Goal: Information Seeking & Learning: Learn about a topic

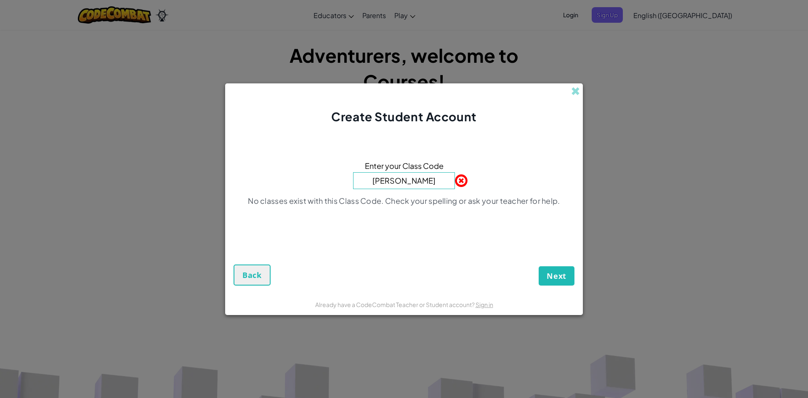
type input "[PERSON_NAME]"
click at [549, 279] on span "Next" at bounding box center [557, 276] width 20 height 10
click at [438, 187] on input "[PERSON_NAME]" at bounding box center [404, 180] width 102 height 17
drag, startPoint x: 438, startPoint y: 187, endPoint x: 319, endPoint y: 183, distance: 119.2
click at [319, 183] on div "Enter your Class Code [PERSON_NAME] No classes exist with this Class Code. Chec…" at bounding box center [404, 185] width 341 height 105
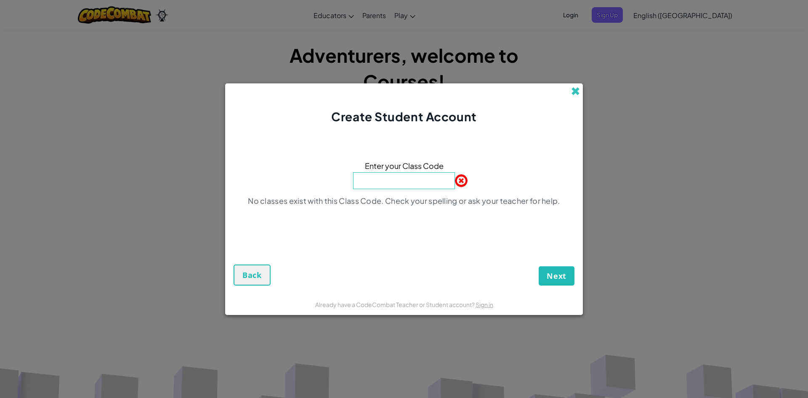
click at [571, 91] on span at bounding box center [575, 91] width 9 height 9
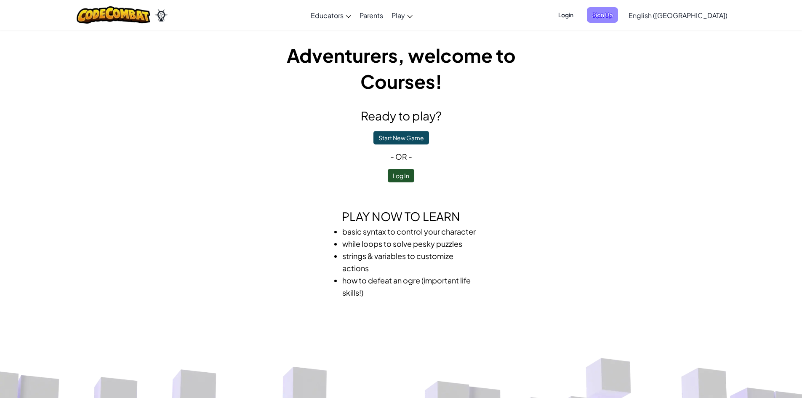
click at [618, 12] on span "Sign Up" at bounding box center [602, 15] width 31 height 16
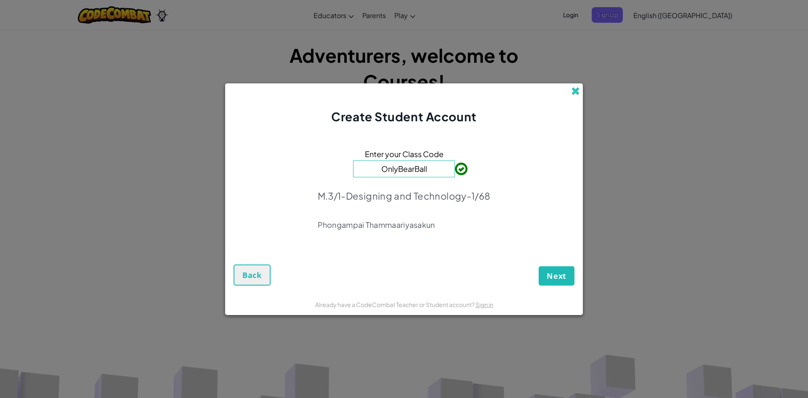
click at [577, 92] on span at bounding box center [575, 91] width 9 height 9
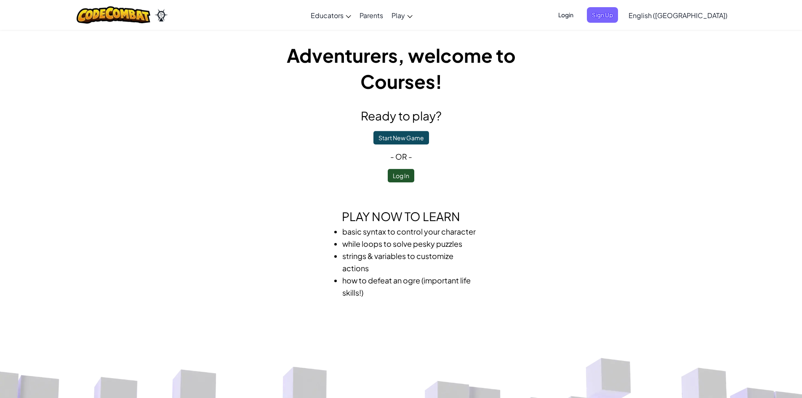
click at [578, 19] on span "Login" at bounding box center [565, 15] width 25 height 16
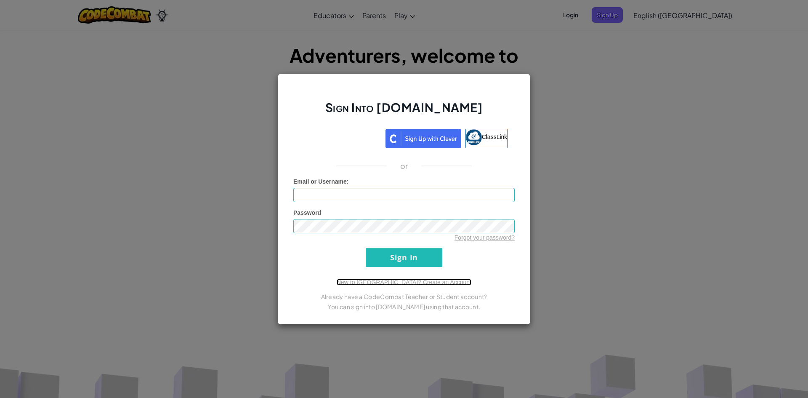
click at [428, 281] on link "New to [GEOGRAPHIC_DATA]? Create an Account" at bounding box center [404, 282] width 135 height 7
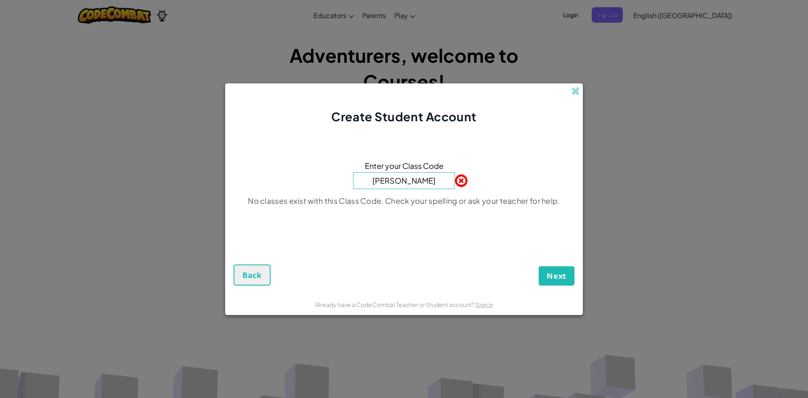
type input "[PERSON_NAME]"
click at [253, 269] on button "Back" at bounding box center [252, 274] width 37 height 21
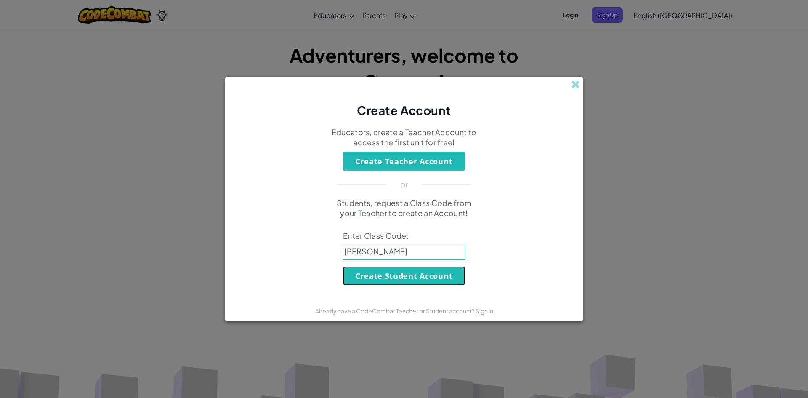
click at [397, 280] on button "Create Student Account" at bounding box center [404, 275] width 122 height 19
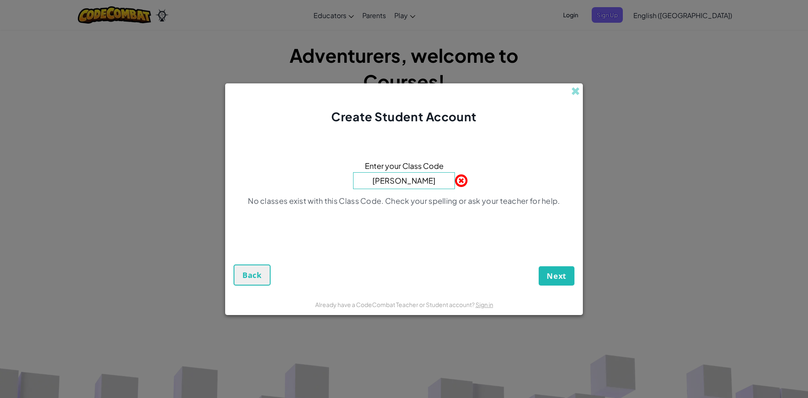
click at [273, 274] on div "Next Back" at bounding box center [404, 261] width 341 height 47
click at [268, 278] on button "Back" at bounding box center [252, 274] width 37 height 21
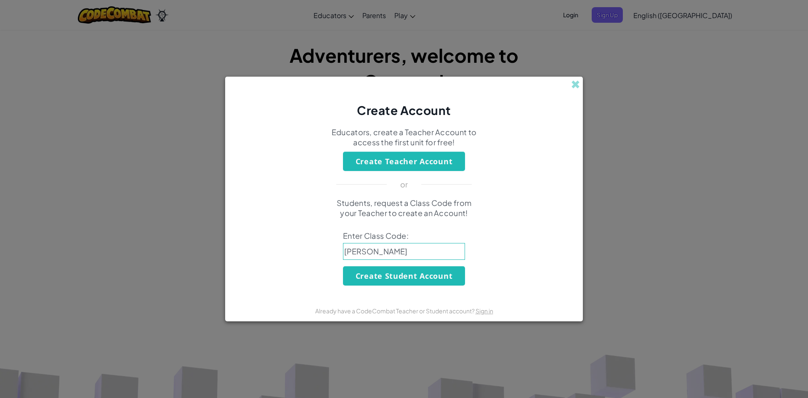
click at [390, 255] on input "[PERSON_NAME]" at bounding box center [404, 251] width 122 height 17
drag, startPoint x: 390, startPoint y: 255, endPoint x: 318, endPoint y: 253, distance: 72.0
click at [318, 253] on div "Students, request a Class Code from your Teacher to create an Account! Enter Cl…" at bounding box center [404, 242] width 341 height 88
click at [579, 84] on span at bounding box center [575, 84] width 9 height 9
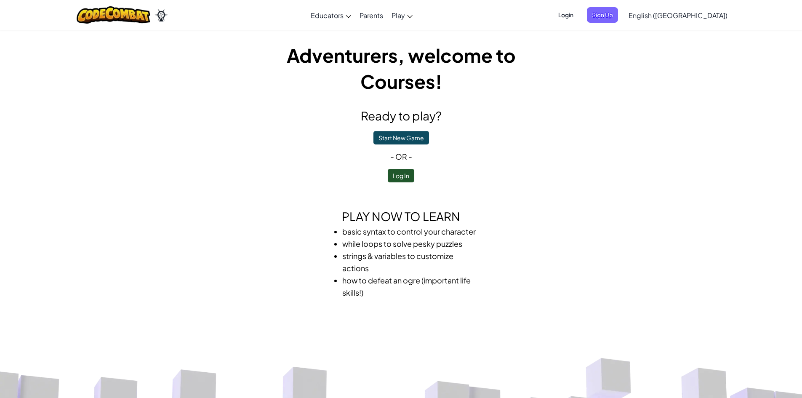
click at [578, 15] on span "Login" at bounding box center [565, 15] width 25 height 16
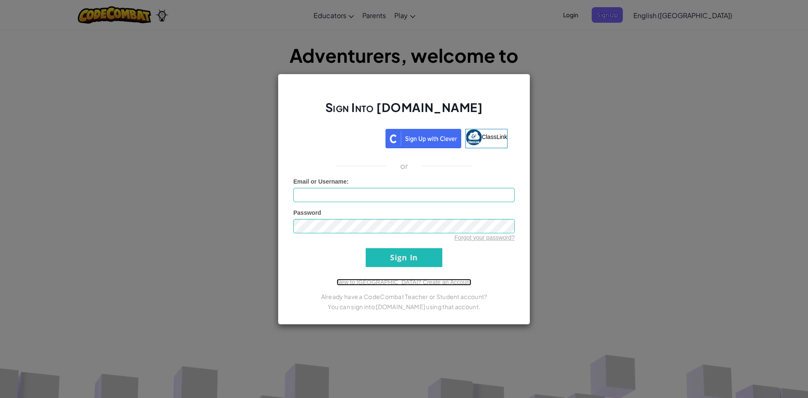
click at [425, 280] on link "New to Ozaria? Create an Account" at bounding box center [404, 282] width 135 height 7
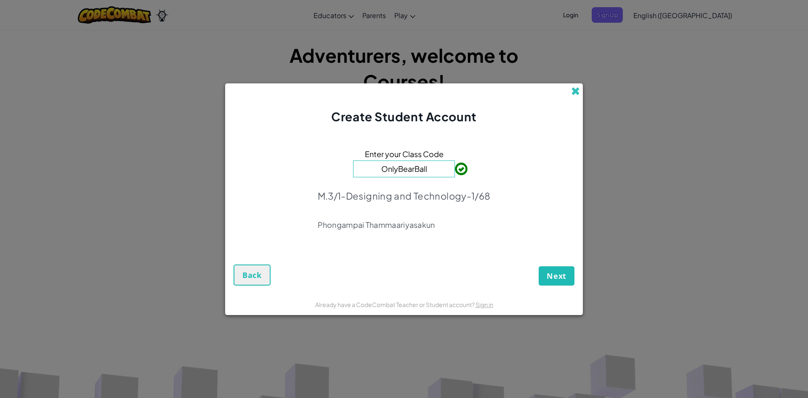
click at [574, 96] on span at bounding box center [575, 91] width 9 height 9
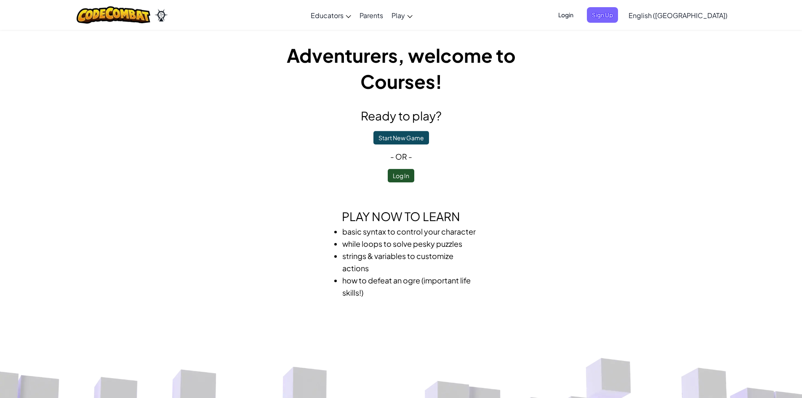
click at [578, 14] on span "Login" at bounding box center [565, 15] width 25 height 16
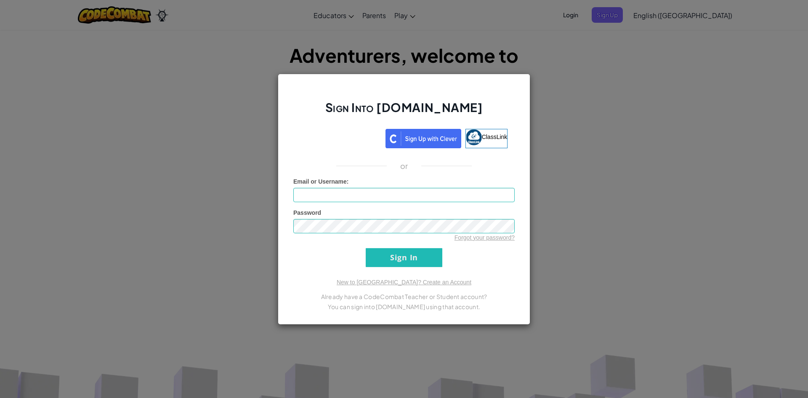
click at [537, 66] on div "Sign Into Ozaria.com ClassLink or Unknown Error Email or Username : Password Fo…" at bounding box center [404, 199] width 808 height 398
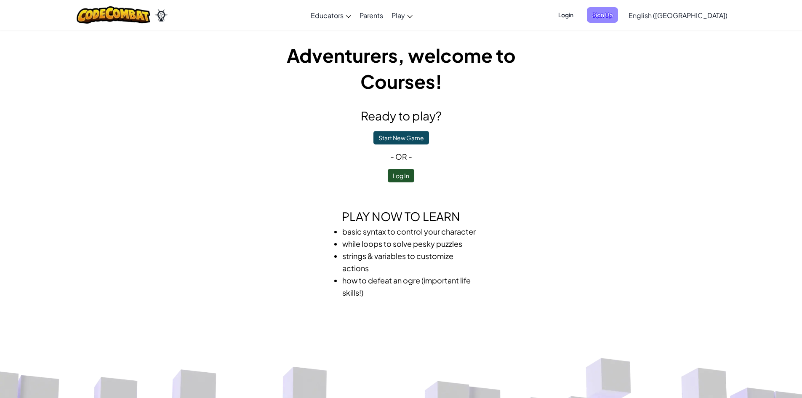
click at [618, 17] on span "Sign Up" at bounding box center [602, 15] width 31 height 16
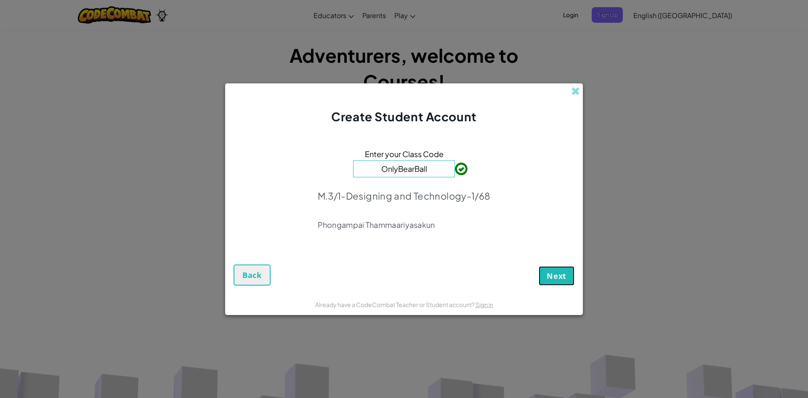
click at [547, 272] on span "Next" at bounding box center [557, 276] width 20 height 10
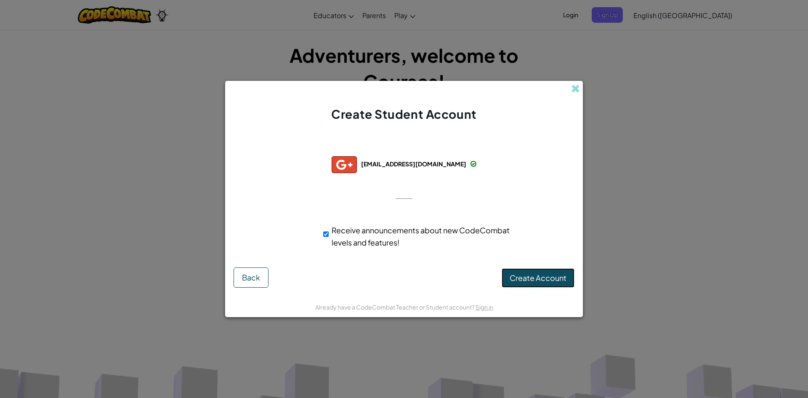
click at [517, 282] on span "Create Account" at bounding box center [538, 278] width 57 height 10
click at [331, 235] on div "Receive announcements about new CodeCombat levels and features!" at bounding box center [418, 236] width 191 height 24
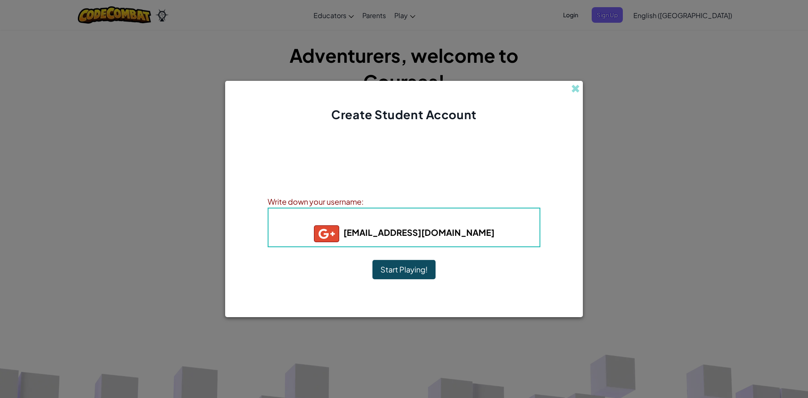
click at [394, 271] on button "Start Playing!" at bounding box center [404, 269] width 63 height 19
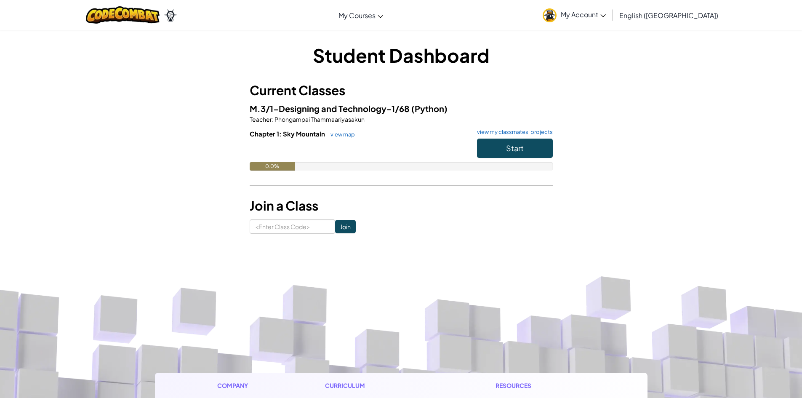
click at [606, 13] on span "My Account" at bounding box center [583, 14] width 45 height 9
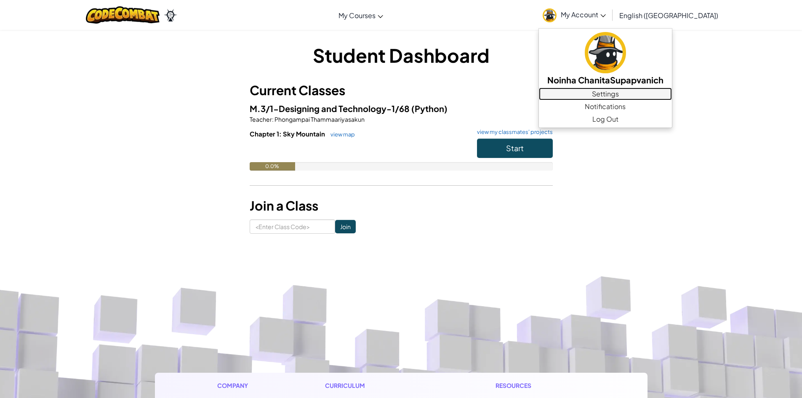
click at [650, 97] on link "Settings" at bounding box center [605, 94] width 133 height 13
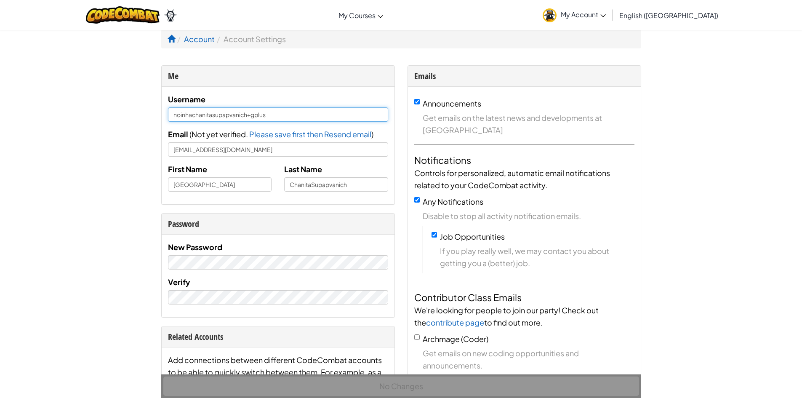
drag, startPoint x: 281, startPoint y: 119, endPoint x: 0, endPoint y: 117, distance: 280.8
type input "[PERSON_NAME]"
click at [362, 386] on div "No Changes" at bounding box center [401, 386] width 480 height 24
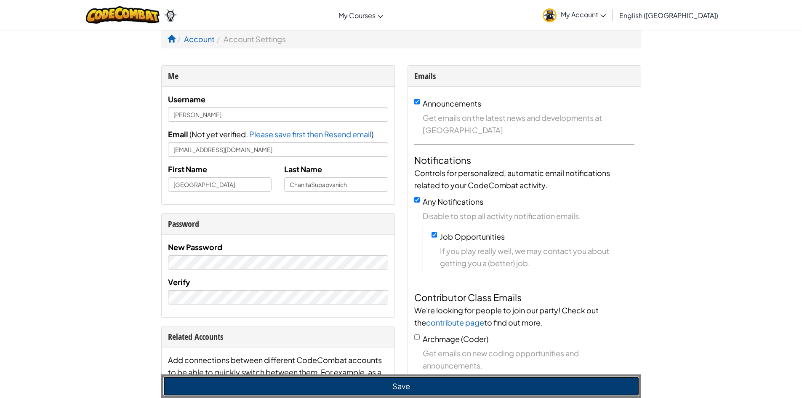
click at [361, 384] on button "Save" at bounding box center [401, 385] width 476 height 19
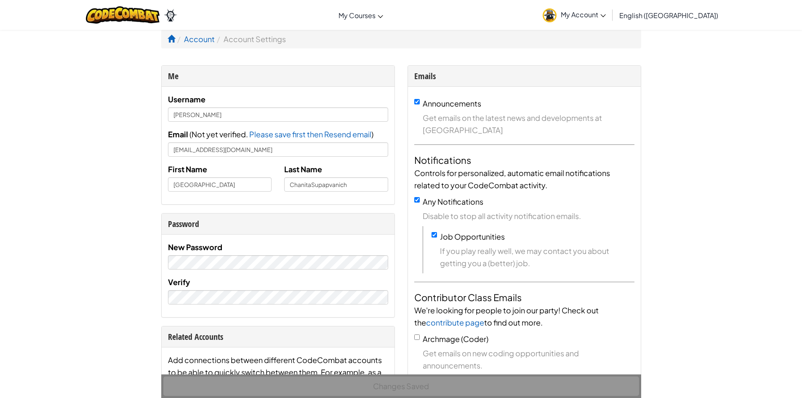
click at [610, 7] on link "My Account" at bounding box center [574, 15] width 72 height 27
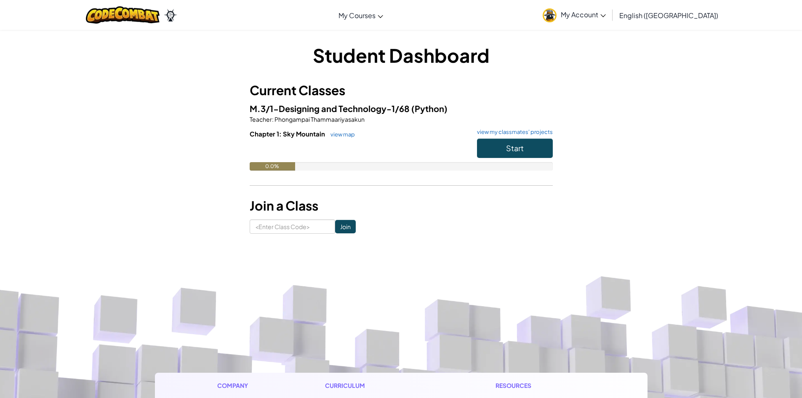
click at [610, 8] on link "My Account" at bounding box center [574, 15] width 72 height 27
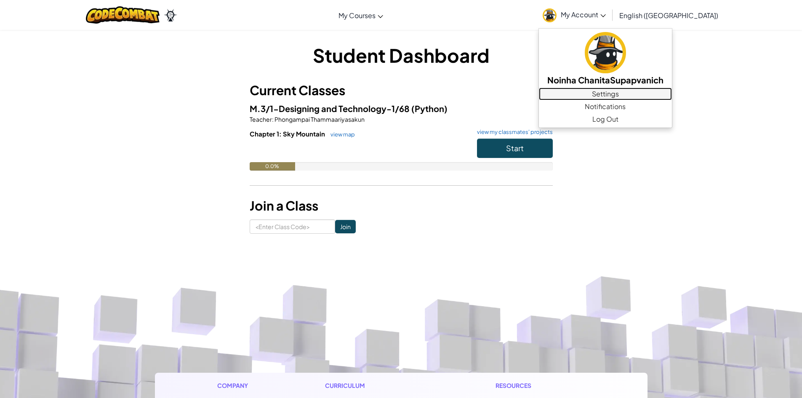
click at [631, 92] on link "Settings" at bounding box center [605, 94] width 133 height 13
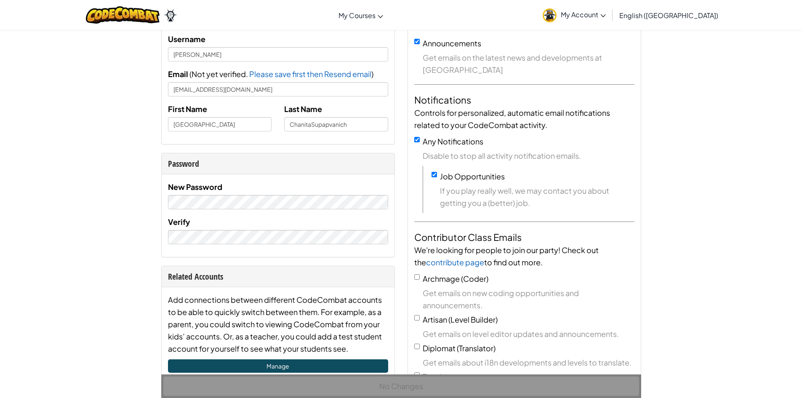
scroll to position [42, 0]
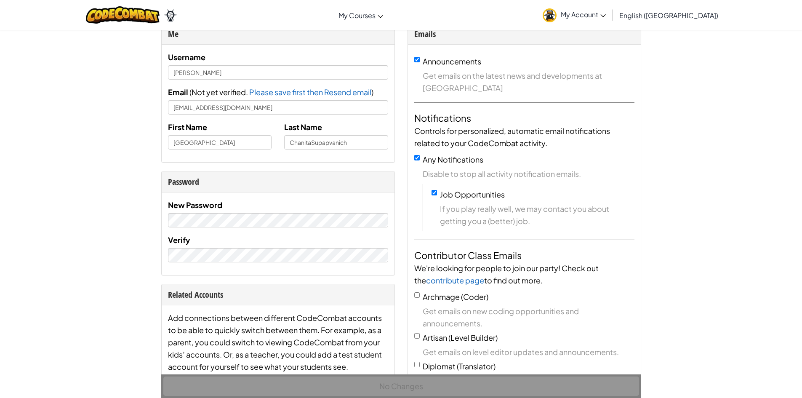
click at [415, 389] on div "No Changes" at bounding box center [401, 386] width 480 height 24
drag, startPoint x: 248, startPoint y: 144, endPoint x: 24, endPoint y: 146, distance: 224.4
type input "[PERSON_NAME]"
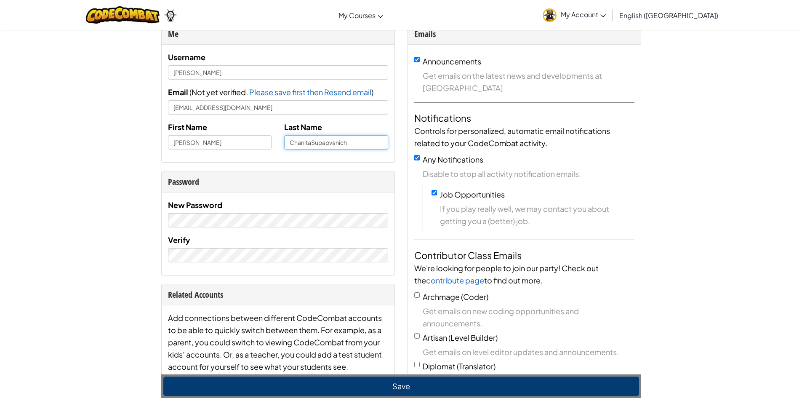
drag, startPoint x: 382, startPoint y: 143, endPoint x: 43, endPoint y: 202, distance: 343.5
type input "[PERSON_NAME]"
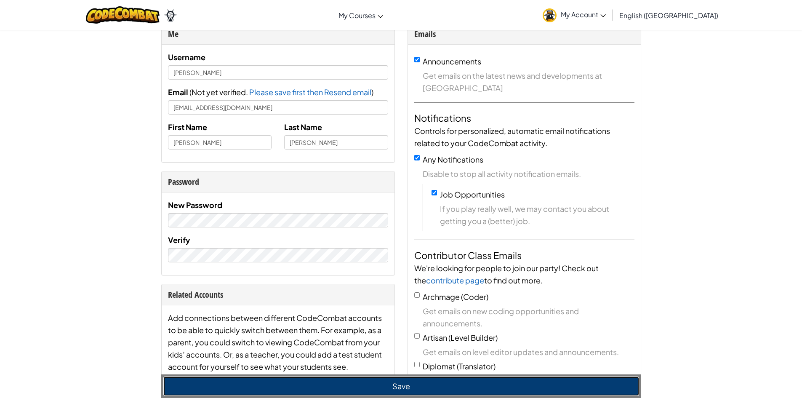
click at [333, 386] on button "Save" at bounding box center [401, 385] width 476 height 19
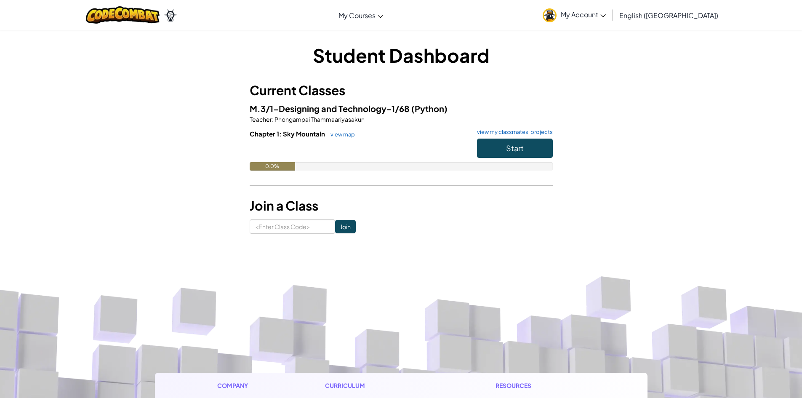
click at [606, 15] on span "My Account" at bounding box center [583, 14] width 45 height 9
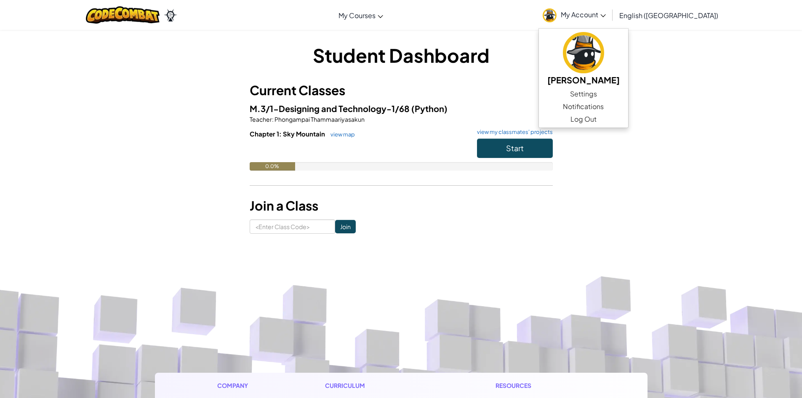
click at [725, 59] on div "Student Dashboard Current Classes M.3/1-Designing and Technology-1/68 (Python) …" at bounding box center [401, 137] width 802 height 217
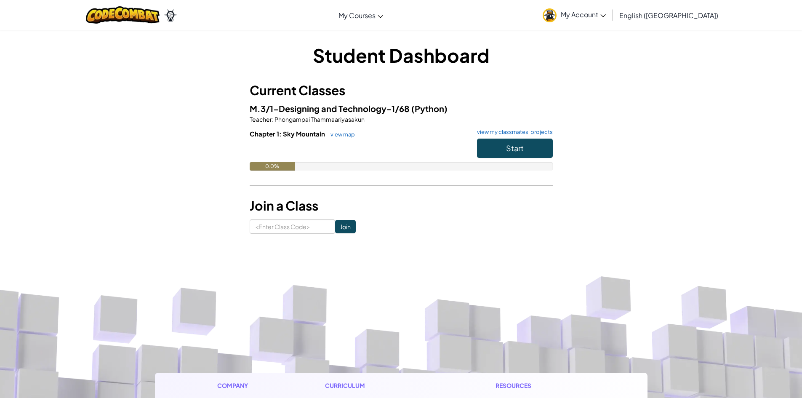
click at [698, 19] on span "English ([GEOGRAPHIC_DATA])" at bounding box center [668, 15] width 99 height 9
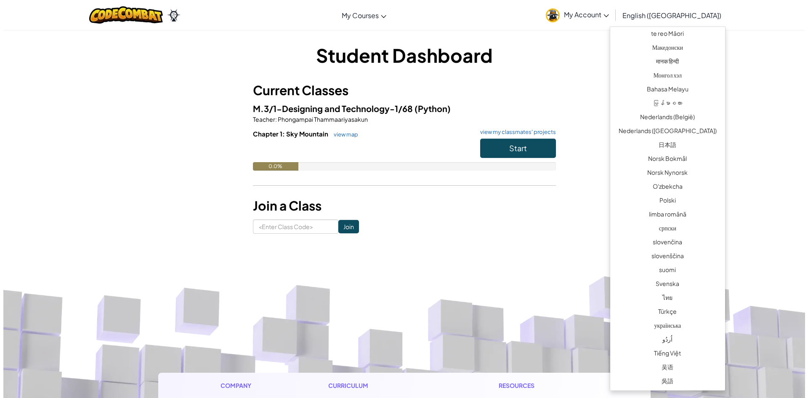
scroll to position [488, 0]
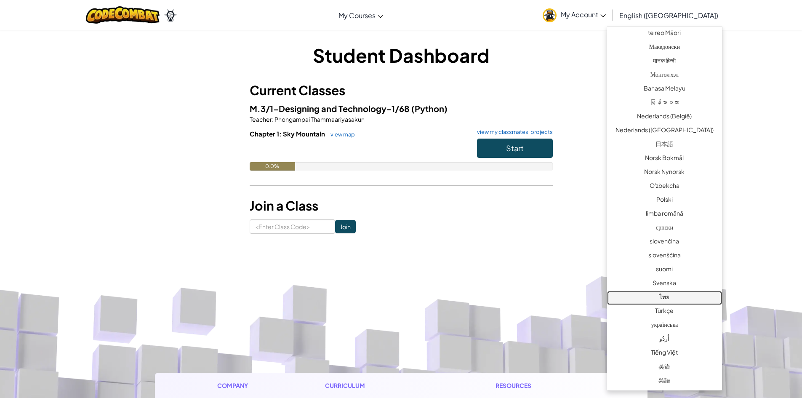
click at [678, 301] on link "ไทย" at bounding box center [664, 298] width 115 height 14
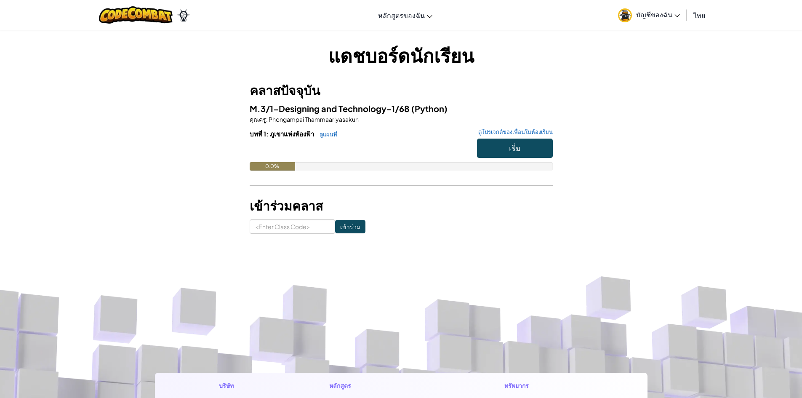
click at [287, 225] on input at bounding box center [292, 226] width 85 height 14
click at [523, 142] on button "เริ่ม" at bounding box center [515, 147] width 76 height 19
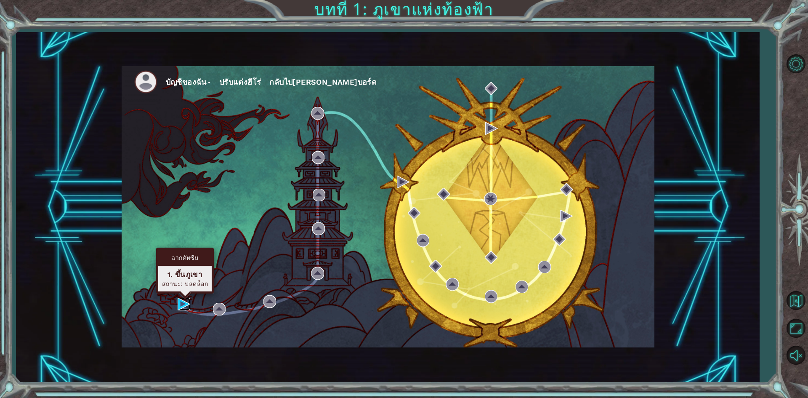
click at [184, 299] on img at bounding box center [184, 304] width 13 height 13
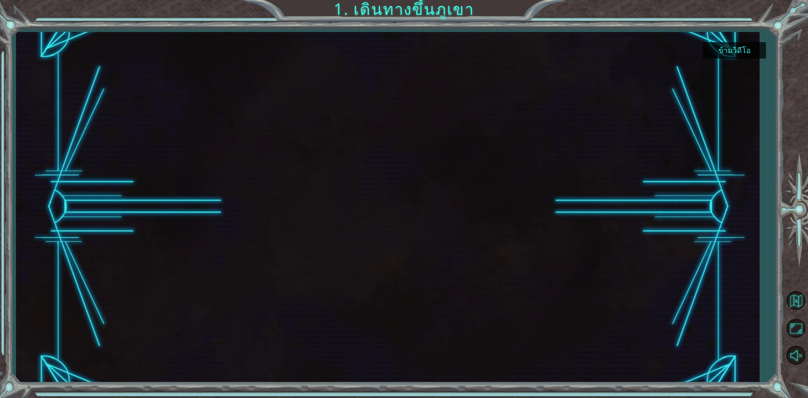
click at [742, 49] on button "ข้ามวิดีโอ" at bounding box center [734, 50] width 63 height 16
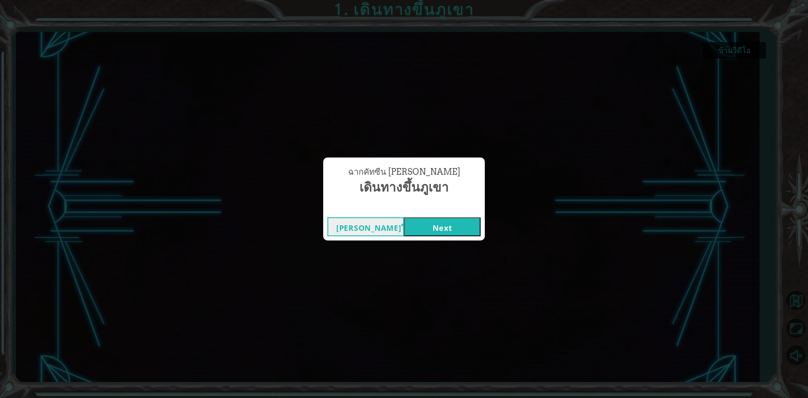
click at [421, 222] on button "Next" at bounding box center [442, 226] width 77 height 19
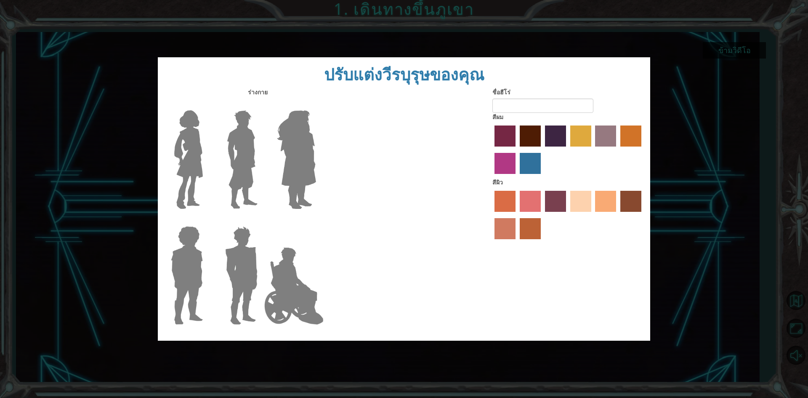
click at [238, 183] on img at bounding box center [242, 159] width 37 height 105
click at [261, 105] on input "Hero Lars" at bounding box center [261, 105] width 0 height 0
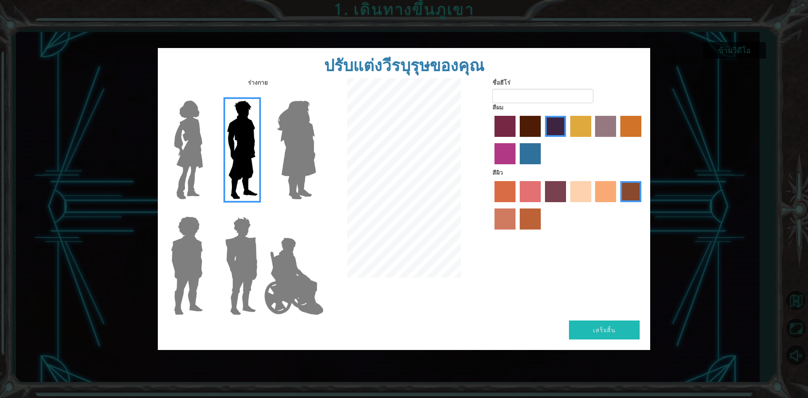
click at [239, 250] on img at bounding box center [241, 265] width 39 height 105
click at [261, 211] on input "Hero Garnet" at bounding box center [261, 211] width 0 height 0
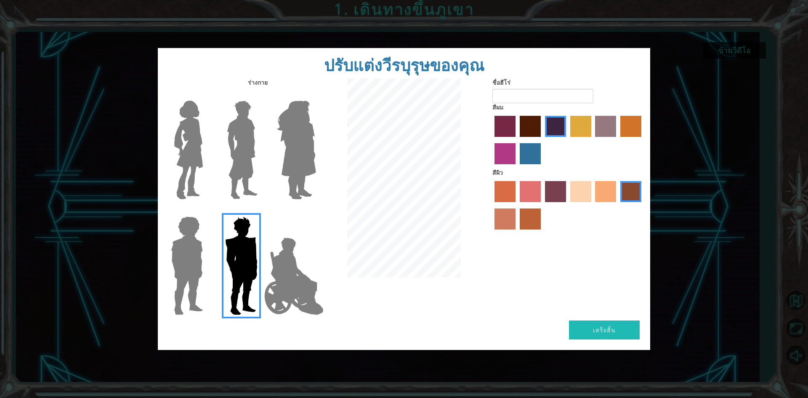
click at [244, 169] on img at bounding box center [242, 149] width 37 height 105
click at [261, 95] on input "Hero Lars" at bounding box center [261, 95] width 0 height 0
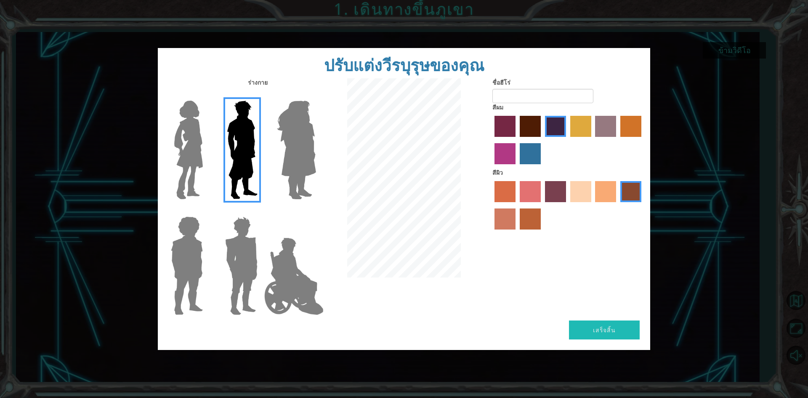
click at [536, 129] on label "maroon hair color" at bounding box center [530, 126] width 21 height 21
click at [517, 140] on input "maroon hair color" at bounding box center [517, 140] width 0 height 0
drag, startPoint x: 594, startPoint y: 195, endPoint x: 585, endPoint y: 195, distance: 9.3
click at [585, 195] on div at bounding box center [568, 206] width 152 height 55
click at [585, 195] on label "sandy beach skin color" at bounding box center [580, 191] width 21 height 21
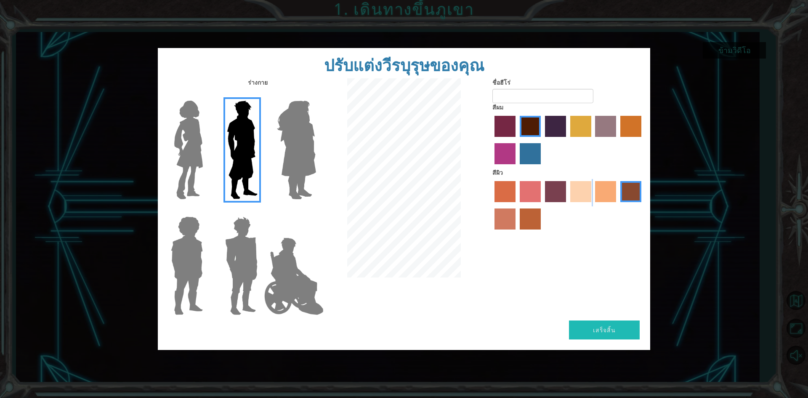
click at [567, 205] on input "sandy beach skin color" at bounding box center [567, 205] width 0 height 0
click at [240, 255] on img at bounding box center [241, 265] width 39 height 105
click at [261, 211] on input "Hero Garnet" at bounding box center [261, 211] width 0 height 0
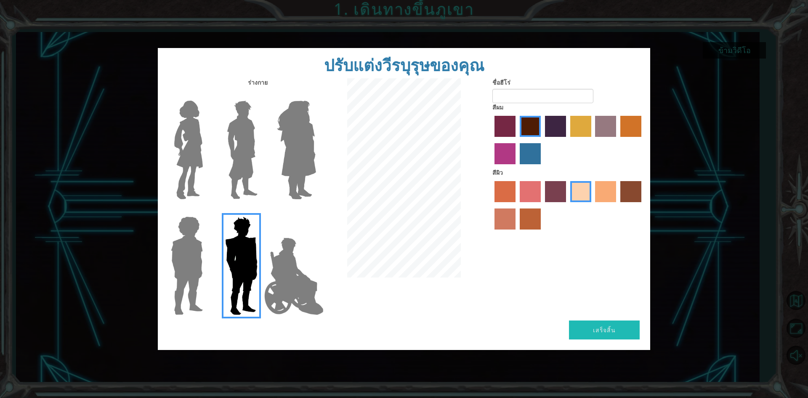
click at [249, 145] on img at bounding box center [242, 149] width 37 height 105
click at [261, 95] on input "Hero Lars" at bounding box center [261, 95] width 0 height 0
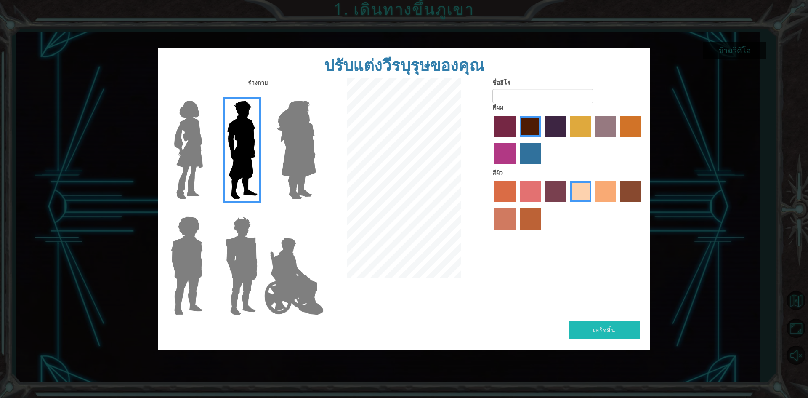
click at [536, 87] on form "ชื่อฮีโร่" at bounding box center [568, 90] width 152 height 25
click at [535, 98] on input "ชื่อฮีโร่" at bounding box center [542, 96] width 101 height 14
type input "แ"
type input "chanita"
click at [598, 327] on button "เสร็จสิ้น" at bounding box center [604, 329] width 71 height 19
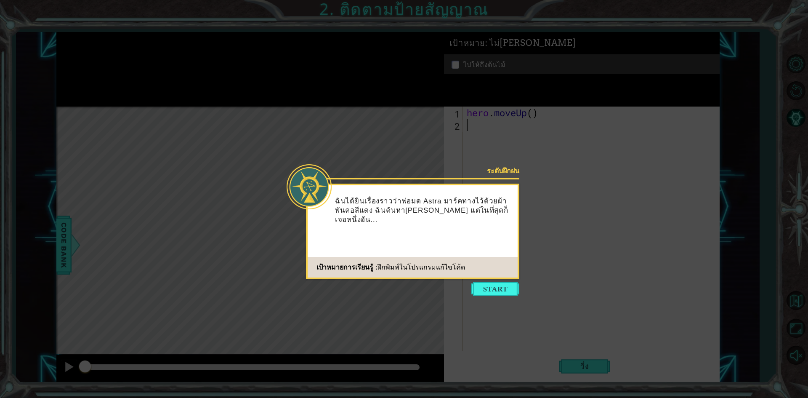
click at [477, 224] on div "ฉันได้ยินเรื่องราวว่าพ่อมด Astra มาร์คทางไว้ด้วยผ้าพันคอสีแดง ฉันค้นหา[PERSON_N…" at bounding box center [413, 215] width 210 height 52
click at [499, 290] on button "Start" at bounding box center [495, 288] width 48 height 13
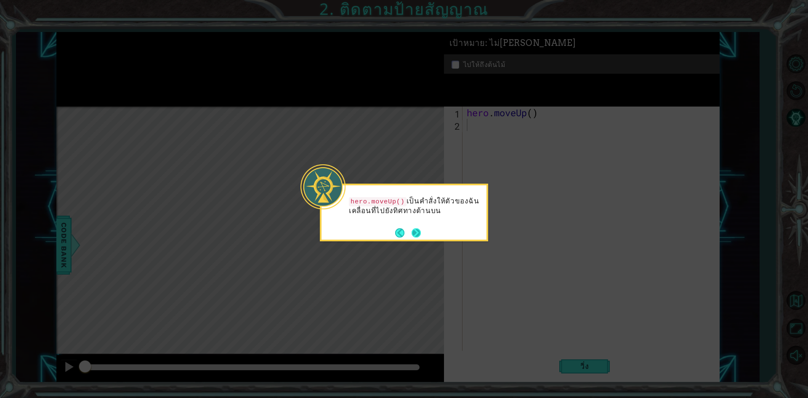
click at [412, 232] on button "Next" at bounding box center [416, 232] width 12 height 12
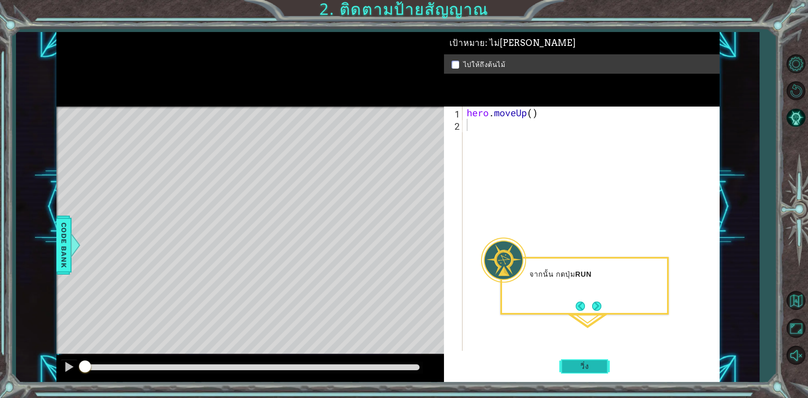
click at [580, 361] on button "วิ่ง" at bounding box center [584, 366] width 51 height 27
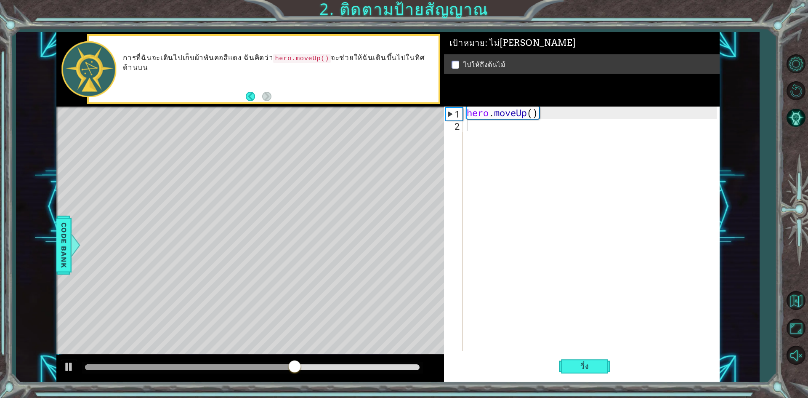
drag, startPoint x: 268, startPoint y: 63, endPoint x: 288, endPoint y: 74, distance: 23.2
click at [288, 74] on div "การที่ฉันจะเดินไปเก็บผ้าพันคอสีแดง ฉันคิดว่า hero.moveUp() จะช่วยให้ฉันเดินขึ้น…" at bounding box center [277, 69] width 321 height 40
click at [595, 363] on span "วิ่ง" at bounding box center [584, 366] width 25 height 8
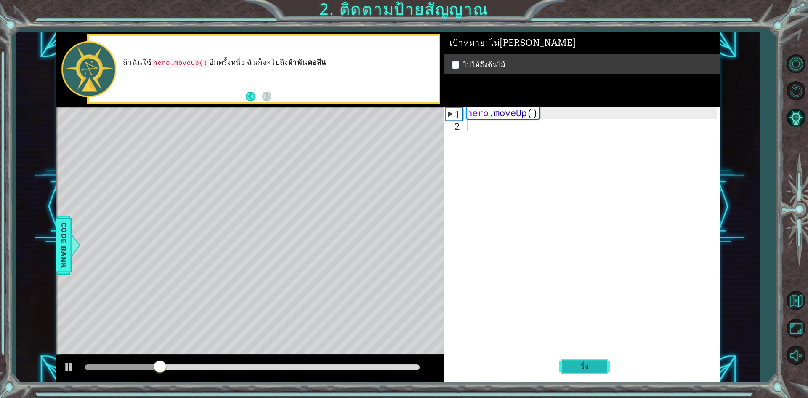
click at [595, 363] on span "วิ่ง" at bounding box center [584, 366] width 25 height 8
click at [489, 126] on div "hero . moveUp ( )" at bounding box center [593, 240] width 256 height 269
type textarea "h"
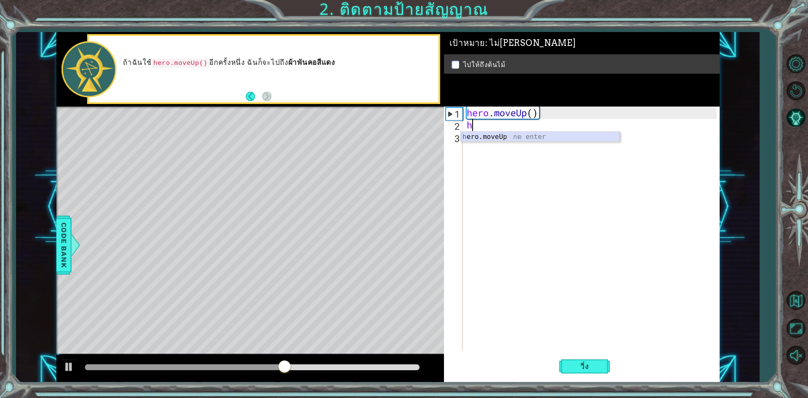
click at [507, 134] on div "h ero.moveUp กด enter" at bounding box center [540, 147] width 159 height 30
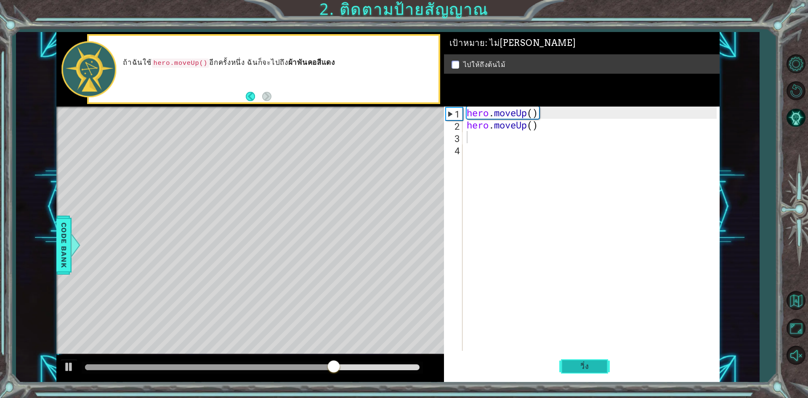
click at [586, 359] on button "วิ่ง" at bounding box center [584, 366] width 51 height 27
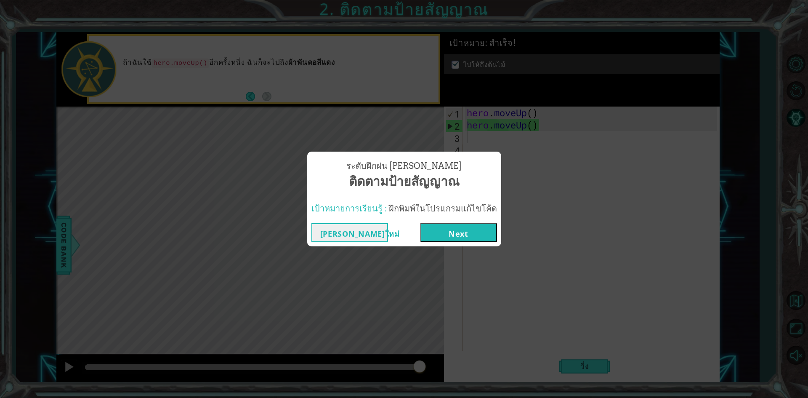
click at [431, 228] on button "Next" at bounding box center [459, 232] width 77 height 19
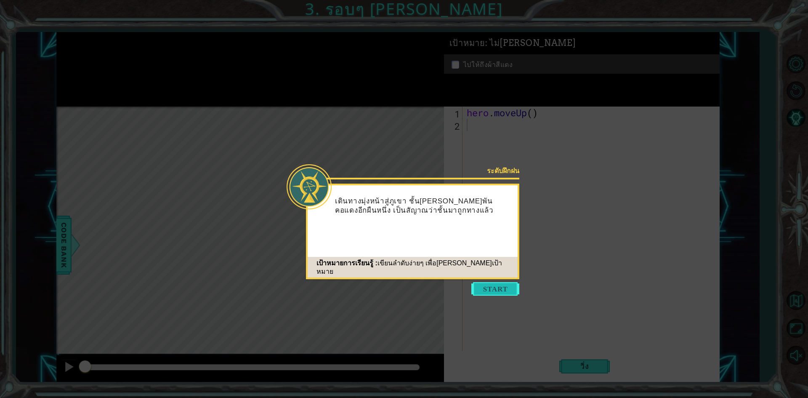
click at [485, 289] on button "Start" at bounding box center [495, 288] width 48 height 13
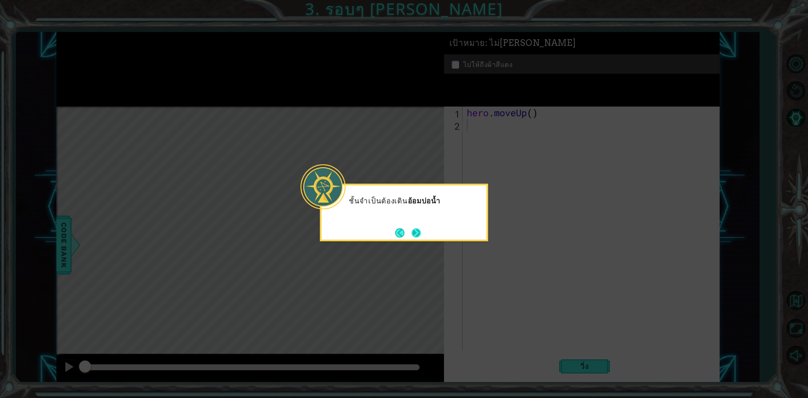
click at [419, 231] on button "Next" at bounding box center [416, 233] width 14 height 14
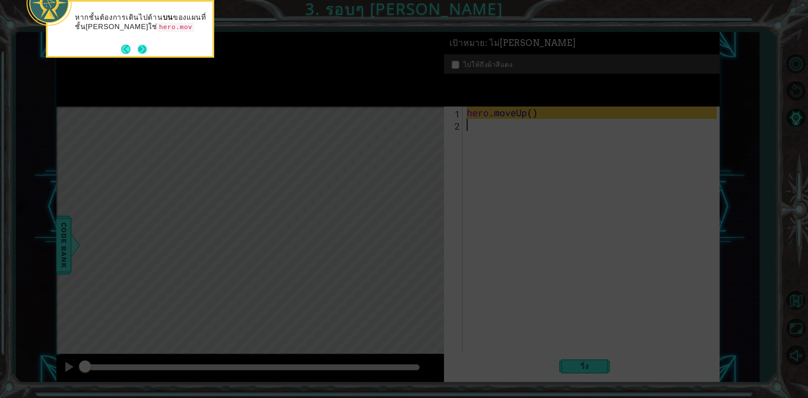
click at [144, 44] on button "Next" at bounding box center [142, 49] width 12 height 12
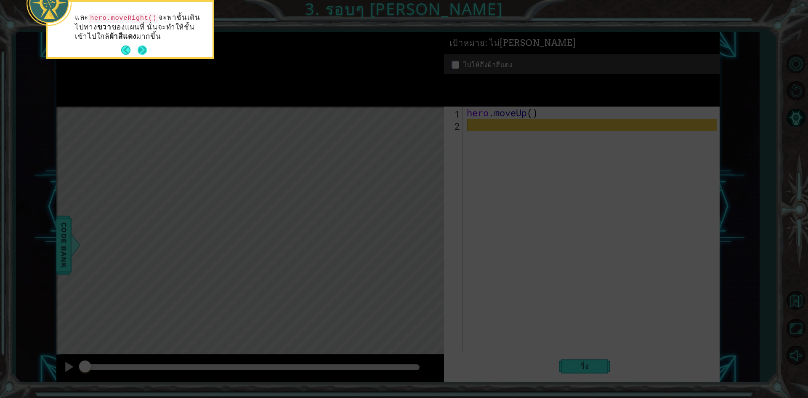
click at [141, 47] on button "Next" at bounding box center [142, 50] width 11 height 11
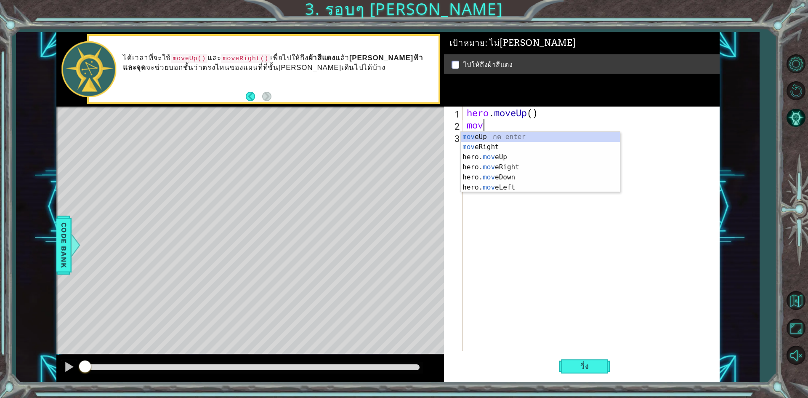
type textarea "move"
click at [507, 135] on div "move Up กด enter move Right กด enter hero. move Up กด enter hero. move Right กด…" at bounding box center [540, 172] width 159 height 81
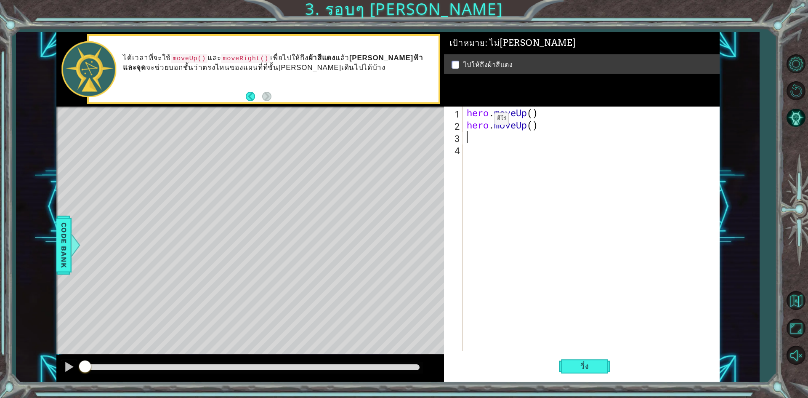
click at [482, 121] on div "hero . moveUp ( ) hero . moveUp ( )" at bounding box center [593, 240] width 256 height 269
click at [500, 125] on div "hero . moveUp ( ) hero . moveUp ( )" at bounding box center [593, 240] width 256 height 269
drag, startPoint x: 534, startPoint y: 127, endPoint x: 455, endPoint y: 127, distance: 78.7
click at [455, 127] on div "hero.moveUp() 1 2 3 4 hero . moveUp ( ) hero . moveUp ( ) ההההההההההההההההההההה…" at bounding box center [580, 228] width 273 height 244
type textarea ")"
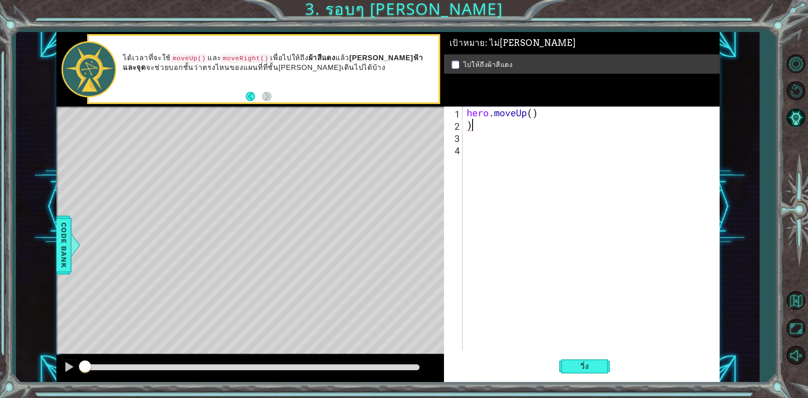
click at [520, 126] on div "hero . moveUp ( ) )" at bounding box center [593, 240] width 256 height 269
type textarea "m"
drag, startPoint x: 539, startPoint y: 123, endPoint x: 446, endPoint y: 119, distance: 93.5
click at [446, 119] on div "1 2 3 4 5 hero . moveUp ( ) hero . moveUp ( ) ההההההההההההההההההההההההההההההההה…" at bounding box center [580, 228] width 273 height 244
type textarea "hero.moveUp()"
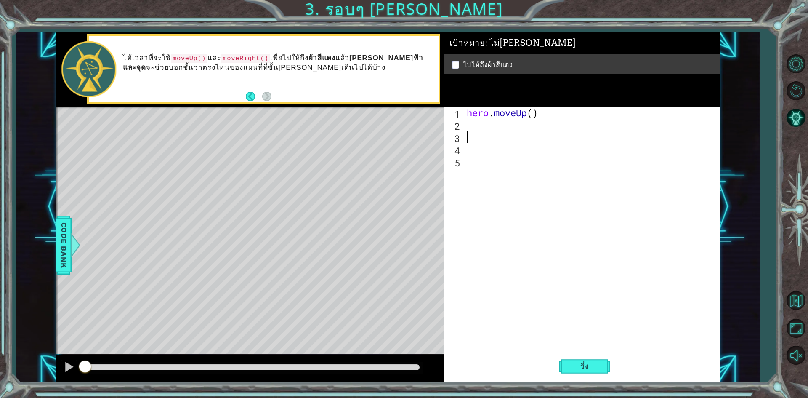
click at [493, 136] on div "hero . moveUp ( )" at bounding box center [593, 240] width 256 height 269
click at [479, 127] on div "hero . moveUp ( )" at bounding box center [593, 240] width 256 height 269
click at [254, 94] on button "Back" at bounding box center [254, 96] width 16 height 9
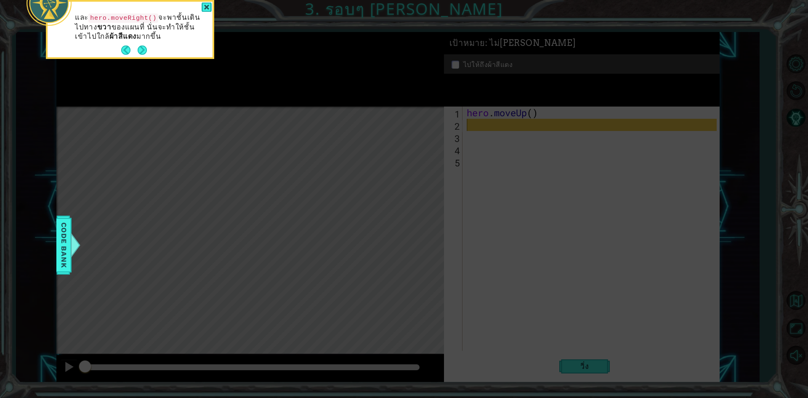
click at [200, 6] on div "และ hero.moveRight() จะพาชั้นเดินไปทาง [PERSON_NAME]แผนที่ นั่นจะทำให้ชั้นเข้าไ…" at bounding box center [130, 31] width 165 height 52
click at [205, 3] on div at bounding box center [207, 8] width 10 height 10
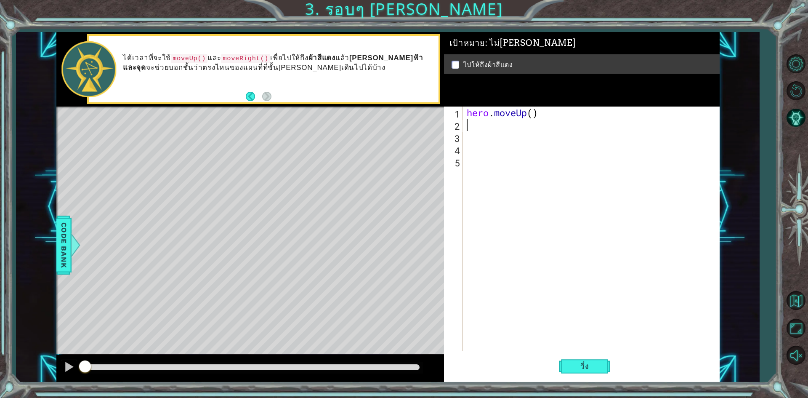
click at [468, 125] on div "hero . moveUp ( )" at bounding box center [593, 240] width 256 height 269
type textarea "h"
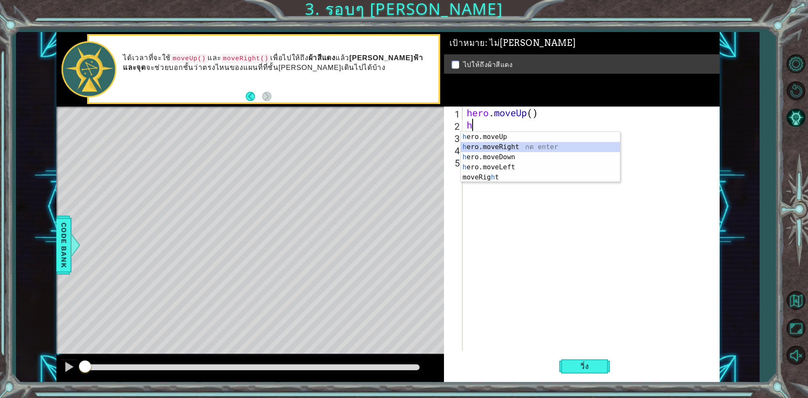
click at [468, 145] on div "h ero.moveUp กด enter h ero.moveRight กด enter h ero.moveDown กด enter h ero.mo…" at bounding box center [540, 167] width 159 height 71
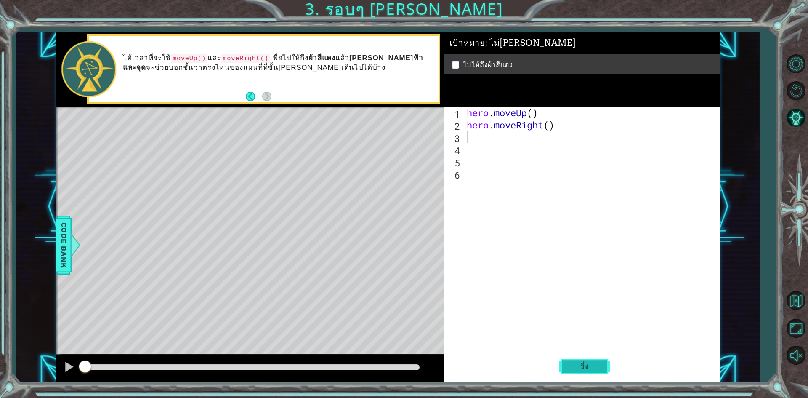
click at [587, 369] on span "วิ่ง" at bounding box center [584, 366] width 25 height 8
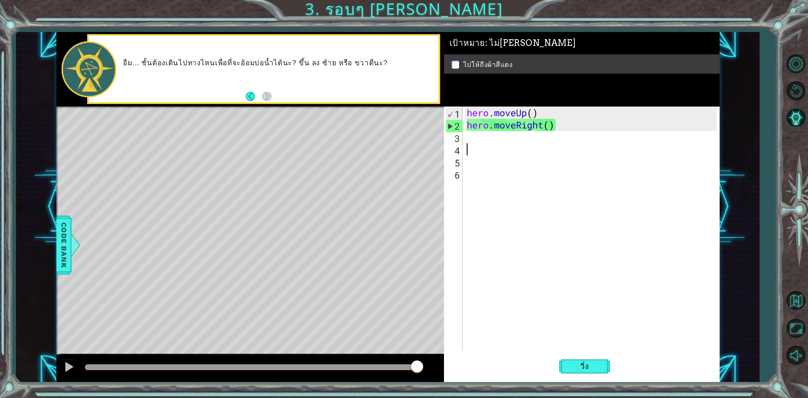
click at [483, 150] on div "hero . moveUp ( ) hero . moveRight ( )" at bounding box center [593, 240] width 256 height 269
click at [480, 143] on div "hero . moveUp ( ) hero . moveRight ( )" at bounding box center [593, 240] width 256 height 269
type textarea "h"
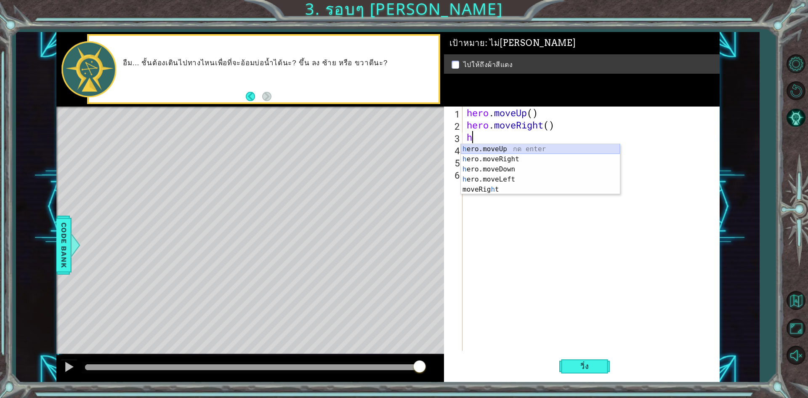
click at [482, 151] on div "h ero.moveUp กด enter h ero.moveRight กด enter h ero.moveDown กด enter h ero.mo…" at bounding box center [540, 179] width 159 height 71
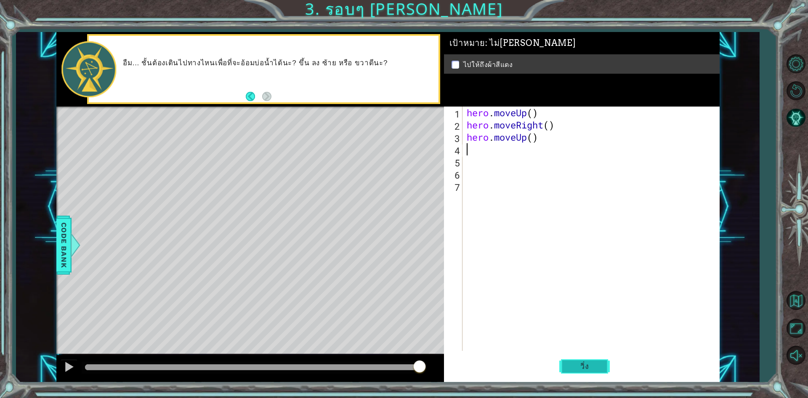
click at [577, 359] on button "วิ่ง" at bounding box center [584, 366] width 51 height 27
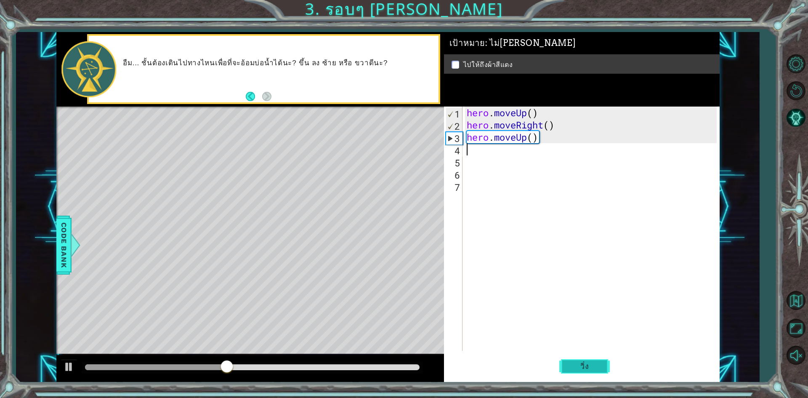
type textarea "h"
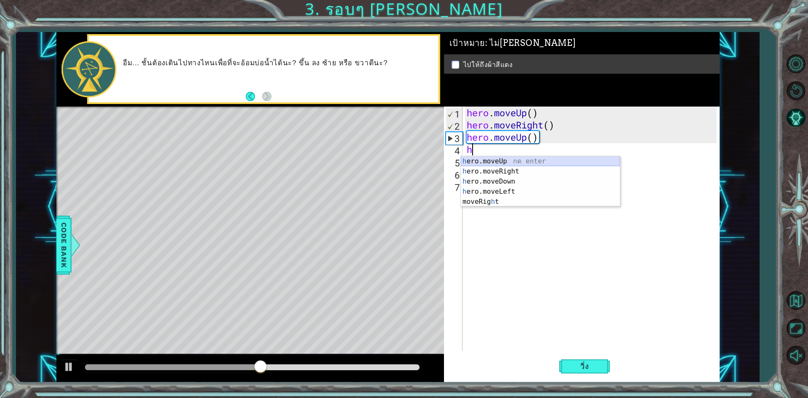
click at [507, 157] on div "h ero.moveUp กด enter h ero.moveRight กด enter h ero.moveDown กด enter h ero.mo…" at bounding box center [540, 191] width 159 height 71
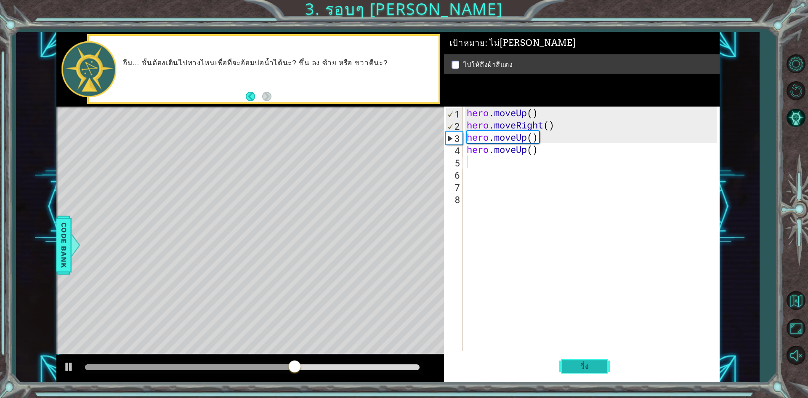
click at [598, 365] on button "วิ่ง" at bounding box center [584, 366] width 51 height 27
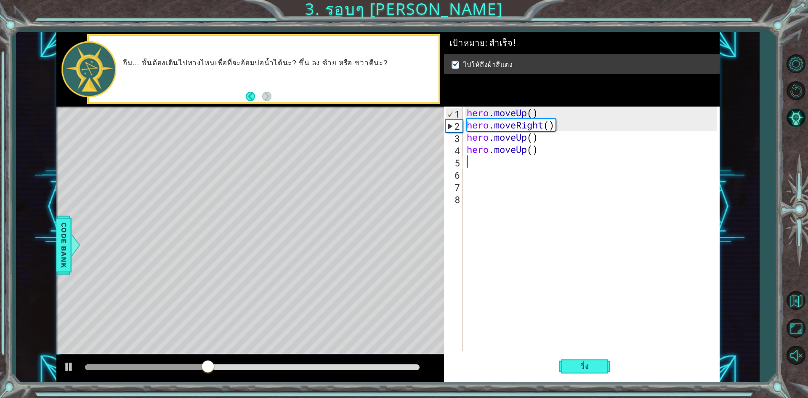
type textarea "h"
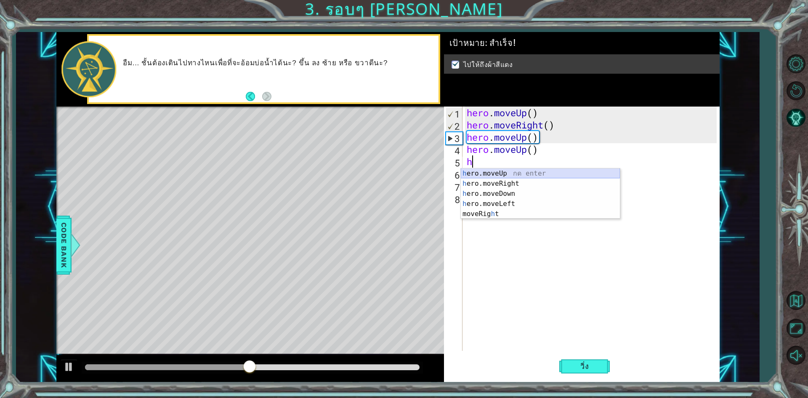
click at [506, 175] on div "h ero.moveUp กด enter h ero.moveRight กด enter h ero.moveDown กด enter h ero.mo…" at bounding box center [540, 203] width 159 height 71
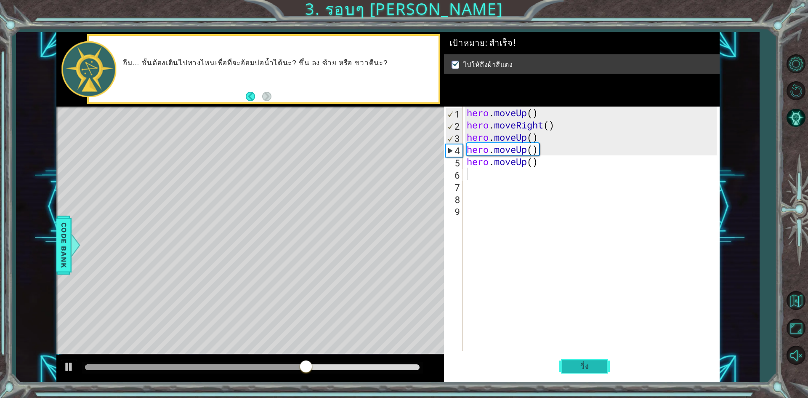
click at [585, 357] on button "วิ่ง" at bounding box center [584, 366] width 51 height 27
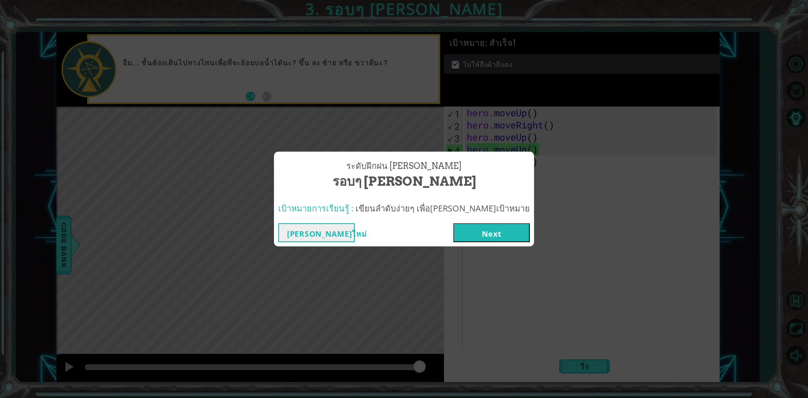
click at [465, 226] on button "Next" at bounding box center [491, 232] width 77 height 19
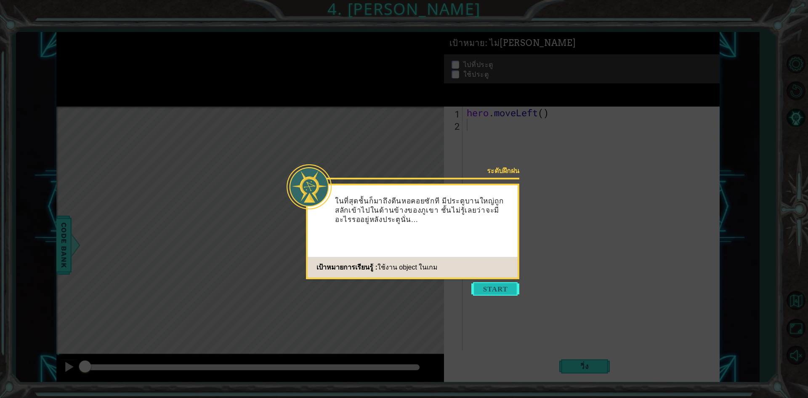
click at [508, 282] on button "Start" at bounding box center [495, 288] width 48 height 13
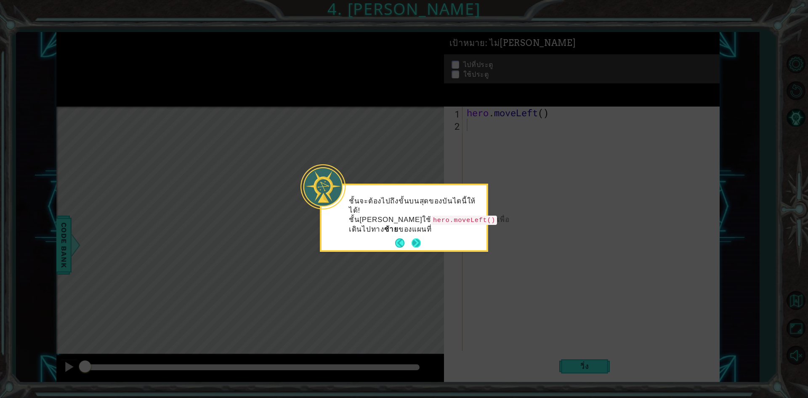
click at [415, 237] on button "Next" at bounding box center [416, 243] width 14 height 14
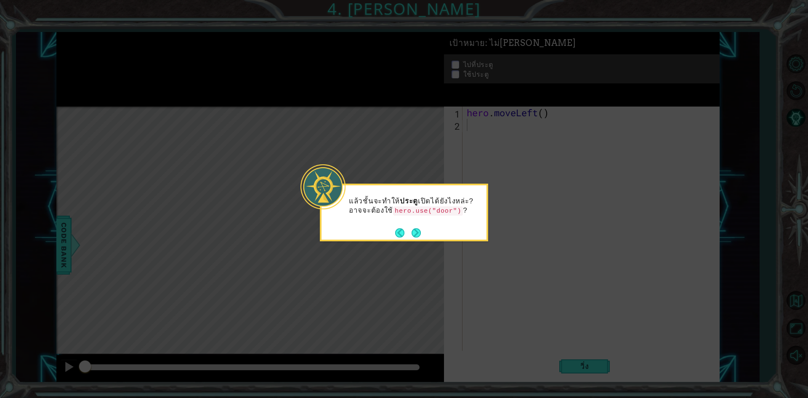
click at [415, 237] on button "Next" at bounding box center [416, 232] width 11 height 11
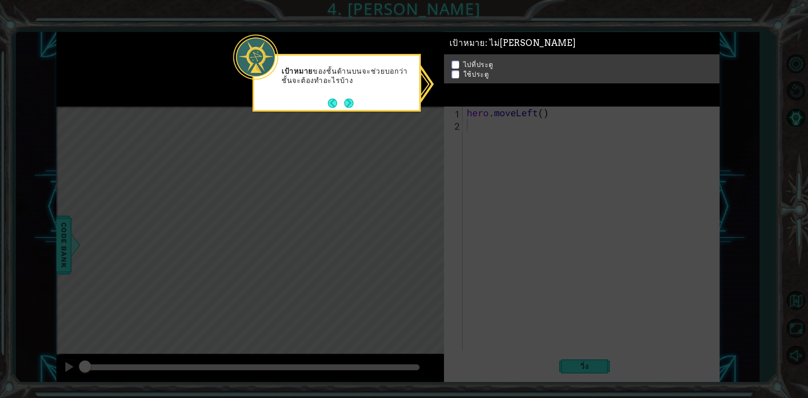
click at [455, 61] on div "ไปที่ประตู ใช้ประตู" at bounding box center [582, 67] width 276 height 29
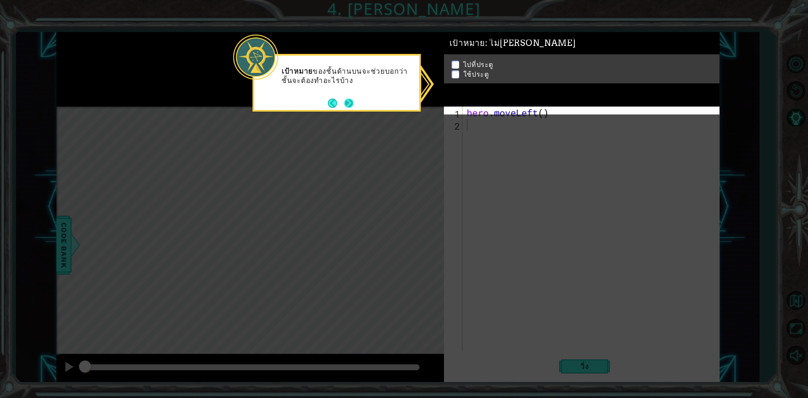
click at [344, 104] on button "Next" at bounding box center [349, 103] width 14 height 14
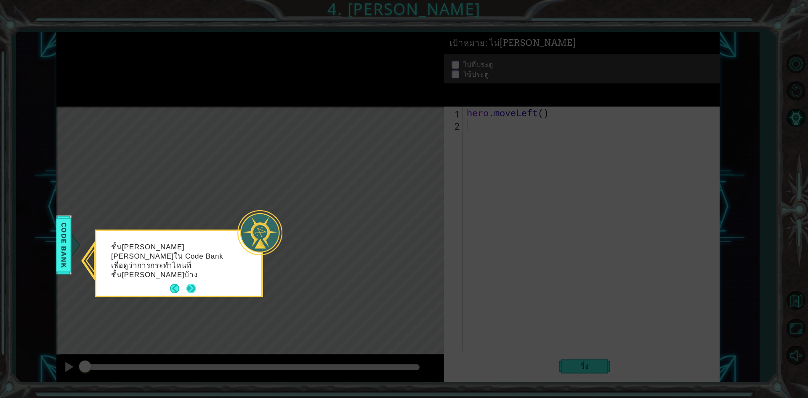
click at [190, 281] on button "Next" at bounding box center [192, 289] width 16 height 16
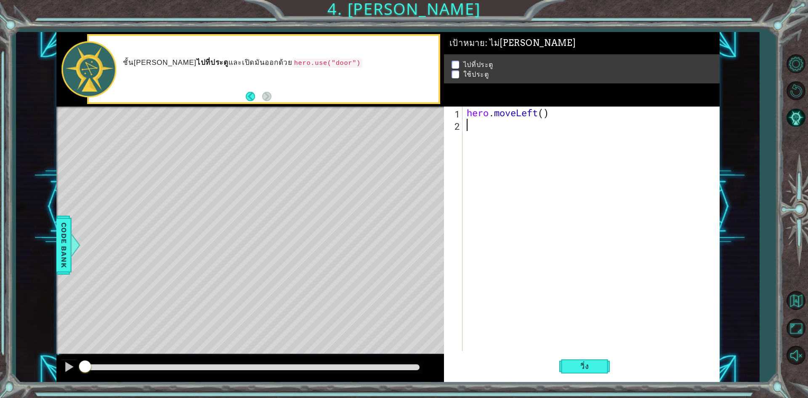
click at [471, 134] on div "hero . moveLeft ( )" at bounding box center [593, 240] width 256 height 269
type textarea "h"
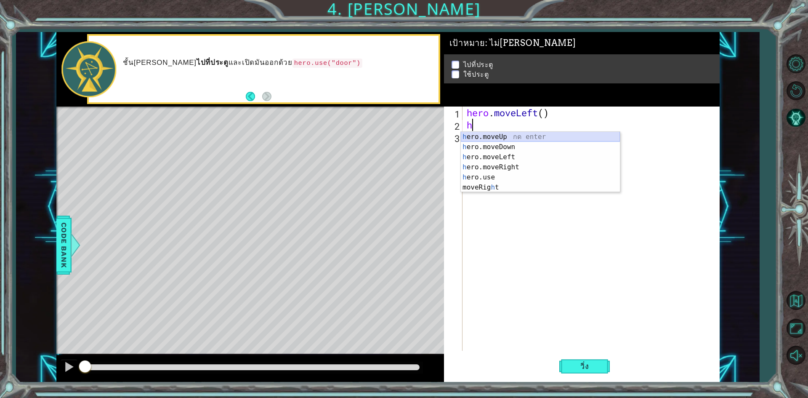
click at [493, 137] on div "h ero.moveUp กด enter h ero.moveDown กด enter h ero.moveLeft กด enter h ero.mov…" at bounding box center [540, 172] width 159 height 81
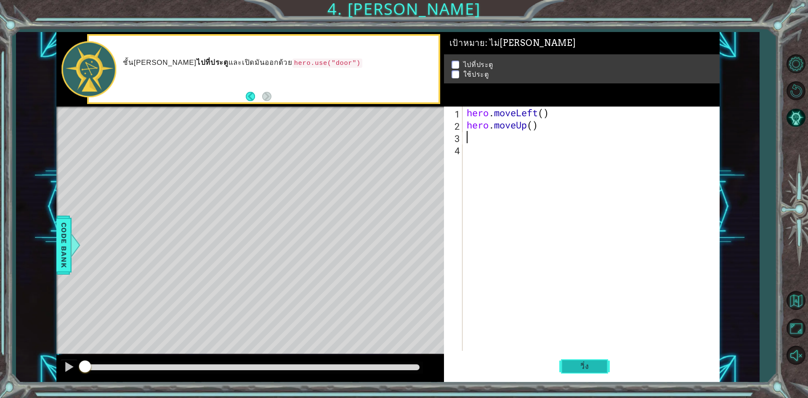
click at [587, 363] on span "วิ่ง" at bounding box center [584, 366] width 25 height 8
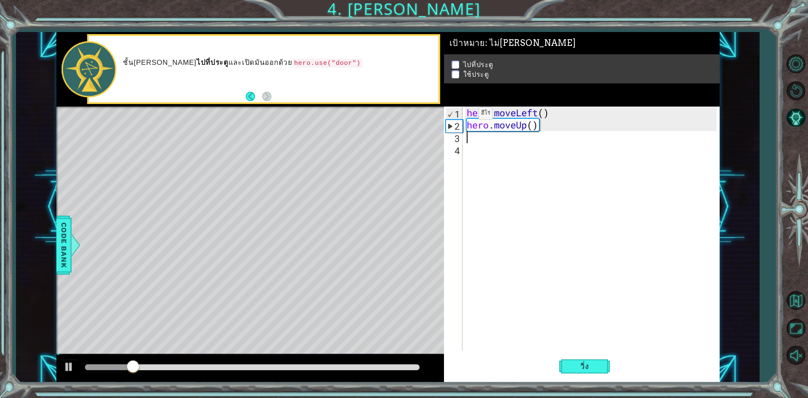
type textarea "h"
drag, startPoint x: 542, startPoint y: 151, endPoint x: 467, endPoint y: 150, distance: 74.9
click at [467, 150] on div "hero . moveLeft ( ) hero . moveUp ( ) hero . moveUp ( ) hero . moveUp ( )" at bounding box center [593, 240] width 256 height 269
type textarea "hero.moveUp()"
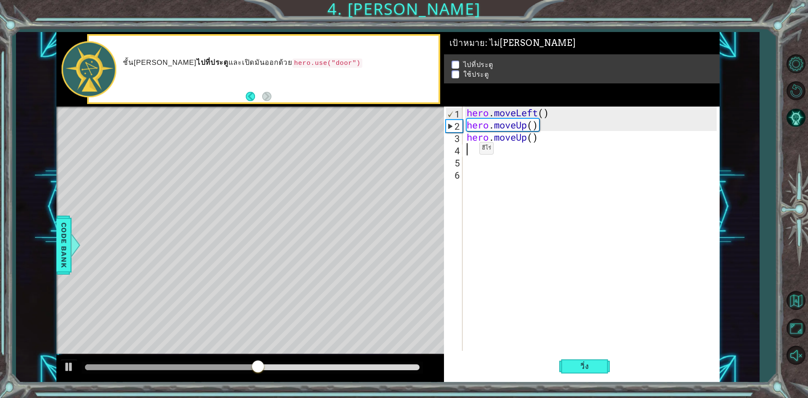
type textarea "h"
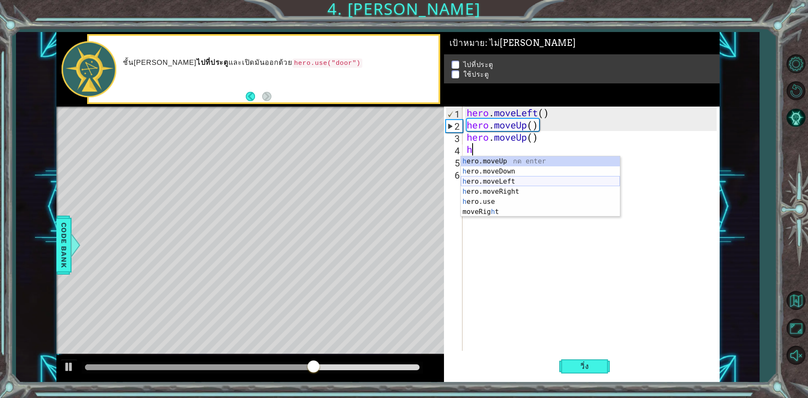
click at [491, 183] on div "h ero.moveUp กด enter h ero.moveDown กด enter h ero.moveLeft กด enter h ero.mov…" at bounding box center [540, 196] width 159 height 81
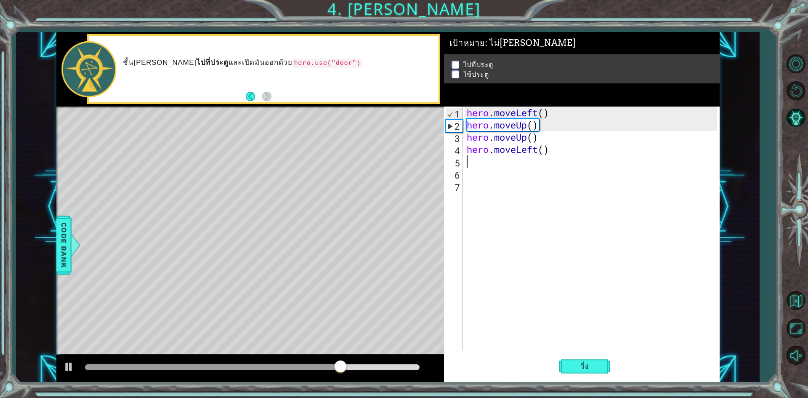
type textarea "h"
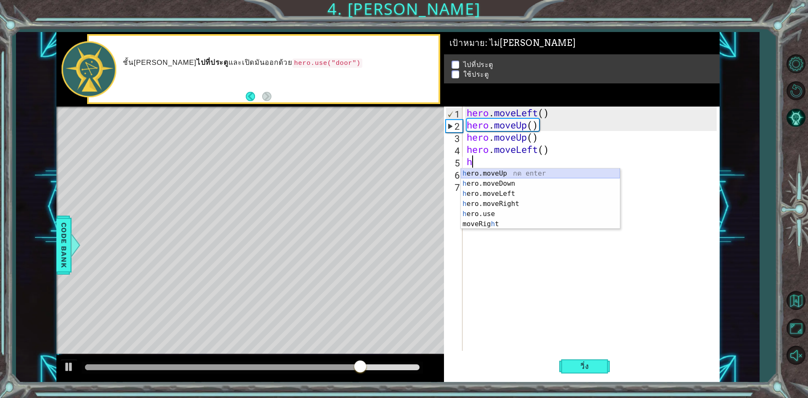
click at [496, 175] on div "h ero.moveUp กด enter h ero.moveDown กด enter h ero.moveLeft กด enter h ero.mov…" at bounding box center [540, 208] width 159 height 81
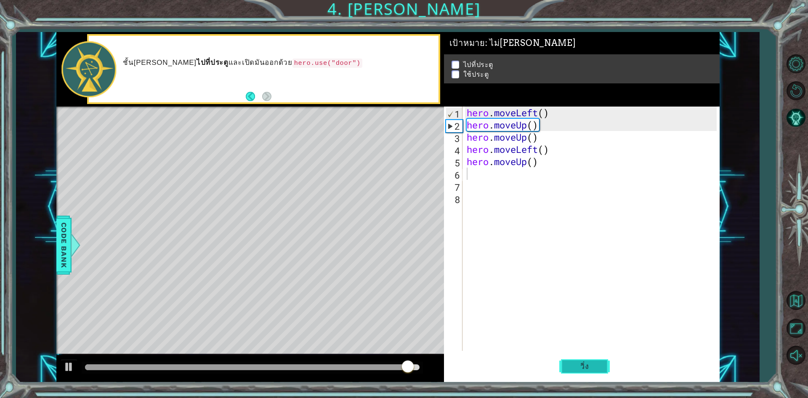
click at [562, 368] on button "วิ่ง" at bounding box center [584, 366] width 51 height 27
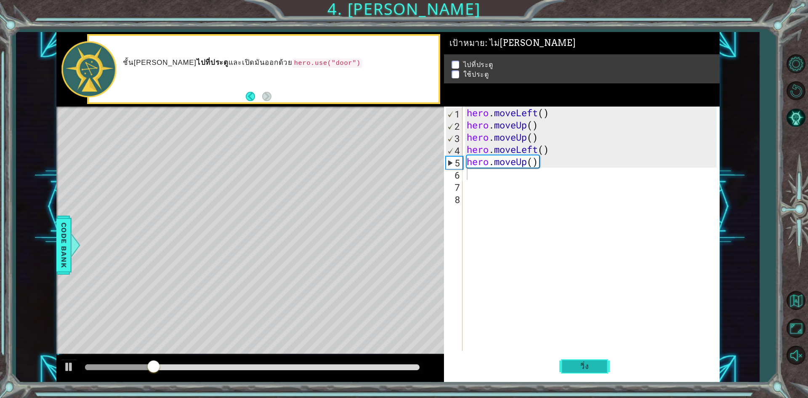
click at [562, 368] on button "วิ่ง" at bounding box center [584, 366] width 51 height 27
drag, startPoint x: 550, startPoint y: 149, endPoint x: 565, endPoint y: 149, distance: 15.2
click at [565, 149] on div "hero . moveLeft ( ) hero . moveUp ( ) hero . moveUp ( ) hero . moveLeft ( ) her…" at bounding box center [593, 240] width 256 height 269
type textarea "hero.moveLeft()"
click at [557, 169] on div "hero . moveLeft ( ) hero . moveUp ( ) hero . moveUp ( ) hero . moveLeft ( ) her…" at bounding box center [593, 240] width 256 height 269
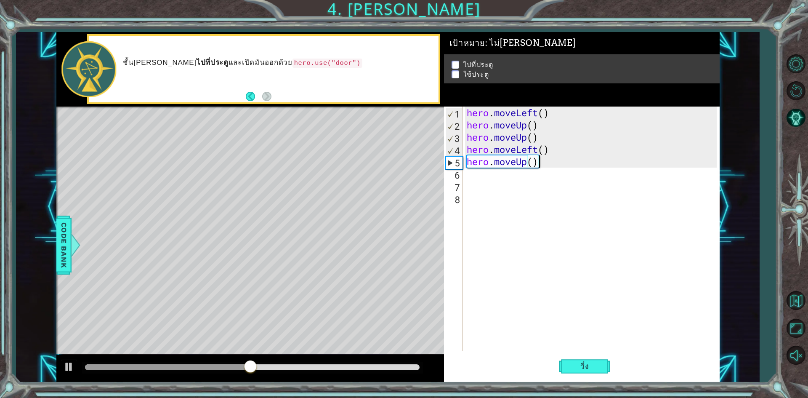
click at [546, 165] on div "hero . moveLeft ( ) hero . moveUp ( ) hero . moveUp ( ) hero . moveLeft ( ) her…" at bounding box center [593, 240] width 256 height 269
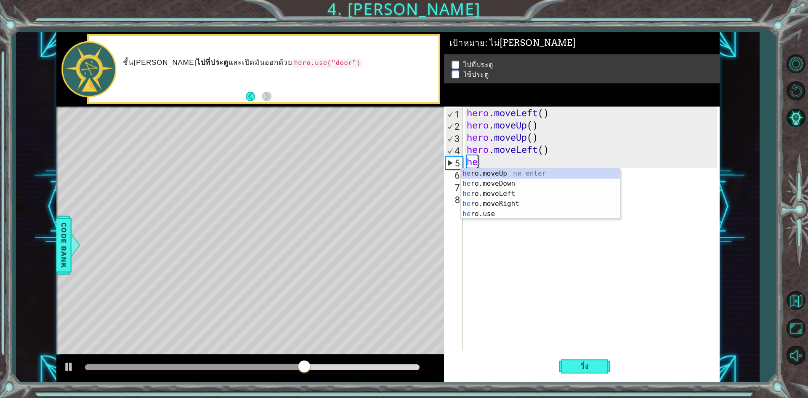
type textarea "h"
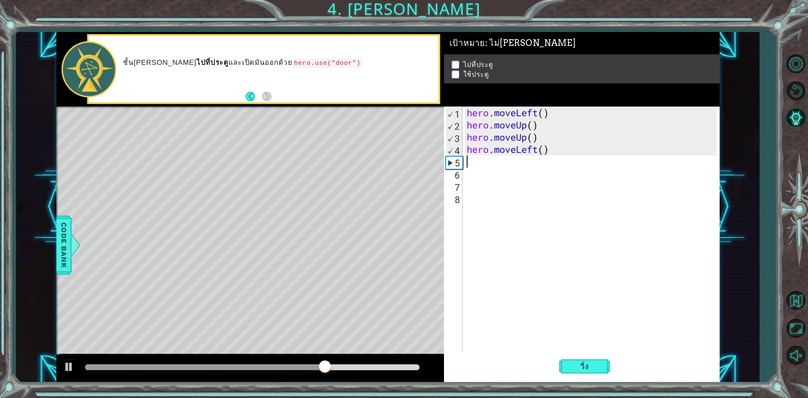
type textarea "h"
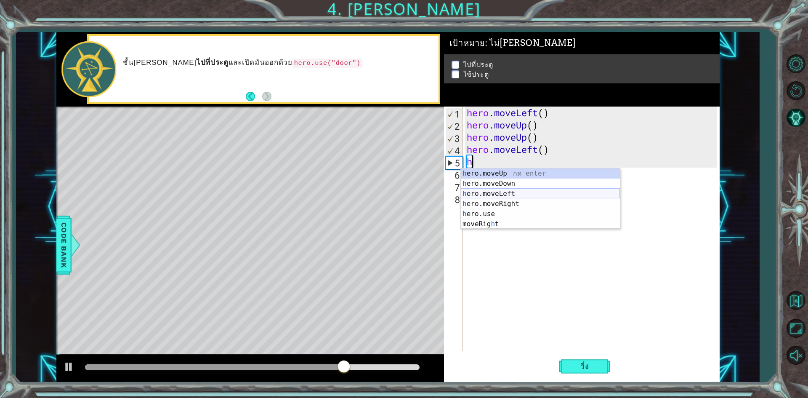
click at [506, 196] on div "h ero.moveUp กด enter h ero.moveDown กด enter h ero.moveLeft กด enter h ero.mov…" at bounding box center [540, 208] width 159 height 81
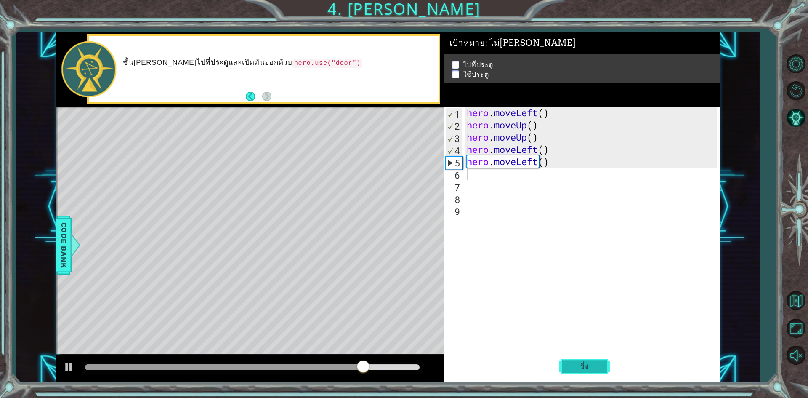
click at [574, 372] on button "วิ่ง" at bounding box center [584, 366] width 51 height 27
click at [584, 153] on div "hero . moveLeft ( ) hero . moveUp ( ) hero . moveUp ( ) hero . moveLeft ( ) her…" at bounding box center [593, 240] width 256 height 269
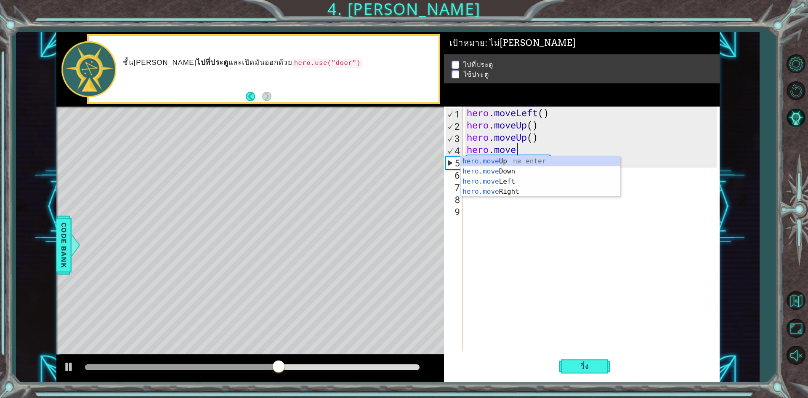
type textarea "hero.mov"
click at [567, 159] on div "hero.mov eUp กด enter hero.mov eDown กด enter hero.mov eLeft กด enter hero.mov …" at bounding box center [540, 186] width 159 height 61
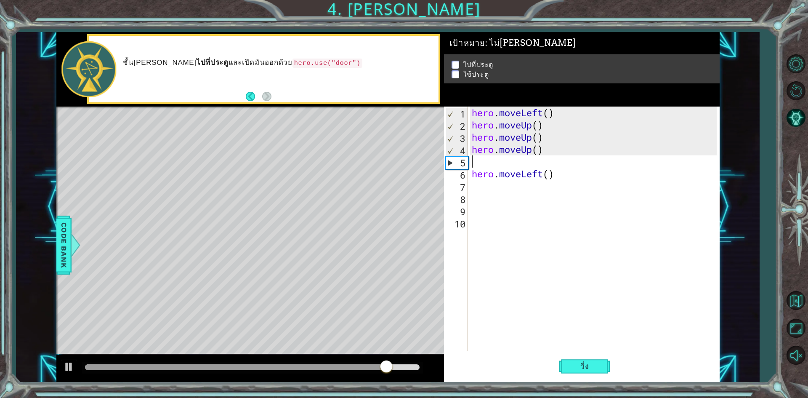
click at [577, 349] on div "hero . moveLeft ( ) hero . moveUp ( ) hero . moveUp ( ) hero . moveUp ( ) hero …" at bounding box center [595, 240] width 251 height 269
click at [573, 365] on span "วิ่ง" at bounding box center [584, 366] width 25 height 8
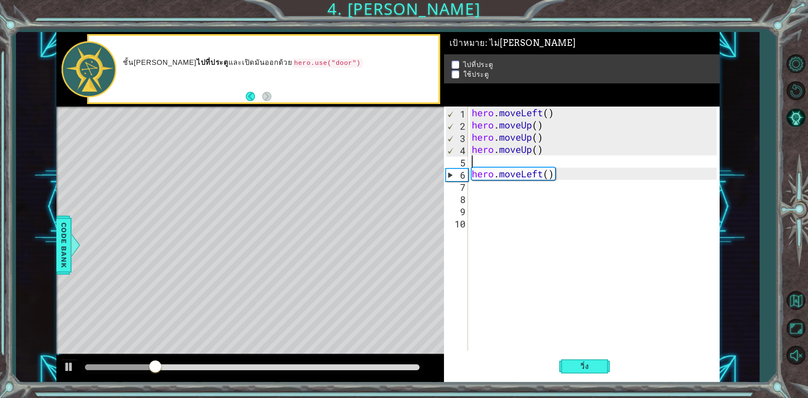
click at [480, 156] on div "hero . moveLeft ( ) hero . moveUp ( ) hero . moveUp ( ) hero . moveUp ( ) hero …" at bounding box center [595, 240] width 251 height 269
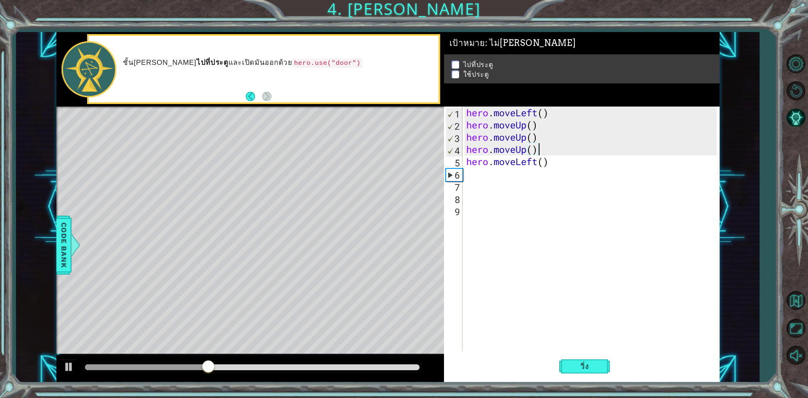
click at [546, 132] on div "hero . moveLeft ( ) hero . moveUp ( ) hero . moveUp ( ) hero . moveUp ( ) hero …" at bounding box center [593, 240] width 256 height 269
click at [584, 375] on button "วิ่ง" at bounding box center [584, 366] width 51 height 27
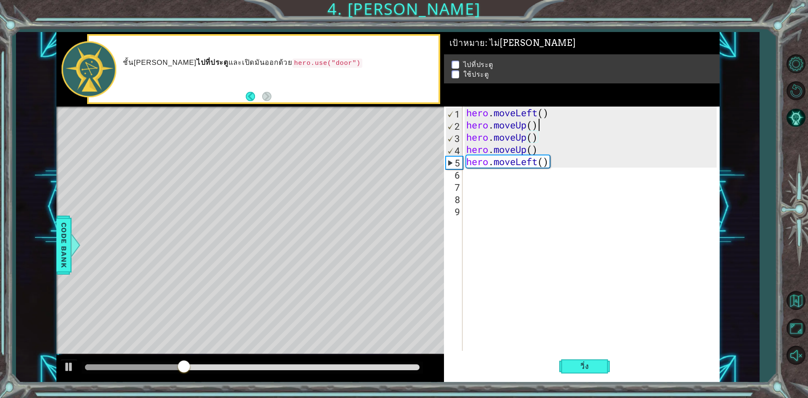
click at [548, 125] on div "hero . moveLeft ( ) hero . moveUp ( ) hero . moveUp ( ) hero . moveUp ( ) hero …" at bounding box center [593, 240] width 256 height 269
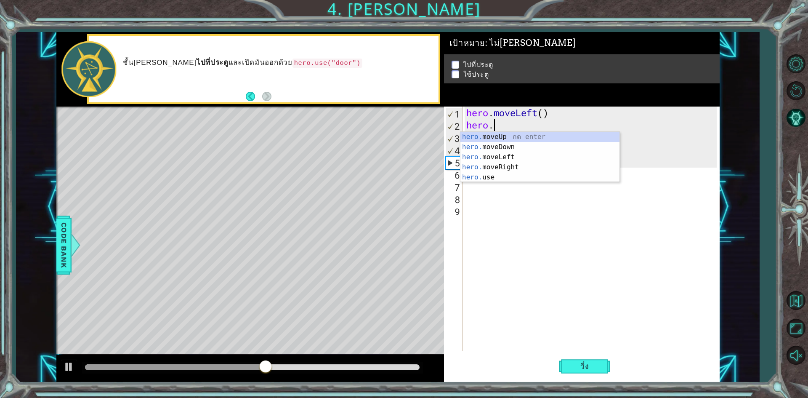
type textarea "hero"
click at [531, 142] on div "hero .moveUp กด enter hero .moveDown กด enter hero .moveLeft กด enter hero .mov…" at bounding box center [540, 167] width 159 height 71
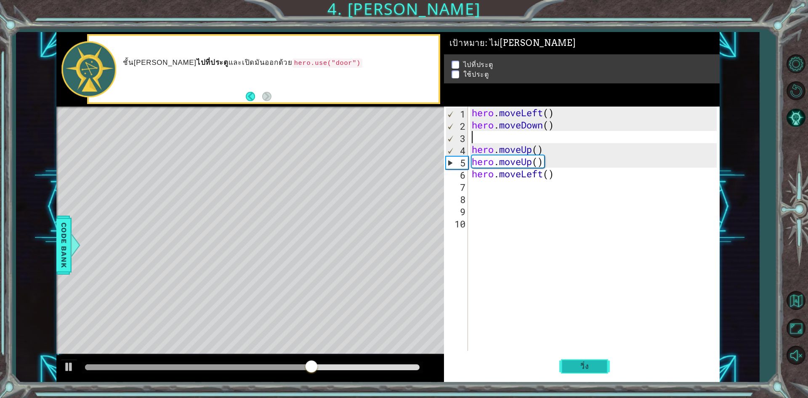
click at [573, 367] on span "วิ่ง" at bounding box center [584, 366] width 25 height 8
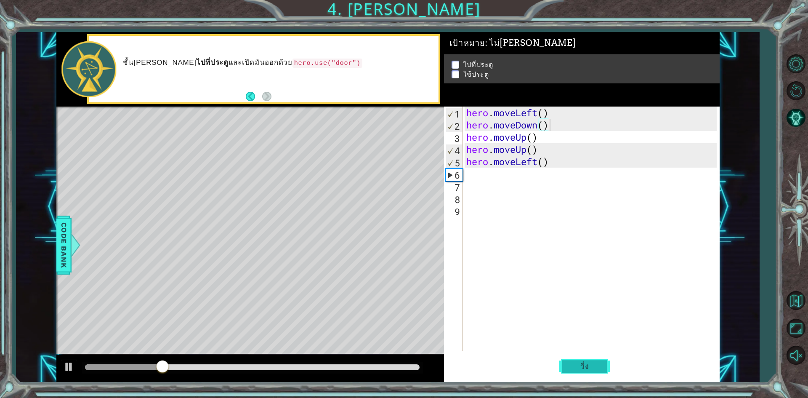
click at [579, 373] on button "วิ่ง" at bounding box center [584, 366] width 51 height 27
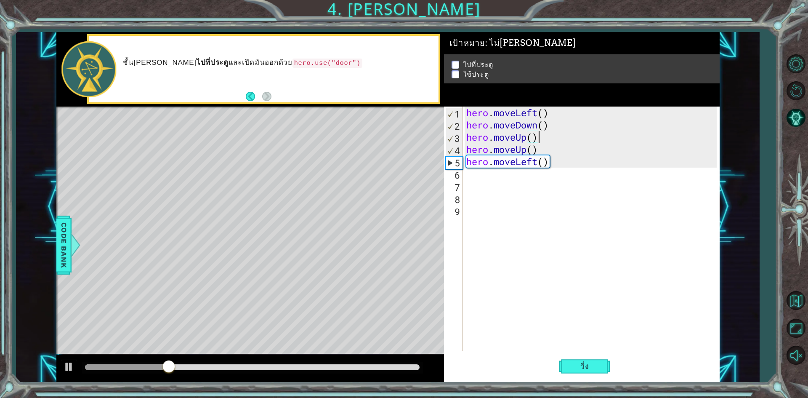
click at [553, 136] on div "hero . moveLeft ( ) hero . moveDown ( ) hero . moveUp ( ) hero . moveUp ( ) her…" at bounding box center [593, 240] width 256 height 269
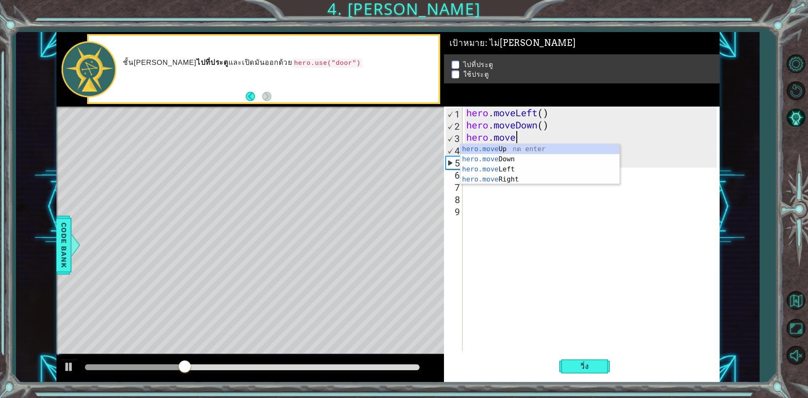
type textarea "hero"
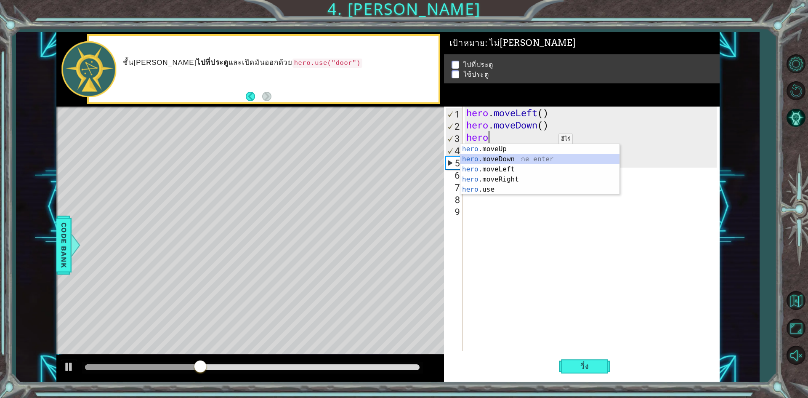
click at [523, 162] on div "hero .moveUp กด enter hero .moveDown กด enter hero .moveLeft กด enter hero .mov…" at bounding box center [540, 179] width 159 height 71
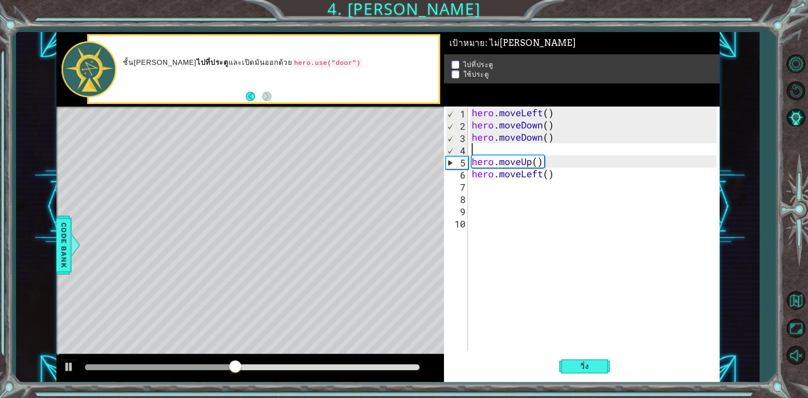
type textarea "h"
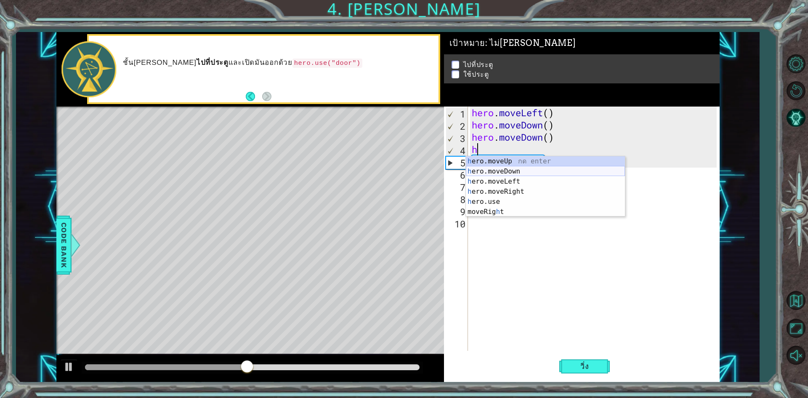
click at [507, 170] on div "h ero.moveUp กด enter h ero.moveDown กด enter h ero.moveLeft กด enter h ero.mov…" at bounding box center [545, 196] width 159 height 81
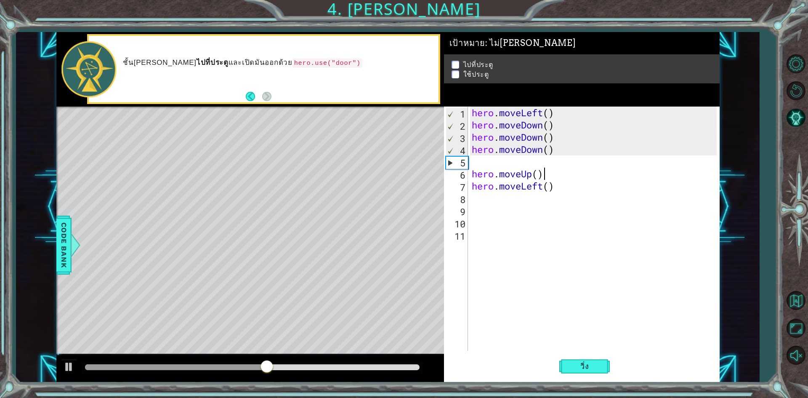
click at [548, 179] on div "hero . moveLeft ( ) hero . moveDown ( ) hero . moveDown ( ) hero . moveDown ( )…" at bounding box center [595, 240] width 251 height 269
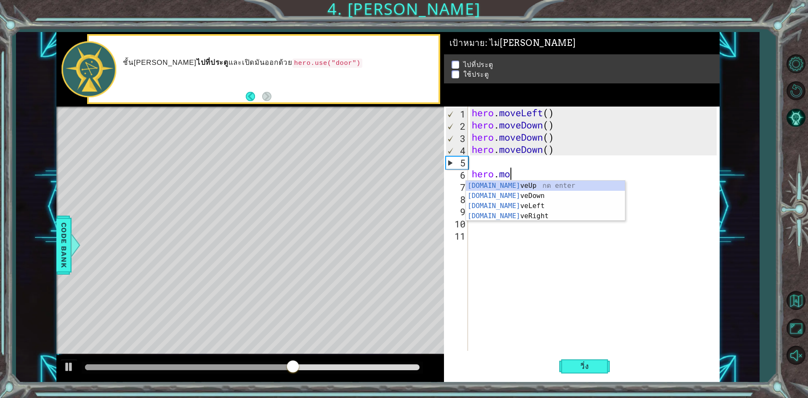
type textarea "h"
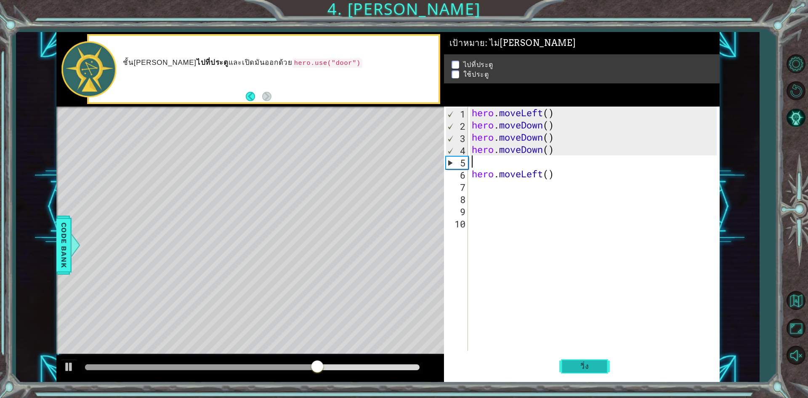
click at [601, 359] on button "วิ่ง" at bounding box center [584, 366] width 51 height 27
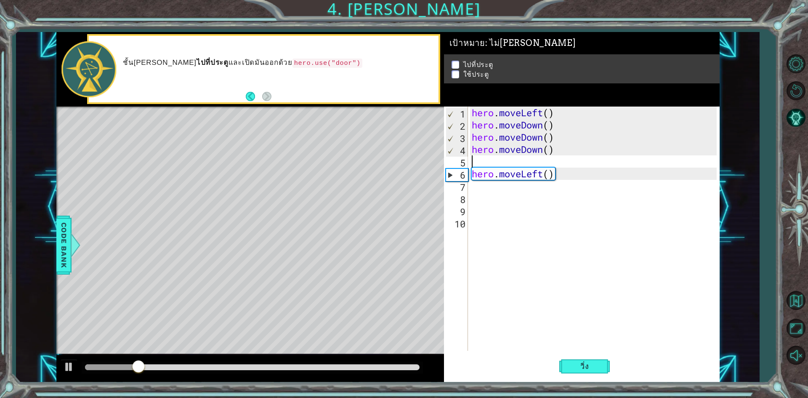
click at [555, 144] on div "hero . moveLeft ( ) hero . moveDown ( ) hero . moveDown ( ) hero . moveDown ( )…" at bounding box center [595, 240] width 251 height 269
click at [245, 99] on div "ชั้น[PERSON_NAME] ไปที่ประตู และเปิดมันออกด้วย hero.use("door")" at bounding box center [263, 69] width 349 height 67
click at [250, 94] on button "Back" at bounding box center [254, 96] width 16 height 9
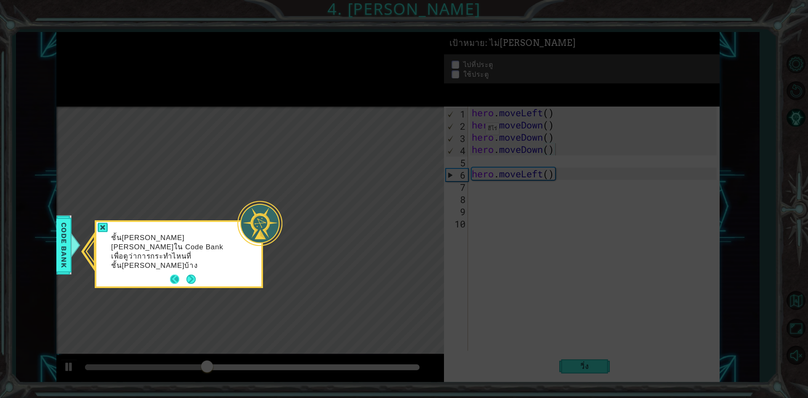
click at [173, 274] on button "Back" at bounding box center [178, 278] width 16 height 9
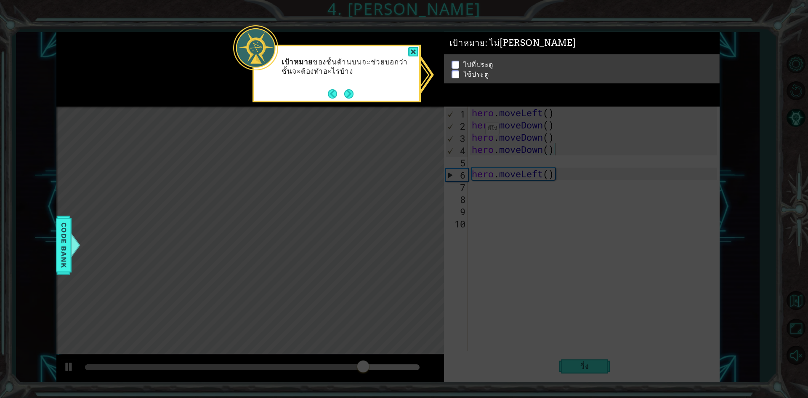
click at [337, 95] on button "Back" at bounding box center [336, 93] width 16 height 9
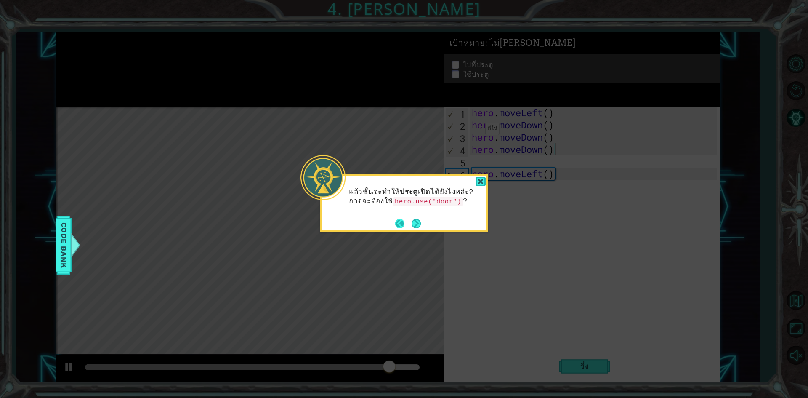
click at [406, 224] on button "Back" at bounding box center [403, 223] width 16 height 9
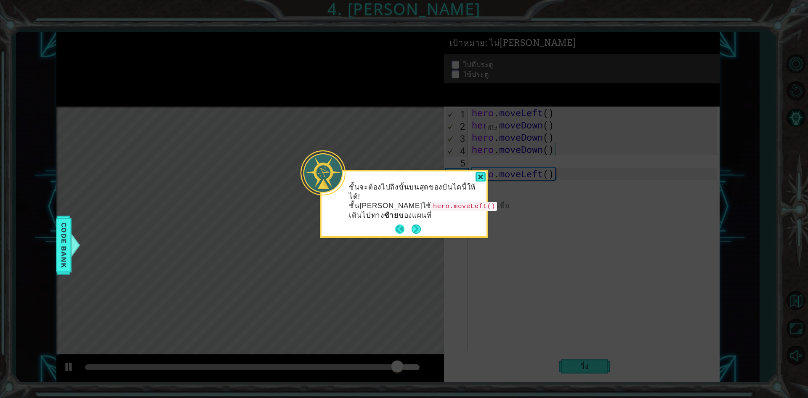
click at [403, 224] on button "Back" at bounding box center [403, 228] width 16 height 9
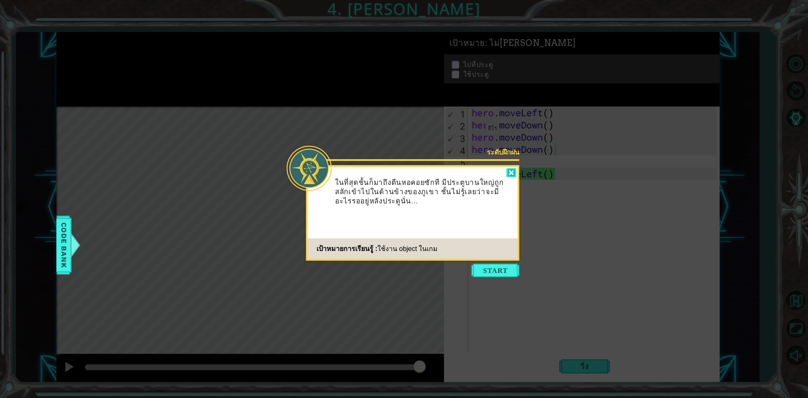
click at [513, 173] on div at bounding box center [511, 173] width 10 height 10
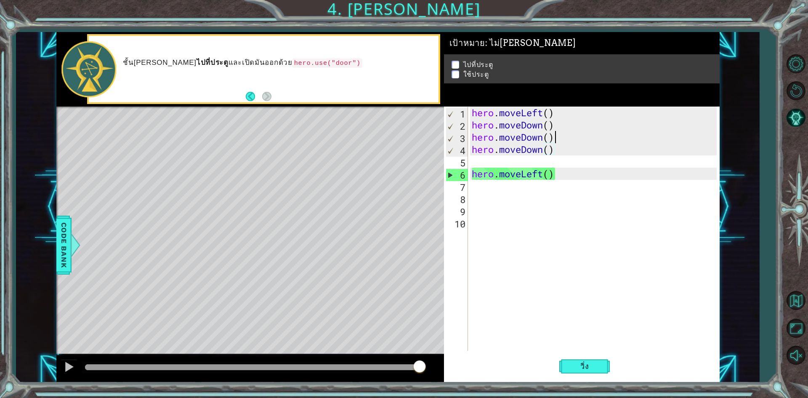
click at [559, 131] on div "hero . moveLeft ( ) hero . moveDown ( ) hero . moveDown ( ) hero . moveDown ( )…" at bounding box center [595, 240] width 251 height 269
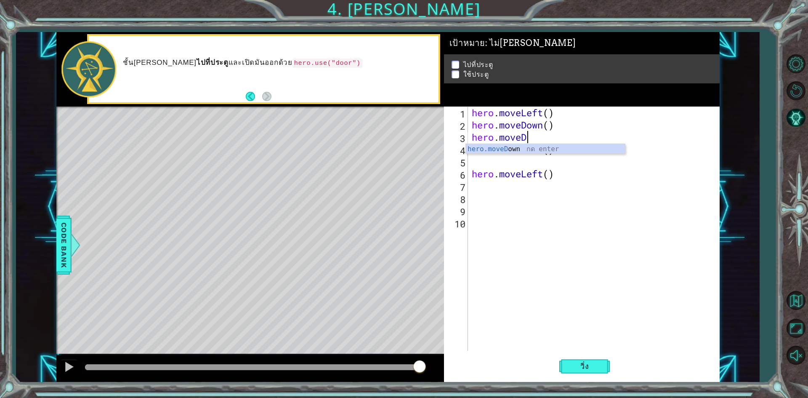
type textarea "hero.move"
click at [522, 168] on div "hero.move Up กด enter hero.move Down กด enter hero.move Left กด enter hero.move…" at bounding box center [545, 174] width 159 height 61
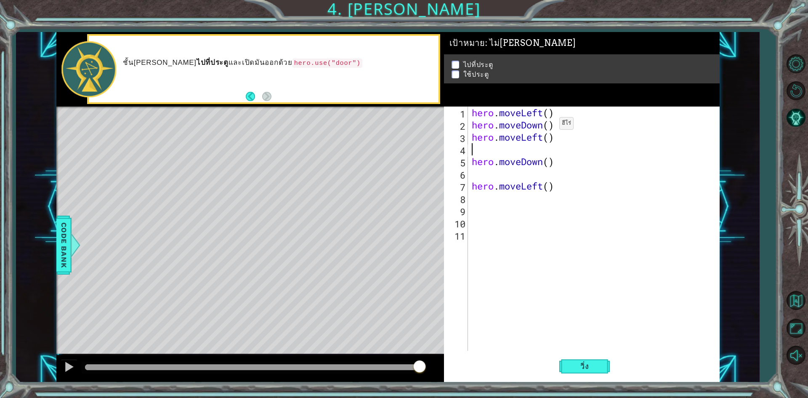
click at [552, 125] on div "hero . moveLeft ( ) hero . moveDown ( ) hero . moveLeft ( ) hero . moveDown ( )…" at bounding box center [595, 240] width 251 height 269
click at [551, 125] on div "hero . moveLeft ( ) hero . moveDow ) hero . moveLeft ( ) hero . moveDown ( ) he…" at bounding box center [595, 240] width 251 height 269
type textarea "hero.move"
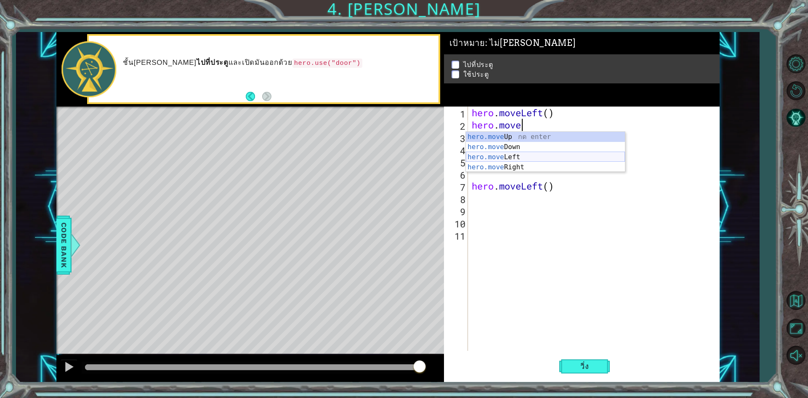
click at [504, 157] on div "hero.move Up กด enter hero.move Down กด enter hero.move Left กด enter hero.move…" at bounding box center [545, 162] width 159 height 61
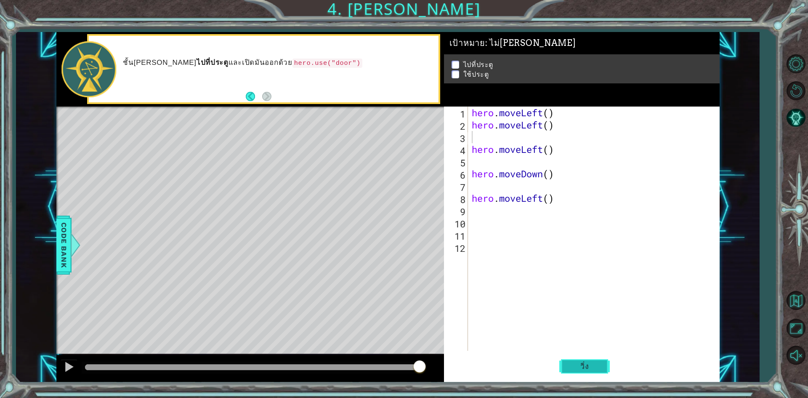
click at [581, 370] on span "วิ่ง" at bounding box center [584, 366] width 25 height 8
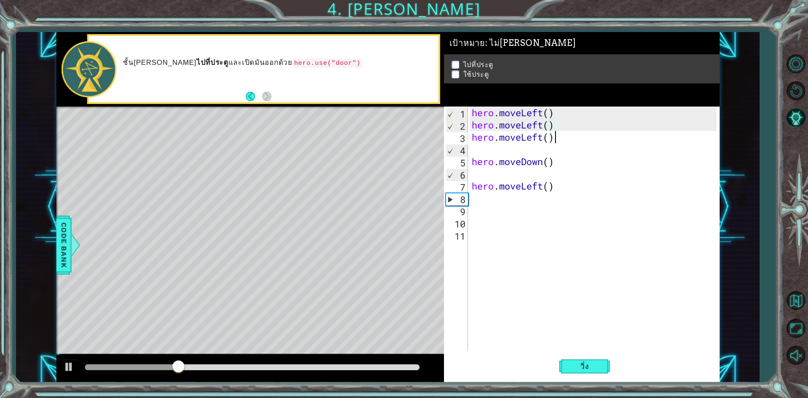
click at [559, 139] on div "hero . moveLeft ( ) hero . moveLeft ( ) hero . moveLeft ( ) hero . moveDown ( )…" at bounding box center [595, 240] width 251 height 269
type textarea "hero.move"
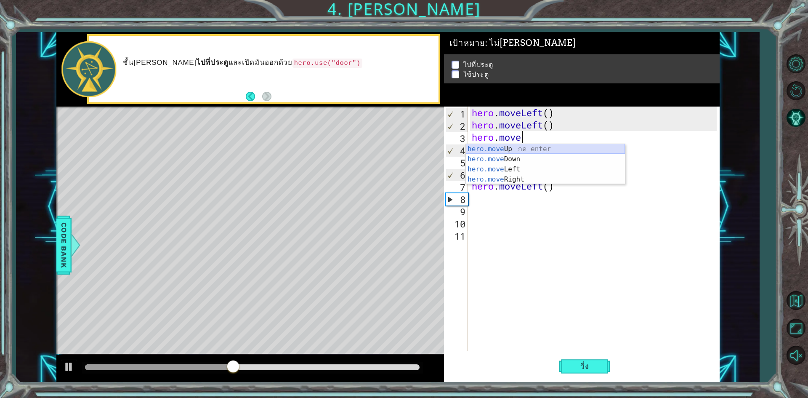
click at [515, 149] on div "hero.move Up กด enter hero.move Down กด enter hero.move Left กด enter hero.move…" at bounding box center [545, 174] width 159 height 61
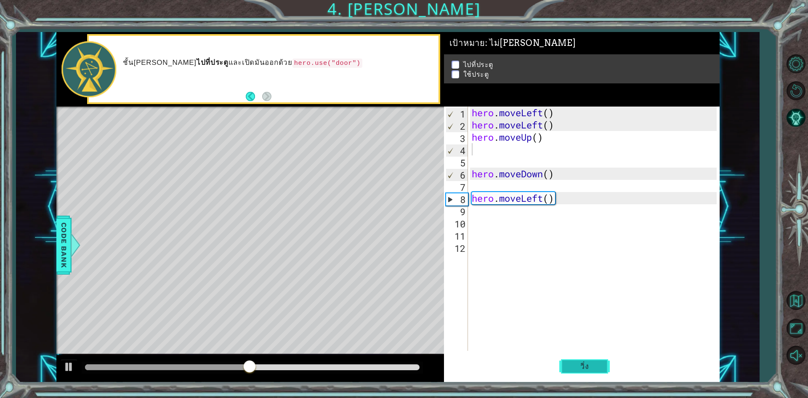
click at [587, 364] on span "วิ่ง" at bounding box center [584, 366] width 25 height 8
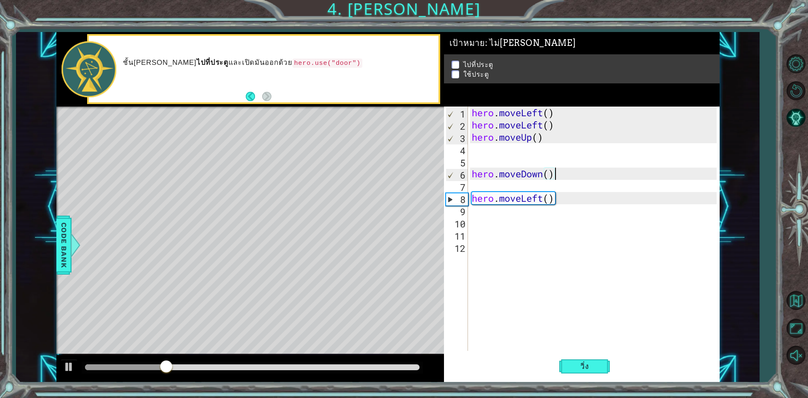
click at [566, 171] on div "hero . moveLeft ( ) hero . moveLeft ( ) hero . moveUp ( ) hero . moveDown ( ) h…" at bounding box center [595, 240] width 251 height 269
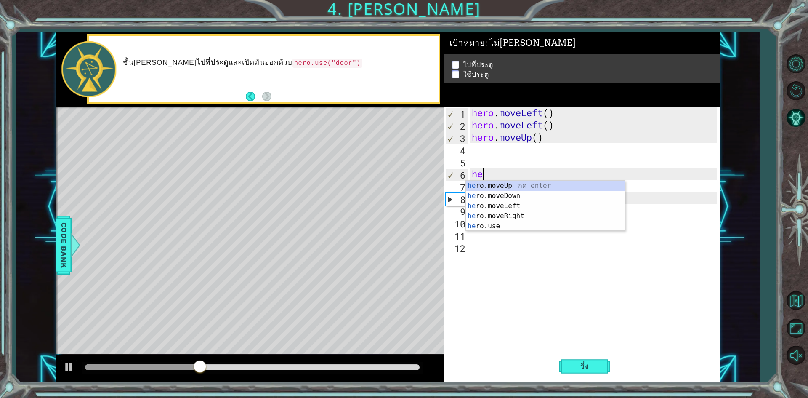
type textarea "h"
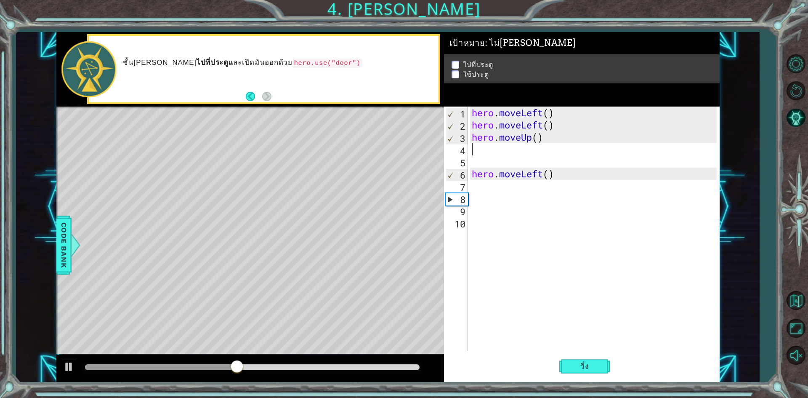
click at [567, 181] on div "hero . moveLeft ( ) hero . moveLeft ( ) hero . moveUp ( ) hero . moveLeft ( )" at bounding box center [595, 240] width 251 height 269
click at [564, 174] on div "hero . moveLeft ( ) hero . moveLeft ( ) hero . moveUp ( ) hero . moveLeft ( )" at bounding box center [593, 240] width 256 height 269
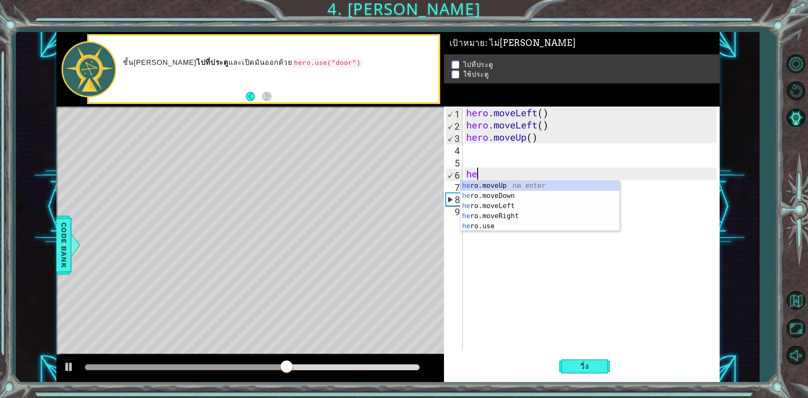
type textarea "h"
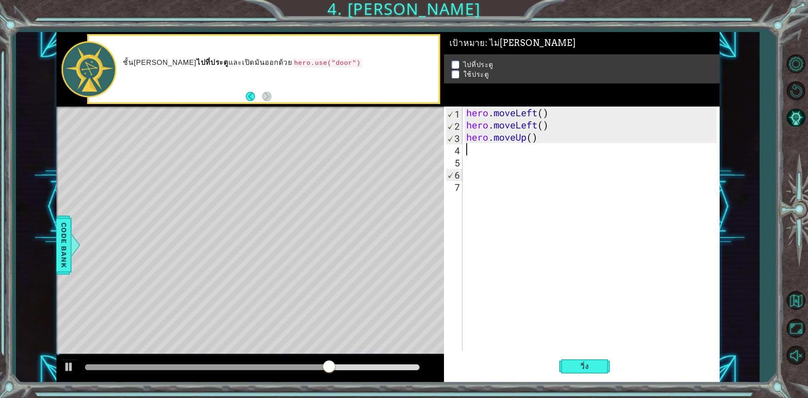
type textarea "g"
click at [551, 162] on div "hero.moveRi g ht กด enter" at bounding box center [540, 171] width 159 height 30
click at [588, 363] on span "วิ่ง" at bounding box center [584, 366] width 25 height 8
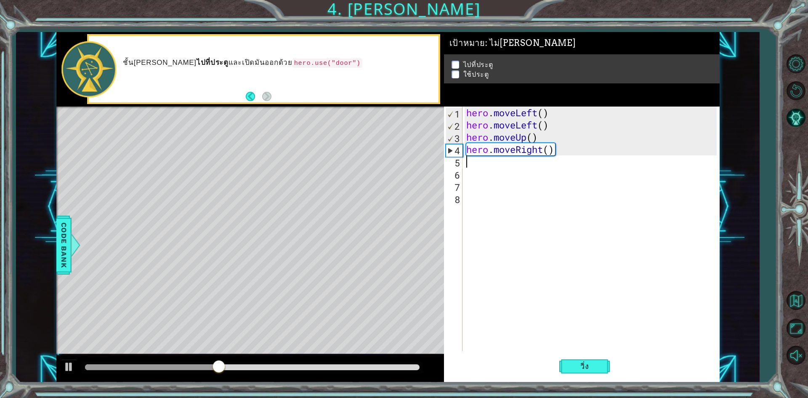
type textarea "h"
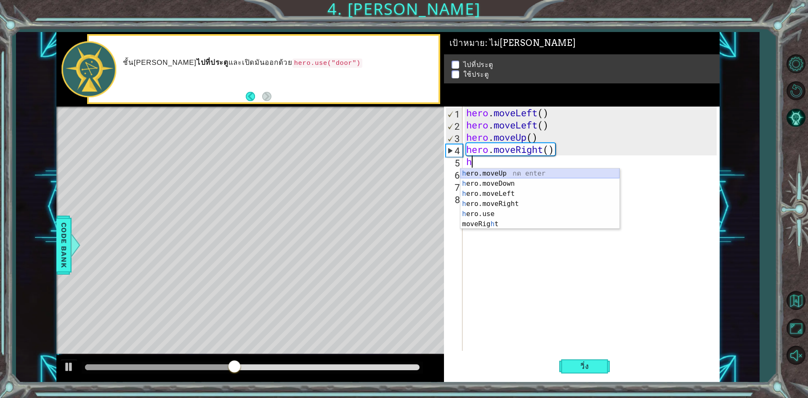
click at [502, 175] on div "h ero.moveUp กด enter h ero.moveDown กด enter h ero.moveLeft กด enter h ero.mov…" at bounding box center [540, 208] width 159 height 81
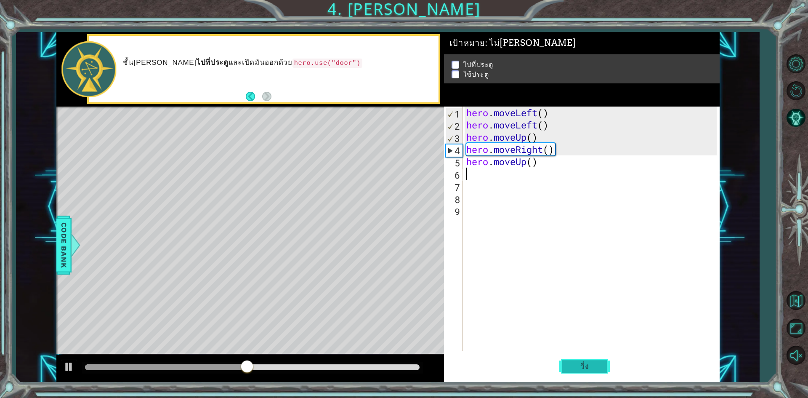
click at [584, 370] on span "วิ่ง" at bounding box center [584, 366] width 25 height 8
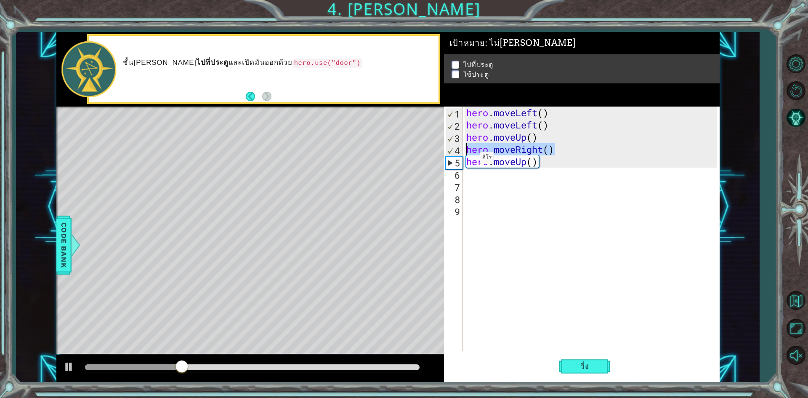
drag, startPoint x: 572, startPoint y: 152, endPoint x: 462, endPoint y: 151, distance: 109.9
click at [462, 151] on div "1 2 3 4 5 6 7 8 9 hero . moveLeft ( ) hero . moveLeft ( ) hero . moveUp ( ) her…" at bounding box center [580, 228] width 273 height 244
type textarea "hero.moveRight()"
type textarea "h"
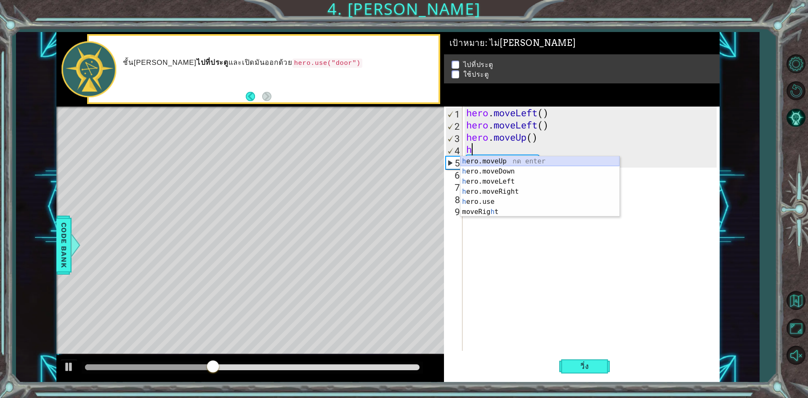
click at [502, 164] on div "h ero.moveUp กด enter h ero.moveDown กด enter h ero.moveLeft กด enter h ero.mov…" at bounding box center [540, 196] width 159 height 81
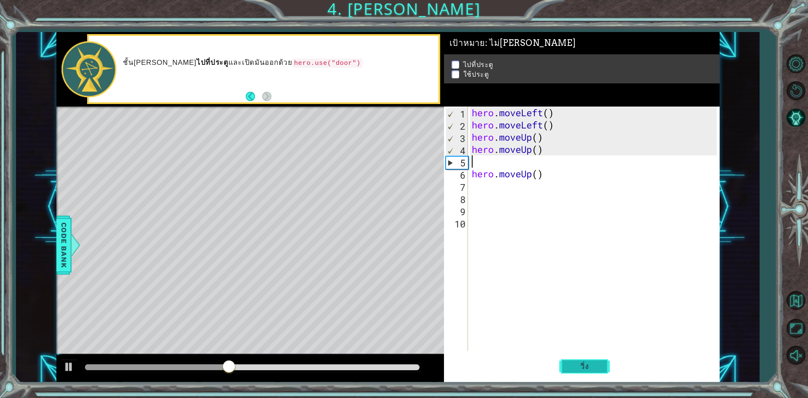
click at [580, 363] on span "วิ่ง" at bounding box center [584, 366] width 25 height 8
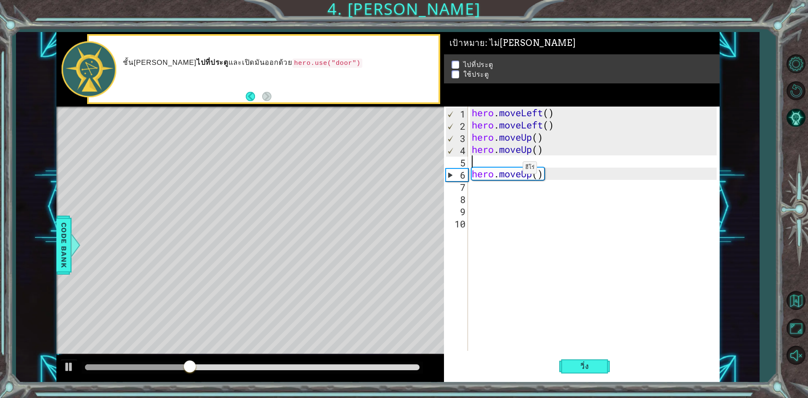
type textarea "hero.moveUp()"
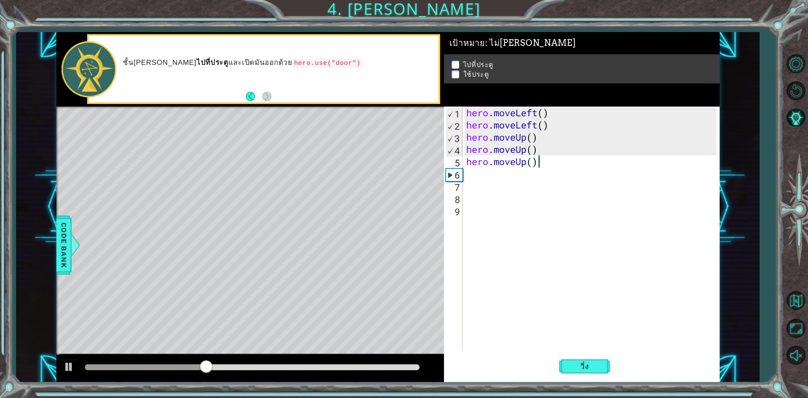
click at [554, 163] on div "hero . moveLeft ( ) hero . moveLeft ( ) hero . moveUp ( ) hero . moveUp ( ) her…" at bounding box center [593, 240] width 256 height 269
click at [494, 186] on div "hero . moveLeft ( ) hero . moveLeft ( ) hero . moveUp ( ) hero . moveUp ( ) her…" at bounding box center [593, 240] width 256 height 269
click at [476, 175] on div "hero . moveLeft ( ) hero . moveLeft ( ) hero . moveUp ( ) hero . moveUp ( ) her…" at bounding box center [593, 240] width 256 height 269
type textarea "h"
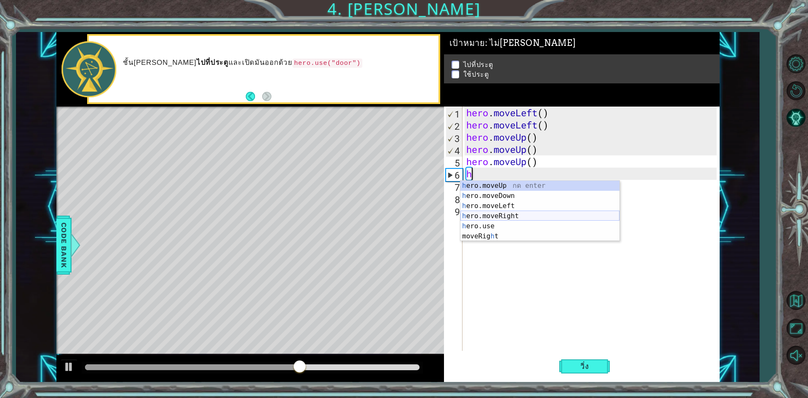
click at [487, 212] on div "h ero.moveUp กด enter h ero.moveDown กด enter h ero.moveLeft กด enter h ero.mov…" at bounding box center [540, 221] width 159 height 81
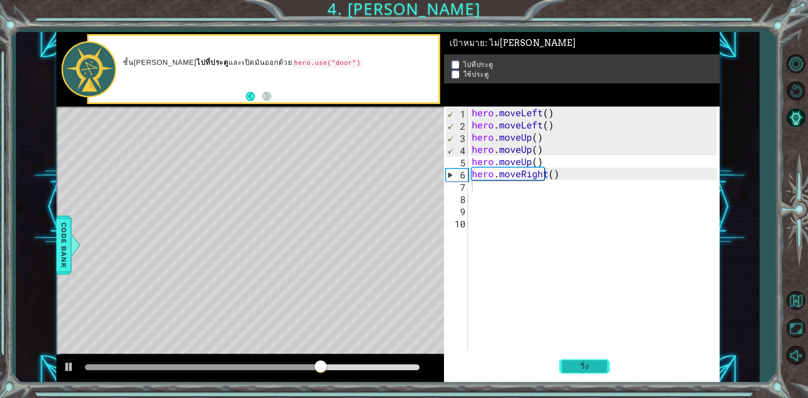
click at [591, 367] on span "วิ่ง" at bounding box center [584, 366] width 25 height 8
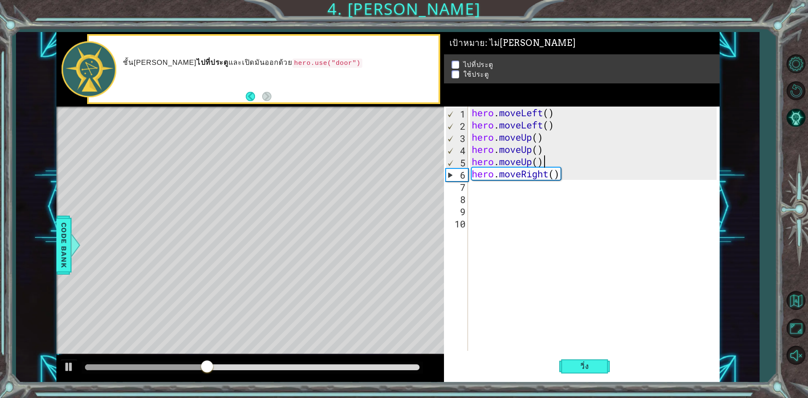
click at [574, 160] on div "hero . moveLeft ( ) hero . moveLeft ( ) hero . moveUp ( ) hero . moveUp ( ) her…" at bounding box center [595, 240] width 251 height 269
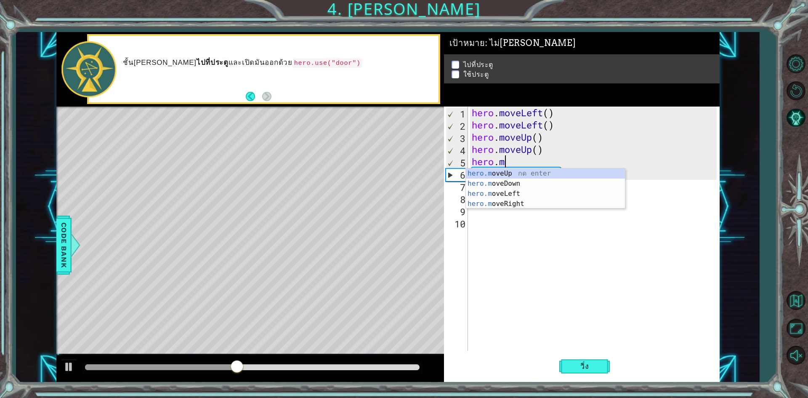
type textarea "hero."
click at [525, 202] on div "hero. moveUp กด enter hero. moveDown กด enter hero. moveLeft กด enter hero. mov…" at bounding box center [545, 203] width 159 height 71
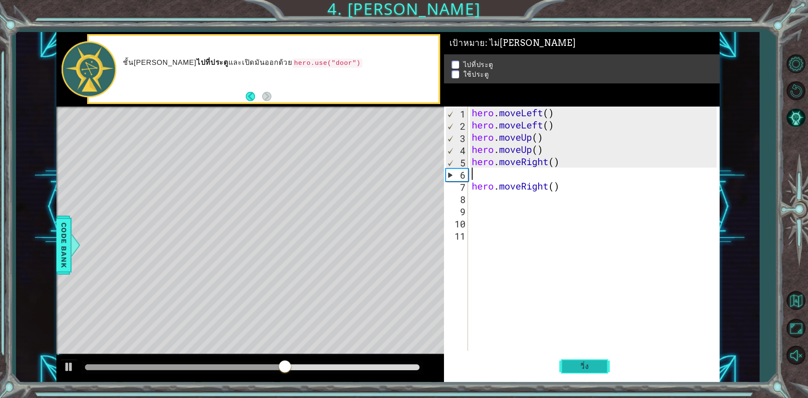
click at [600, 358] on button "วิ่ง" at bounding box center [584, 366] width 51 height 27
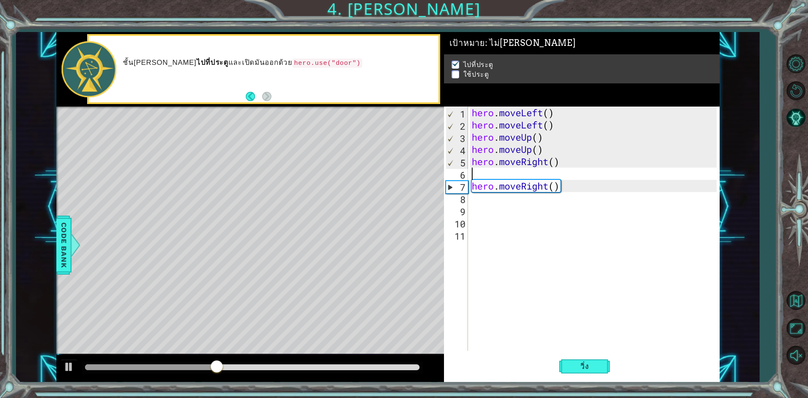
type textarea "hero.moveRight()"
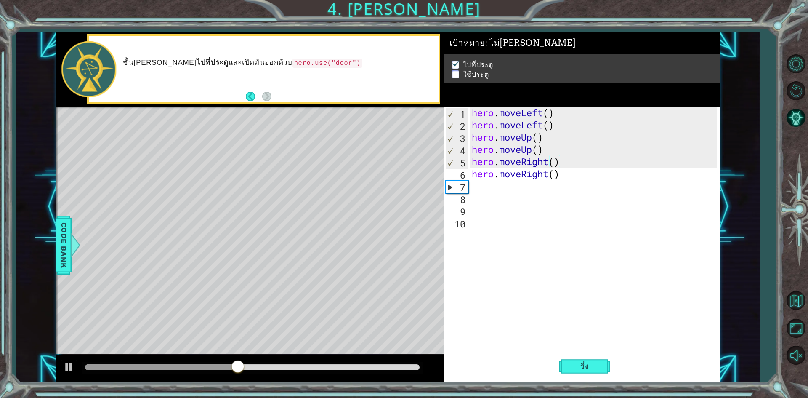
click at [567, 172] on div "hero . moveLeft ( ) hero . moveLeft ( ) hero . moveUp ( ) hero . moveUp ( ) her…" at bounding box center [595, 240] width 251 height 269
click at [487, 184] on div "hero . moveLeft ( ) hero . moveLeft ( ) hero . moveUp ( ) hero . moveUp ( ) her…" at bounding box center [595, 240] width 251 height 269
type textarea "h"
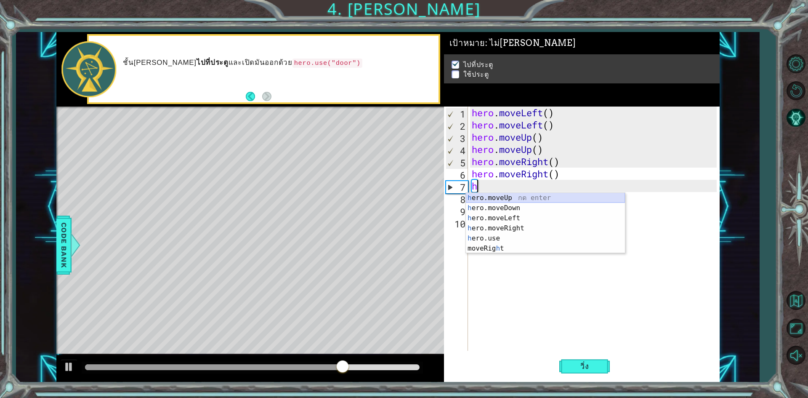
click at [500, 201] on div "h ero.moveUp กด enter h ero.moveDown กด enter h ero.moveLeft กด enter h ero.mov…" at bounding box center [545, 233] width 159 height 81
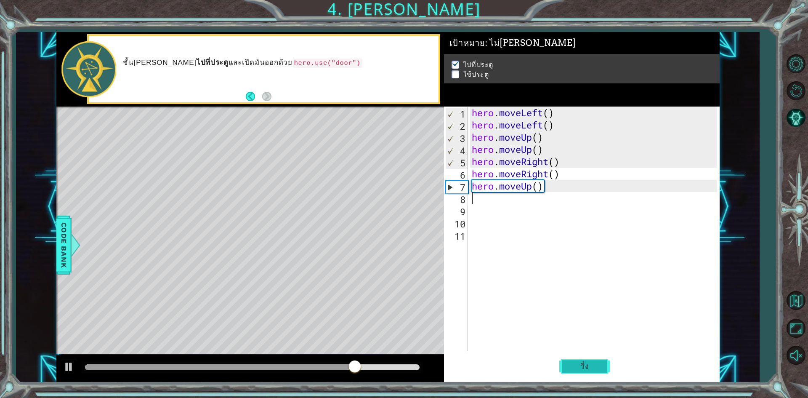
click at [588, 366] on span "วิ่ง" at bounding box center [584, 366] width 25 height 8
click at [551, 186] on div "hero . moveLeft ( ) hero . moveLeft ( ) hero . moveUp ( ) hero . moveUp ( ) her…" at bounding box center [595, 240] width 251 height 269
type textarea "hero.moveUp()"
click at [478, 206] on div "hero . moveLeft ( ) hero . moveLeft ( ) hero . moveUp ( ) hero . moveUp ( ) her…" at bounding box center [595, 240] width 251 height 269
click at [476, 204] on div "hero . moveLeft ( ) hero . moveLeft ( ) hero . moveUp ( ) hero . moveUp ( ) her…" at bounding box center [595, 240] width 251 height 269
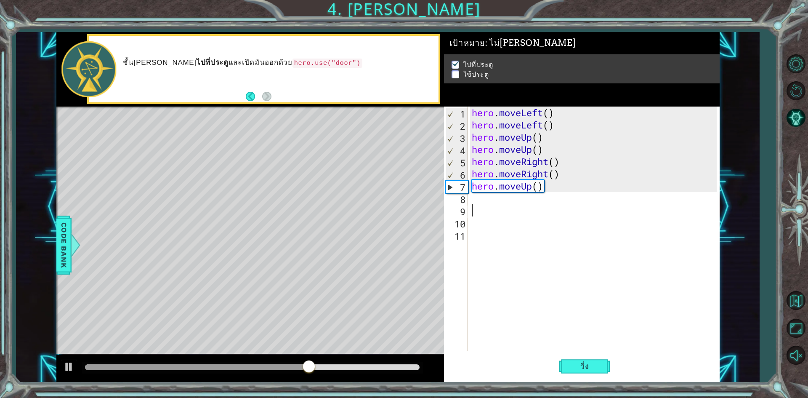
click at [474, 200] on div "hero . moveLeft ( ) hero . moveLeft ( ) hero . moveUp ( ) hero . moveUp ( ) her…" at bounding box center [595, 240] width 251 height 269
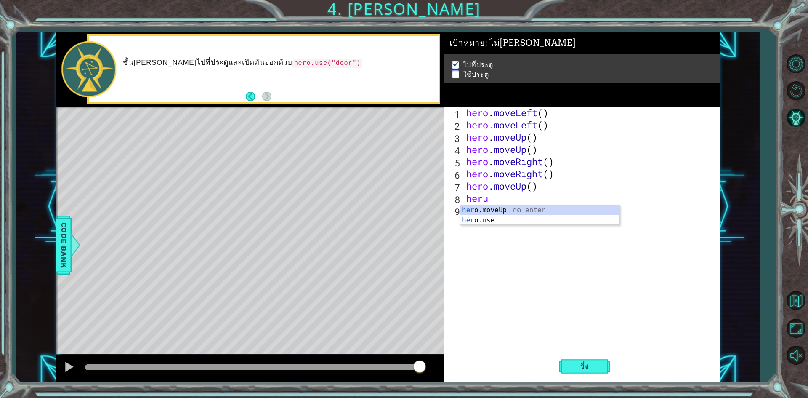
scroll to position [0, 1]
click at [508, 213] on div "her o. us e กด enter" at bounding box center [540, 220] width 159 height 30
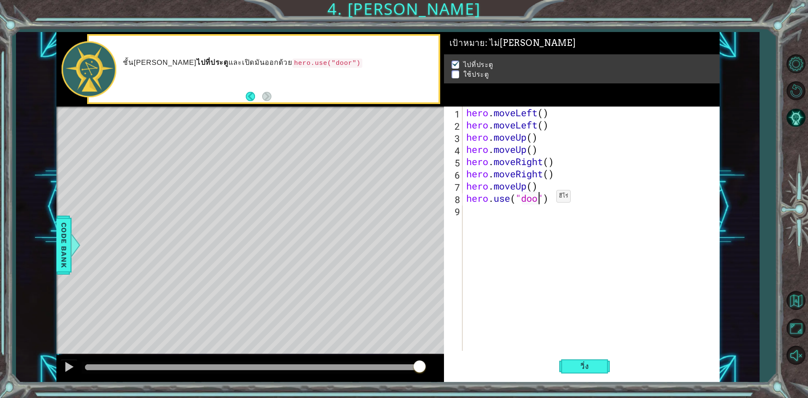
scroll to position [0, 3]
click at [585, 367] on span "วิ่ง" at bounding box center [584, 366] width 25 height 8
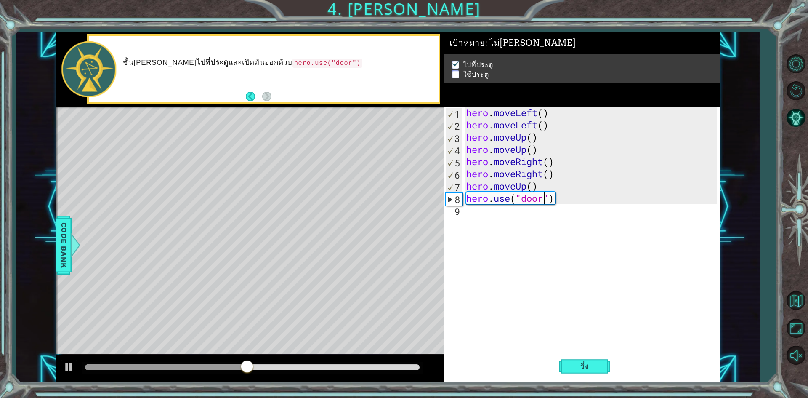
click at [583, 192] on div "hero . moveLeft ( ) hero . moveLeft ( ) hero . moveUp ( ) hero . moveUp ( ) her…" at bounding box center [593, 240] width 256 height 269
click at [572, 180] on div "hero . moveLeft ( ) hero . moveLeft ( ) hero . moveUp ( ) hero . moveUp ( ) her…" at bounding box center [593, 240] width 256 height 269
click at [552, 188] on div "hero . moveLeft ( ) hero . moveLeft ( ) hero . moveUp ( ) hero . moveUp ( ) her…" at bounding box center [593, 240] width 256 height 269
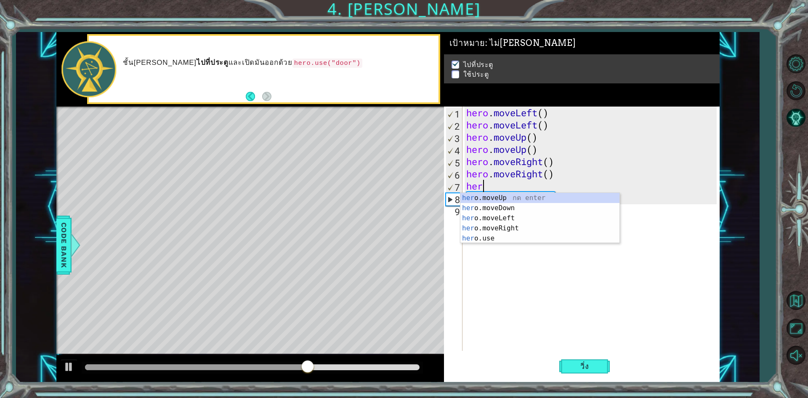
type textarea "h"
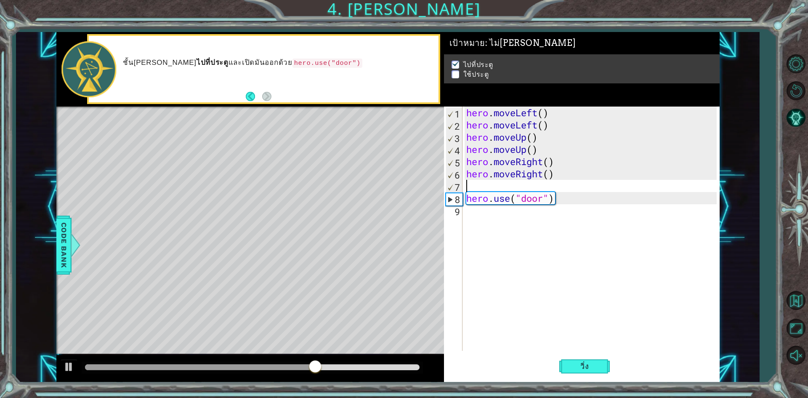
type textarea "hero.moveRight()"
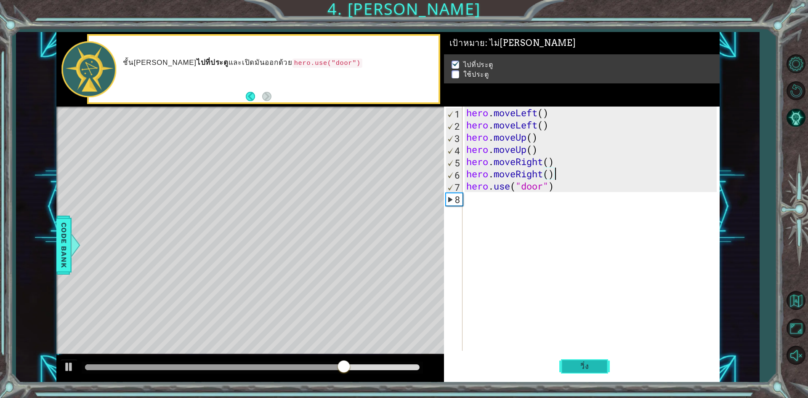
click at [577, 366] on span "วิ่ง" at bounding box center [584, 366] width 25 height 8
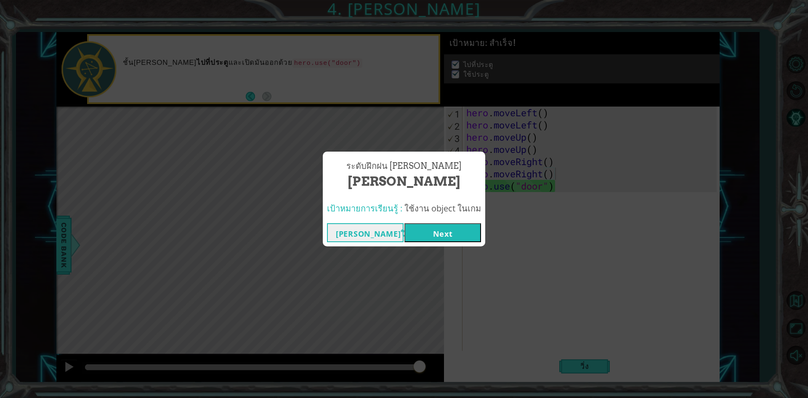
click at [447, 231] on button "Next" at bounding box center [443, 232] width 77 height 19
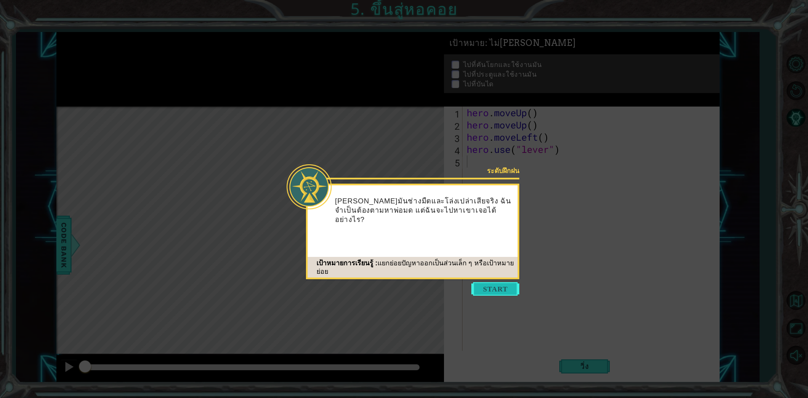
click at [492, 290] on button "Start" at bounding box center [495, 288] width 48 height 13
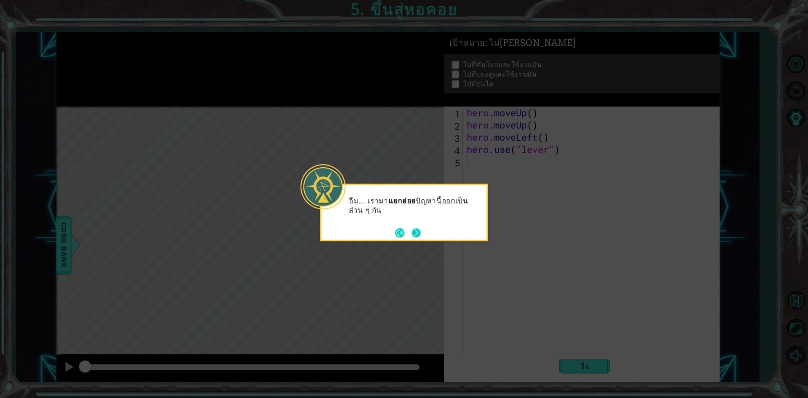
click at [414, 229] on button "Next" at bounding box center [416, 232] width 11 height 11
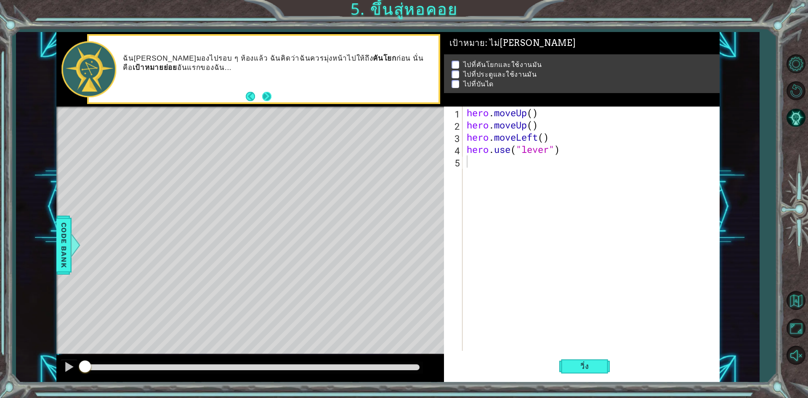
click at [261, 99] on button "Next" at bounding box center [266, 96] width 11 height 11
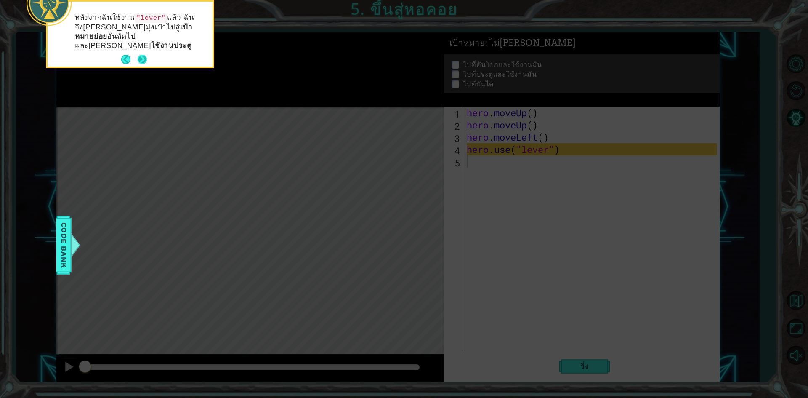
click at [141, 54] on button "Next" at bounding box center [142, 59] width 11 height 11
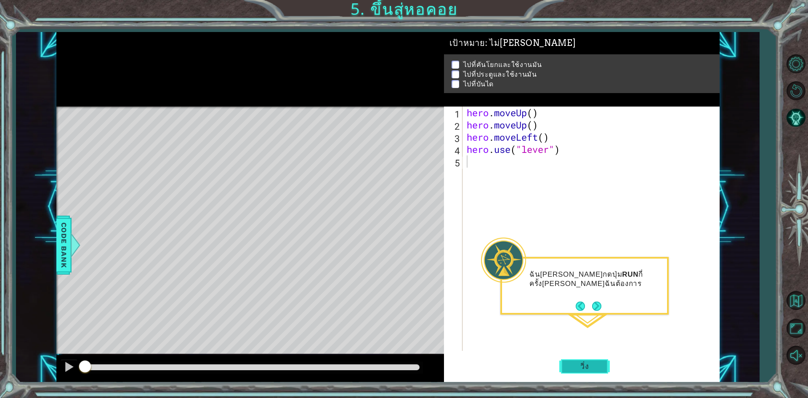
click at [584, 359] on button "วิ่ง" at bounding box center [584, 366] width 51 height 27
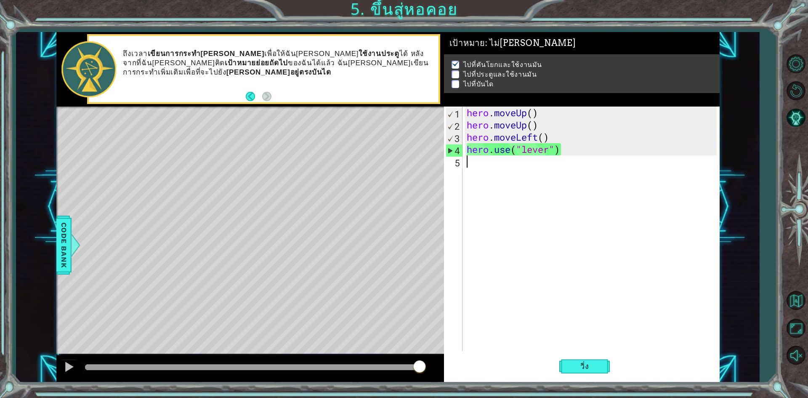
type textarea "h"
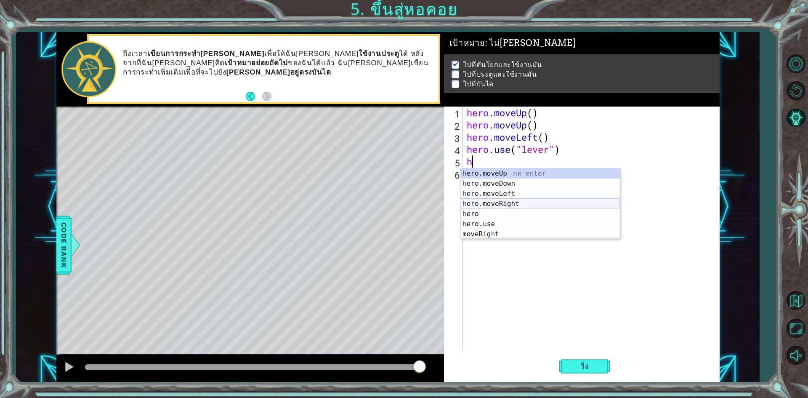
click at [483, 203] on div "h ero.moveUp กด enter h ero.moveDown กด enter h ero.moveLeft กด enter h ero.mov…" at bounding box center [540, 213] width 159 height 91
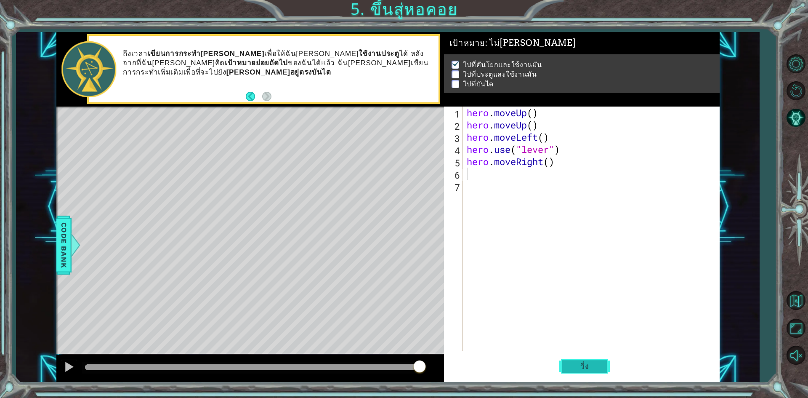
click at [564, 366] on button "วิ่ง" at bounding box center [584, 366] width 51 height 27
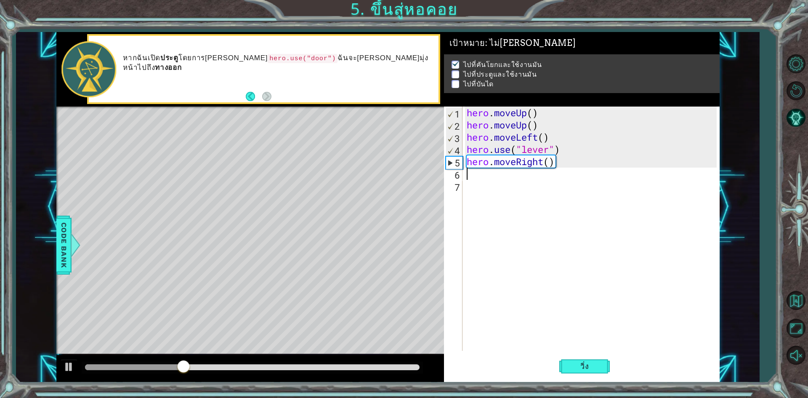
type textarea "h"
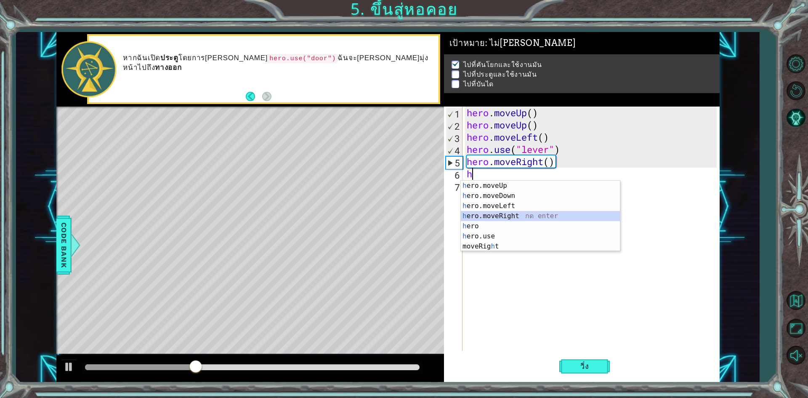
click at [501, 212] on div "h ero.moveUp กด enter h ero.moveDown กด enter h ero.moveLeft กด enter h ero.mov…" at bounding box center [540, 226] width 159 height 91
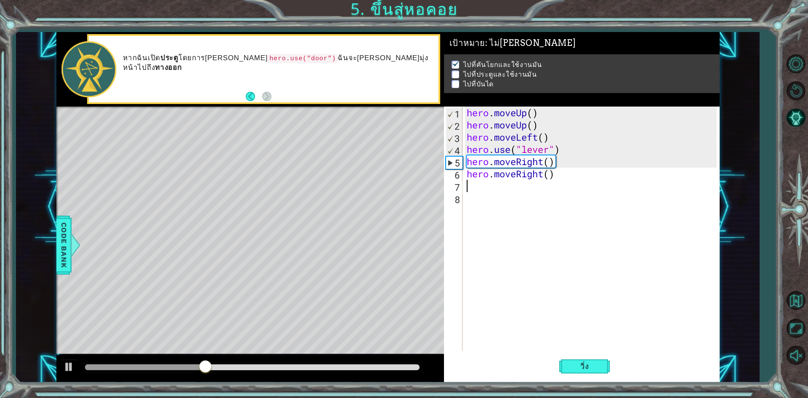
type textarea "h"
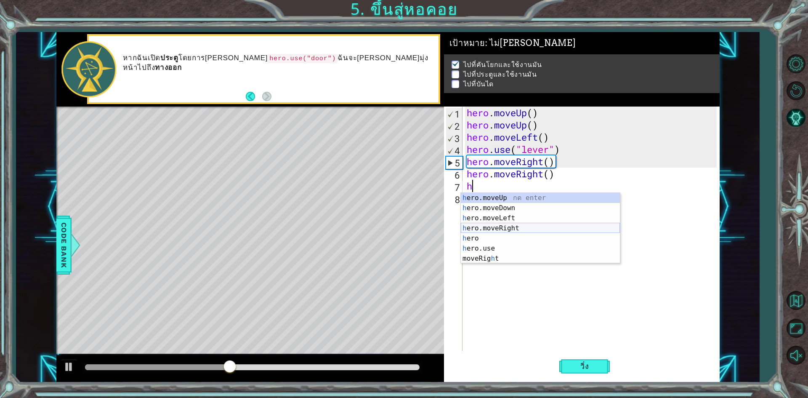
click at [501, 224] on div "h ero.moveUp กด enter h ero.moveDown กด enter h ero.moveLeft กด enter h ero.mov…" at bounding box center [540, 238] width 159 height 91
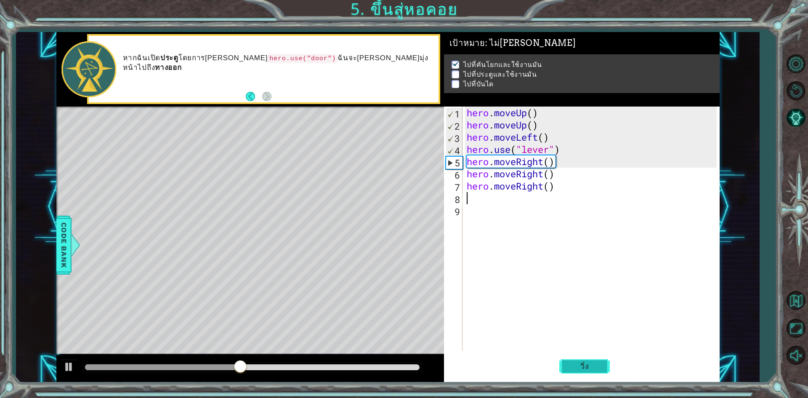
click at [580, 360] on button "วิ่ง" at bounding box center [584, 366] width 51 height 27
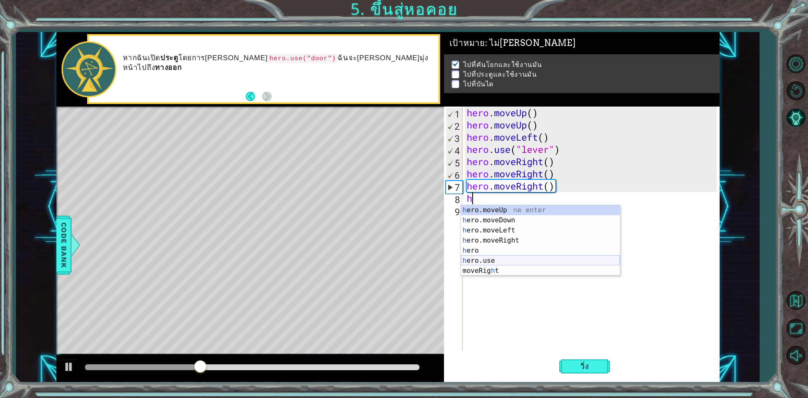
click at [530, 258] on div "h ero.moveUp กด enter h ero.moveDown กด enter h ero.moveLeft กด enter h ero.mov…" at bounding box center [540, 250] width 159 height 91
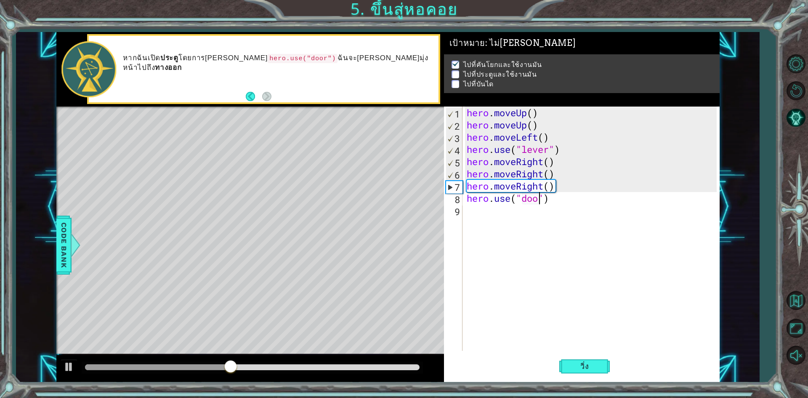
scroll to position [0, 3]
type textarea "hero.use("door")"
click at [594, 372] on button "วิ่ง" at bounding box center [584, 366] width 51 height 27
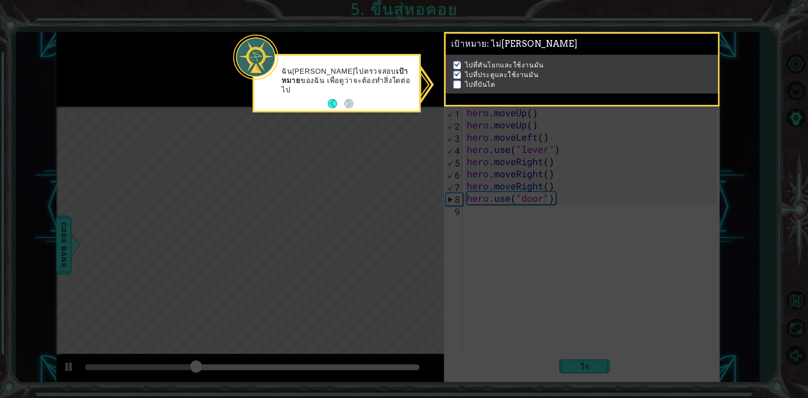
click at [372, 109] on div "ฉัน[PERSON_NAME]ไปตรวจสอบ เป้าหมาย ของฉัน เพื่อดูว่าจะต้องทำสิ่งใดต่อไป" at bounding box center [337, 83] width 168 height 59
click at [337, 100] on button "Back" at bounding box center [336, 103] width 16 height 9
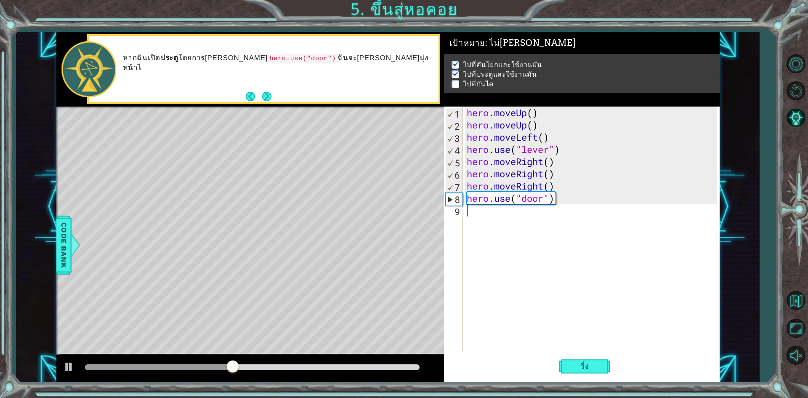
click at [483, 221] on div "hero . moveUp ( ) hero . moveUp ( ) hero . moveLeft ( ) hero . use ( "lever" ) …" at bounding box center [593, 240] width 256 height 269
type textarea "h"
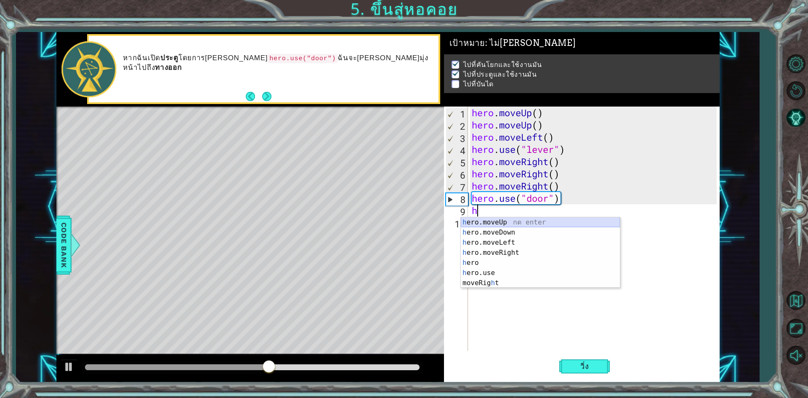
click at [476, 225] on div "h ero.moveUp กด enter h ero.moveDown กด enter h ero.moveLeft กด enter h ero.mov…" at bounding box center [540, 262] width 159 height 91
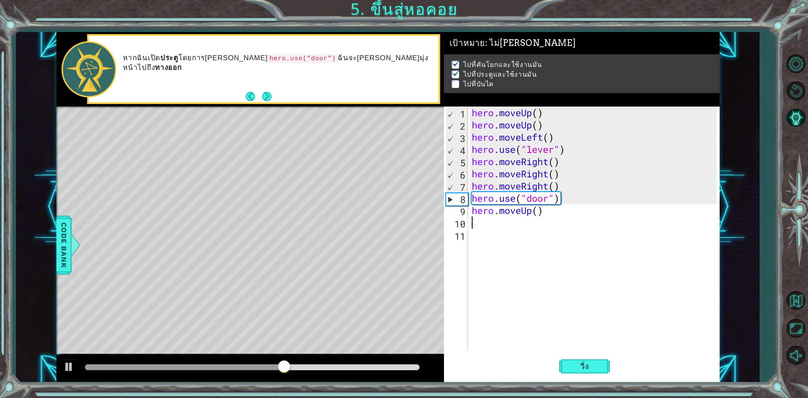
type textarea "h"
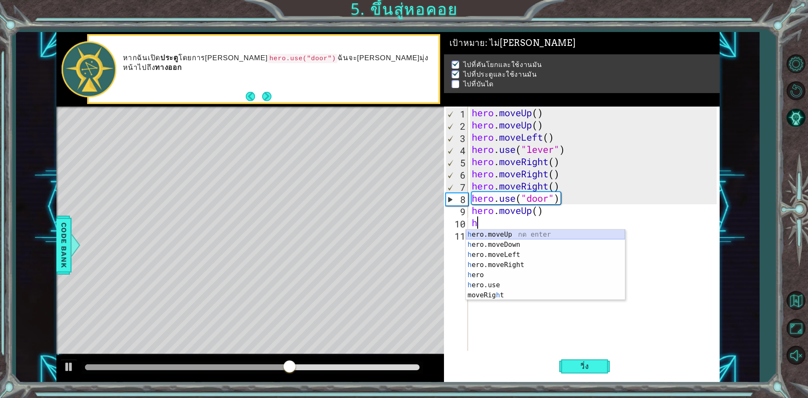
click at [487, 233] on div "h ero.moveUp กด enter h ero.moveDown กด enter h ero.moveLeft กด enter h ero.mov…" at bounding box center [545, 274] width 159 height 91
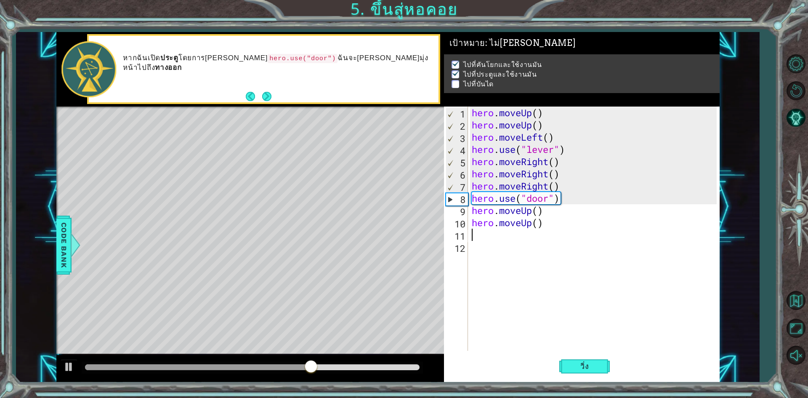
type textarea "h"
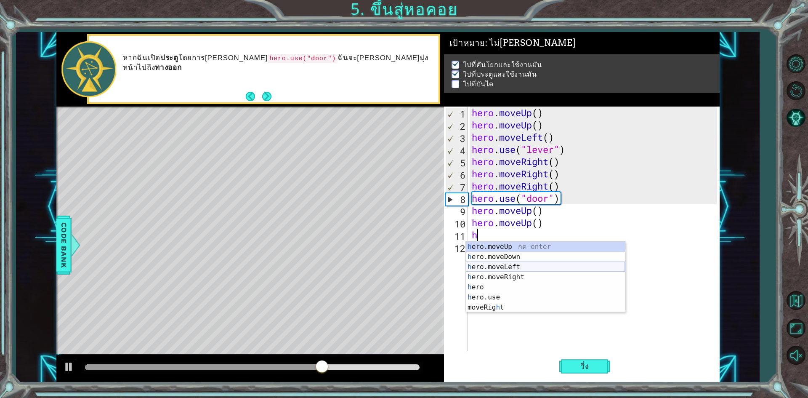
click at [496, 262] on div "h ero.moveUp กด enter h ero.moveDown กด enter h ero.moveLeft กด enter h ero.mov…" at bounding box center [545, 287] width 159 height 91
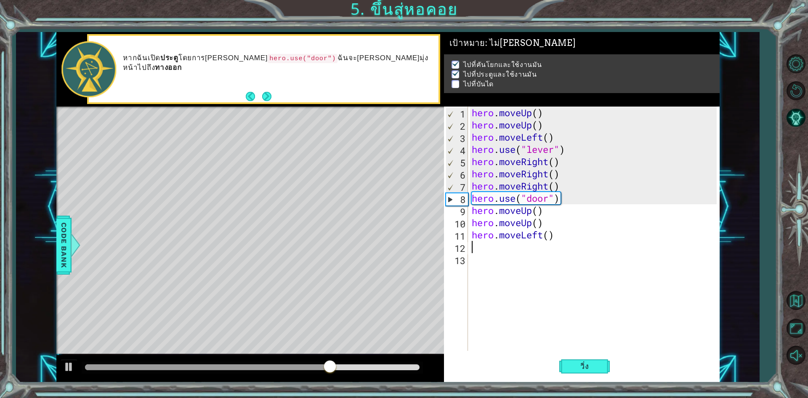
type textarea "h"
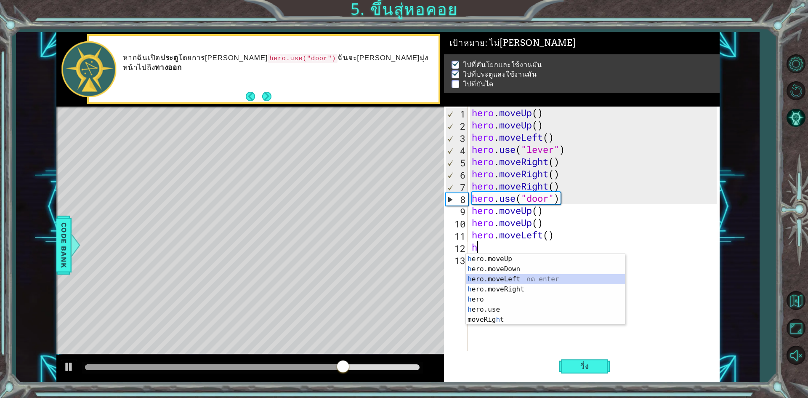
click at [493, 280] on div "h ero.moveUp กด enter h ero.moveDown กด enter h ero.moveLeft กด enter h ero.mov…" at bounding box center [545, 299] width 159 height 91
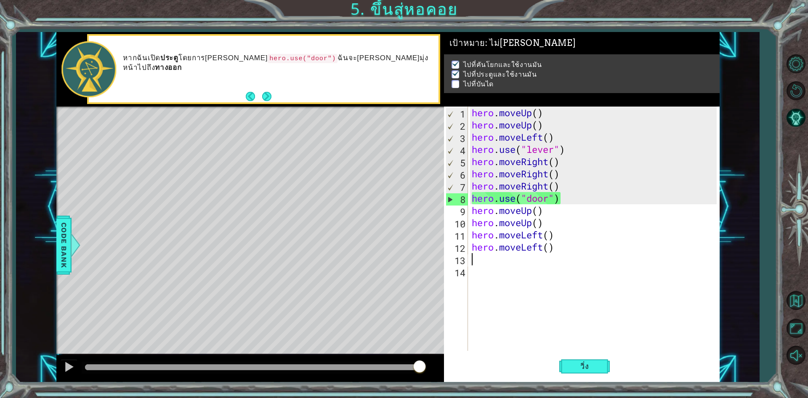
type textarea "h"
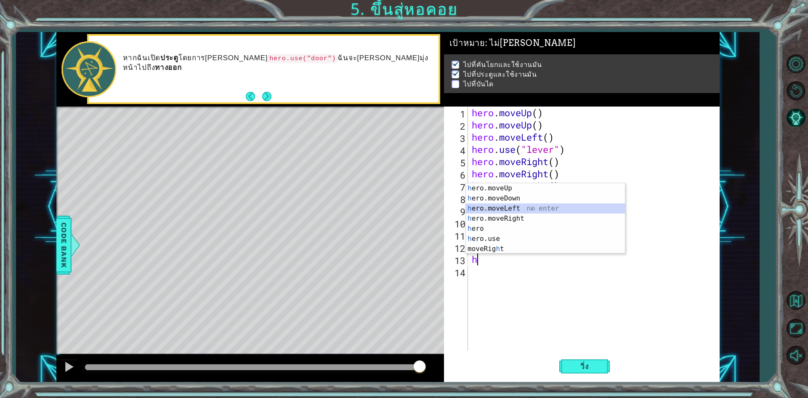
click at [501, 208] on div "h ero.moveUp กด enter h ero.moveDown กด enter h ero.moveLeft กด enter h ero.mov…" at bounding box center [545, 228] width 159 height 91
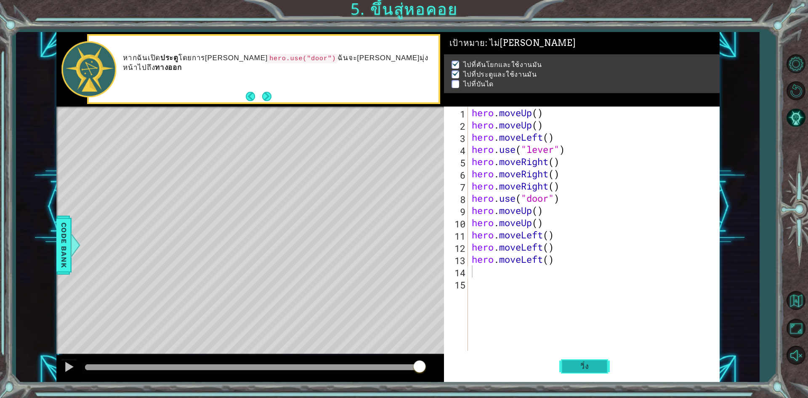
click at [568, 369] on button "วิ่ง" at bounding box center [584, 366] width 51 height 27
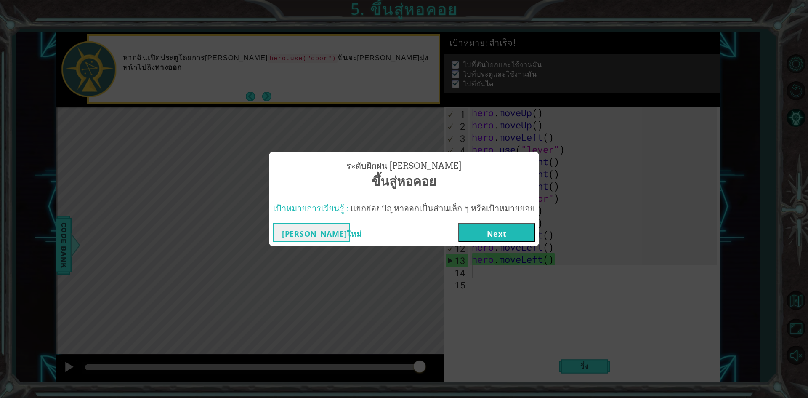
click at [489, 233] on button "Next" at bounding box center [496, 232] width 77 height 19
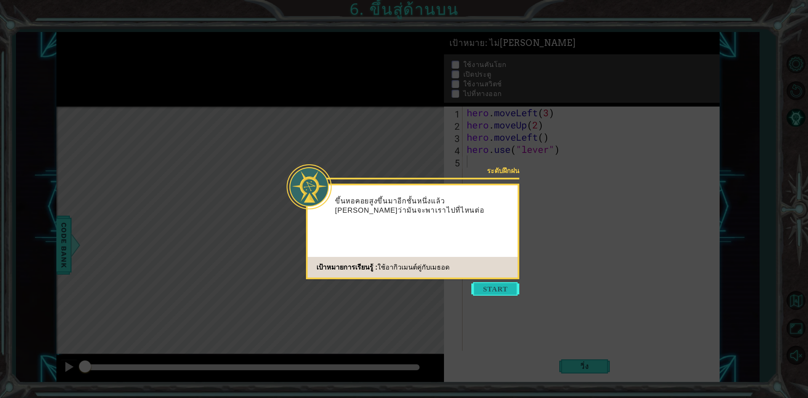
click at [498, 292] on button "Start" at bounding box center [495, 288] width 48 height 13
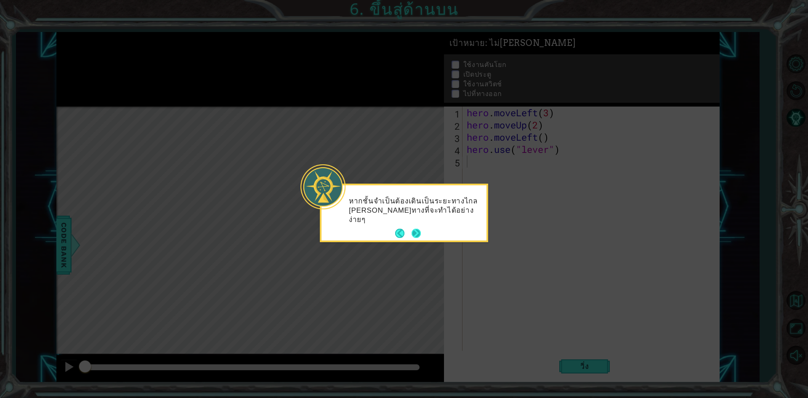
click at [418, 235] on button "Next" at bounding box center [416, 232] width 13 height 13
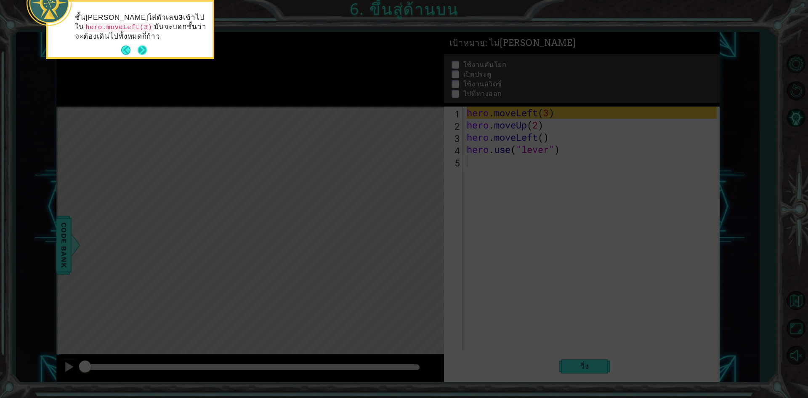
click at [144, 49] on button "Next" at bounding box center [142, 50] width 10 height 10
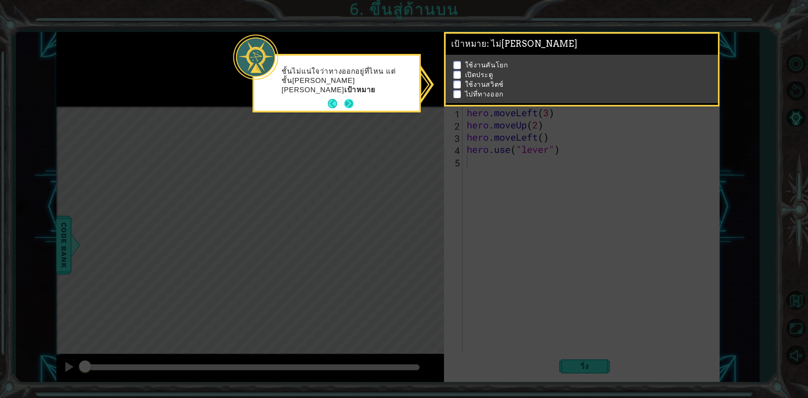
click at [348, 101] on button "Next" at bounding box center [349, 104] width 12 height 12
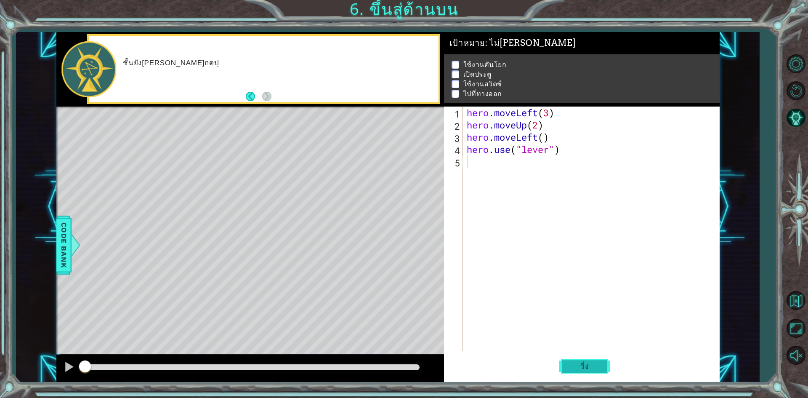
click at [584, 372] on button "วิ่ง" at bounding box center [584, 366] width 51 height 27
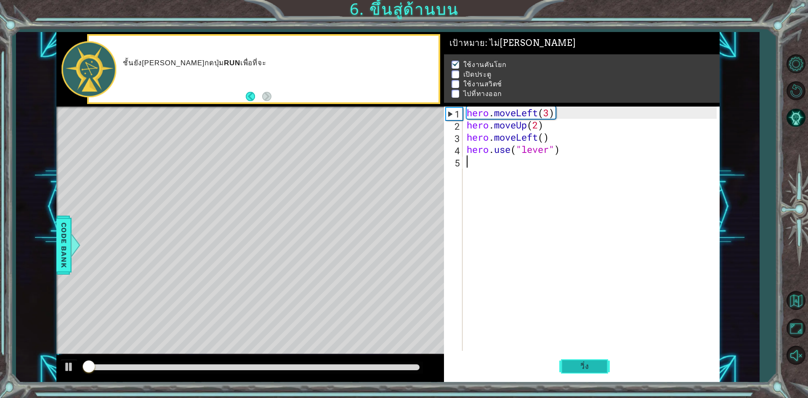
scroll to position [3, 0]
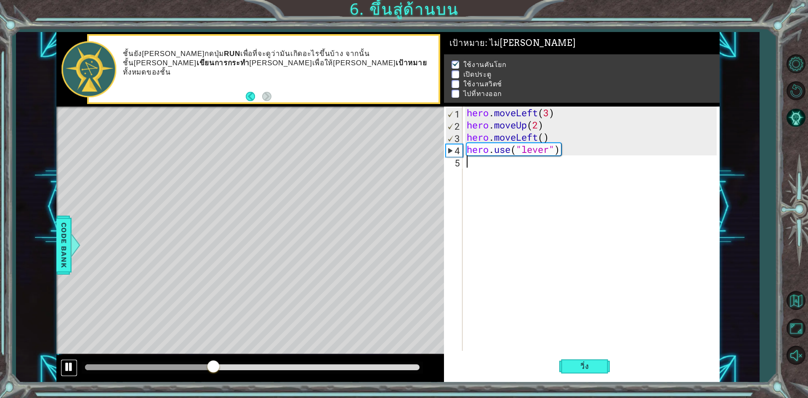
click at [67, 363] on div at bounding box center [69, 366] width 11 height 11
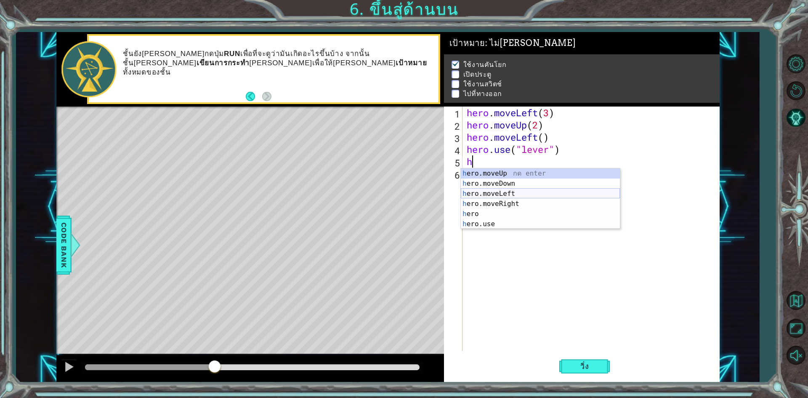
click at [481, 194] on div "h ero.moveUp กด enter h ero.moveDown กด enter h ero.moveLeft กด enter h ero.mov…" at bounding box center [540, 208] width 159 height 81
type textarea "hero.moveLeft(1)"
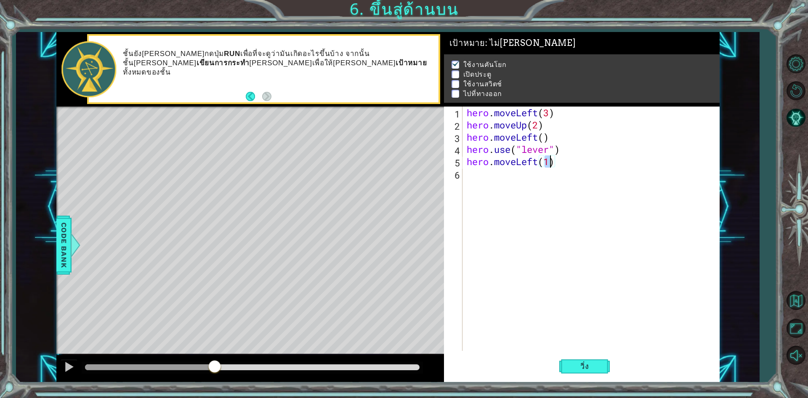
click at [471, 180] on div "hero . moveLeft ( 3 ) hero . moveUp ( 2 ) hero . moveLeft ( ) hero . use ( "lev…" at bounding box center [593, 240] width 256 height 269
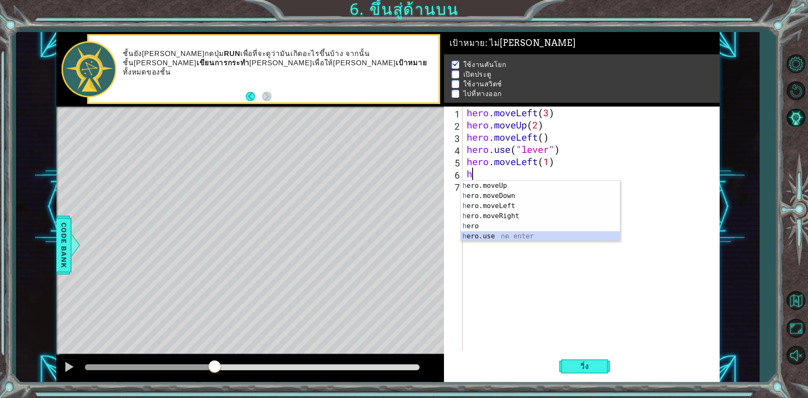
click at [501, 239] on div "h ero.moveUp กด enter h ero.moveDown กด enter h ero.moveLeft กด enter h ero.mov…" at bounding box center [540, 221] width 159 height 81
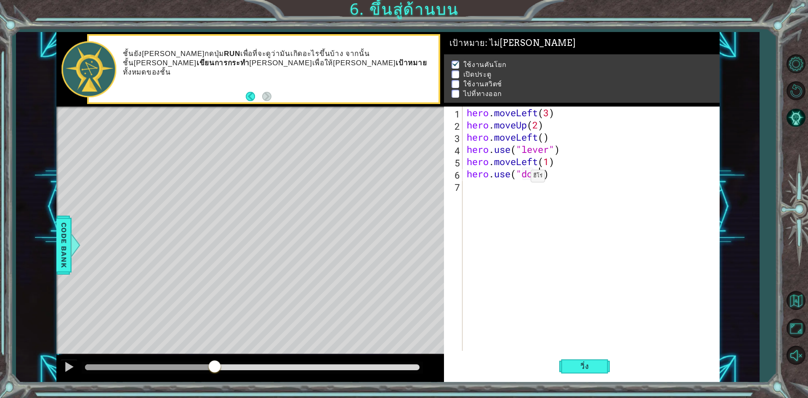
scroll to position [0, 3]
type textarea "hero.use("door")"
click at [576, 363] on span "วิ่ง" at bounding box center [584, 366] width 25 height 8
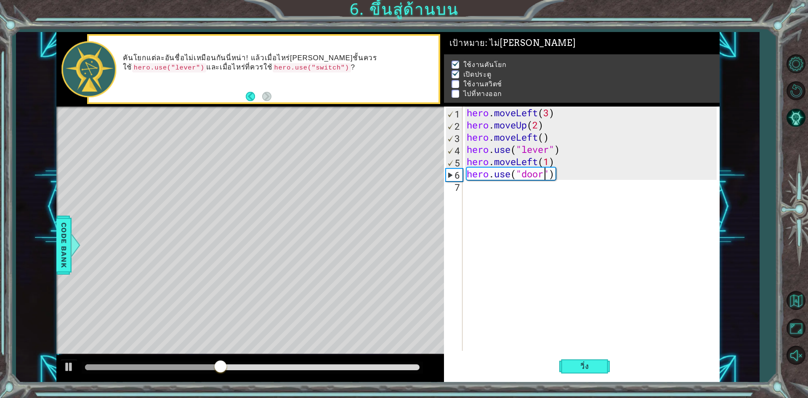
click at [479, 205] on div "hero . moveLeft ( 3 ) hero . moveUp ( 2 ) hero . moveLeft ( ) hero . use ( "lev…" at bounding box center [593, 240] width 256 height 269
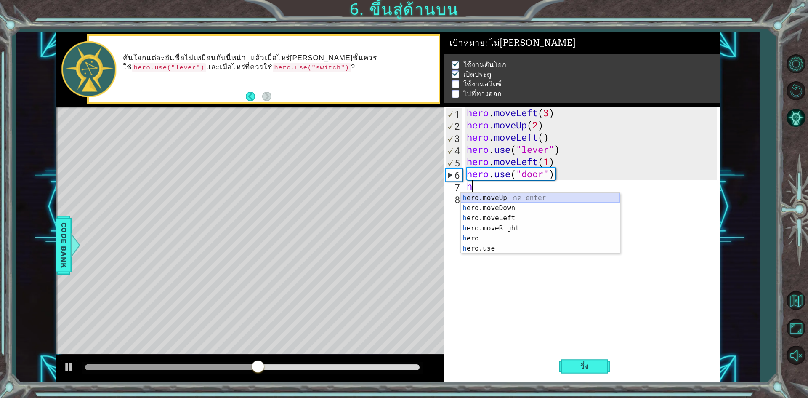
click at [492, 198] on div "h ero.moveUp กด enter h ero.moveDown กด enter h ero.moveLeft กด enter h ero.mov…" at bounding box center [540, 233] width 159 height 81
type textarea "hero.moveUp(1)"
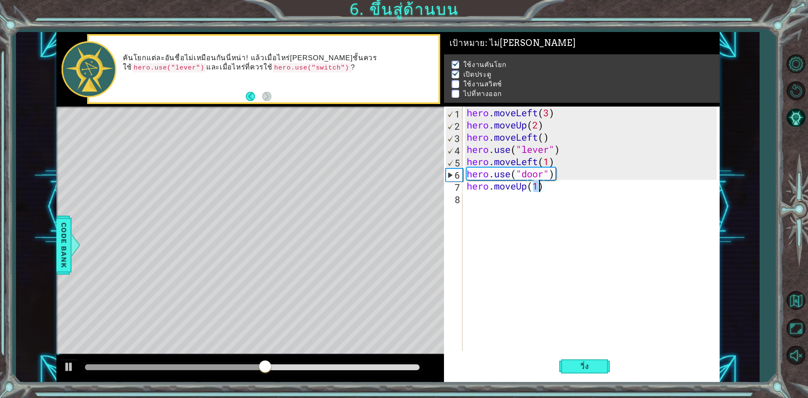
click at [473, 208] on div "hero . moveLeft ( 3 ) hero . moveUp ( 2 ) hero . moveLeft ( ) hero . use ( "lev…" at bounding box center [593, 240] width 256 height 269
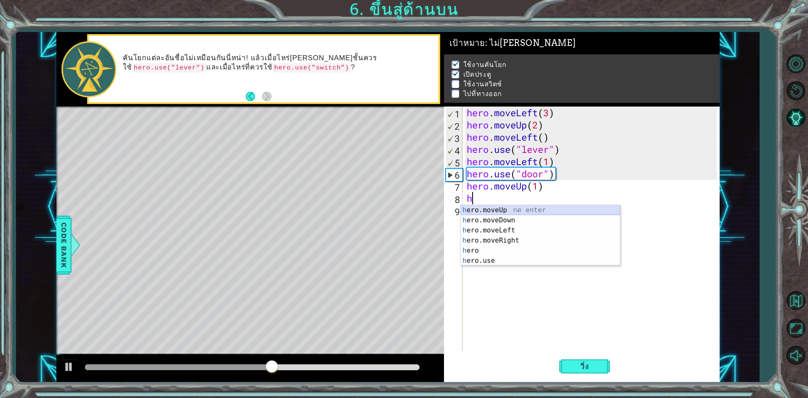
click at [475, 208] on div "h ero.moveUp กด enter h ero.moveDown กด enter h ero.moveLeft กด enter h ero.mov…" at bounding box center [540, 245] width 159 height 81
type textarea "hero.moveUp(1)"
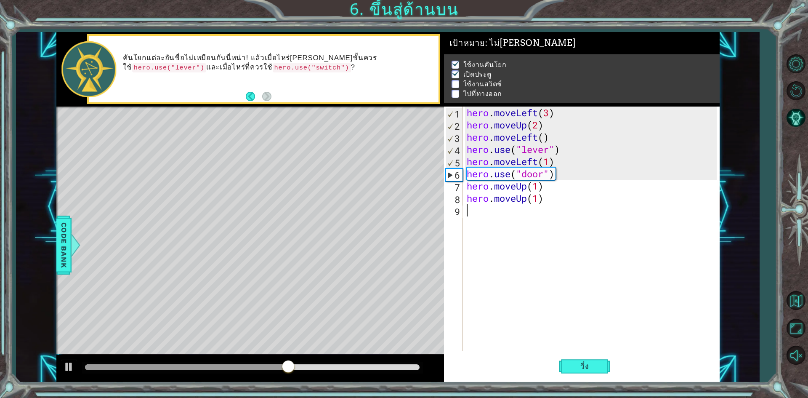
click at [473, 219] on div "hero . moveLeft ( 3 ) hero . moveUp ( 2 ) hero . moveLeft ( ) hero . use ( "lev…" at bounding box center [593, 240] width 256 height 269
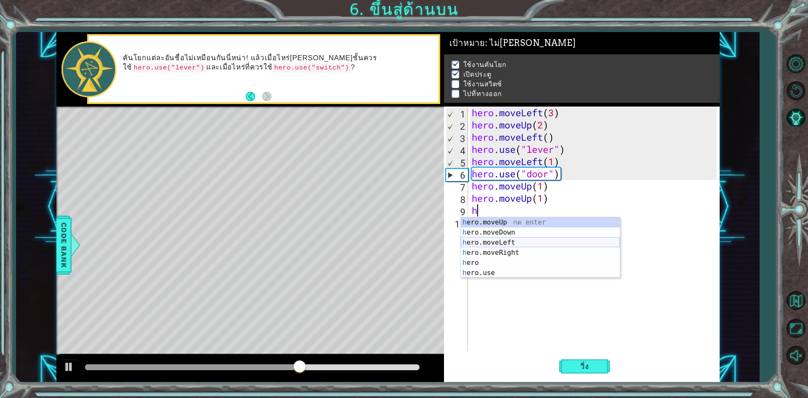
click at [483, 247] on div "h ero.moveUp กด enter h ero.moveDown กด enter h ero.moveLeft กด enter h ero.mov…" at bounding box center [540, 257] width 159 height 81
type textarea ")"
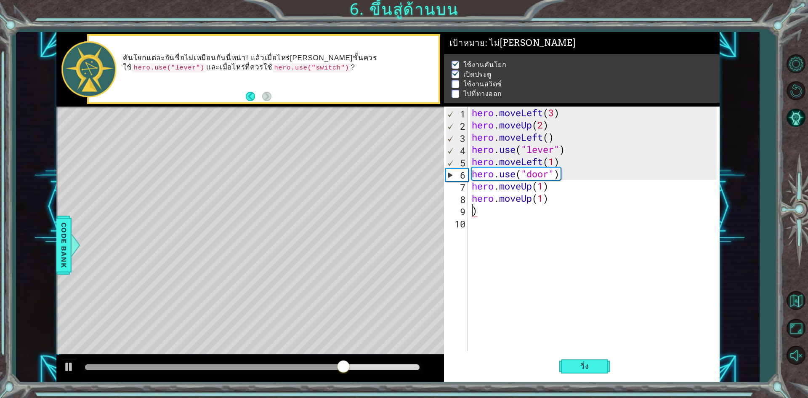
click at [490, 210] on div "hero . moveLeft ( 3 ) hero . moveUp ( 2 ) hero . moveLeft ( ) hero . use ( "lev…" at bounding box center [595, 240] width 251 height 269
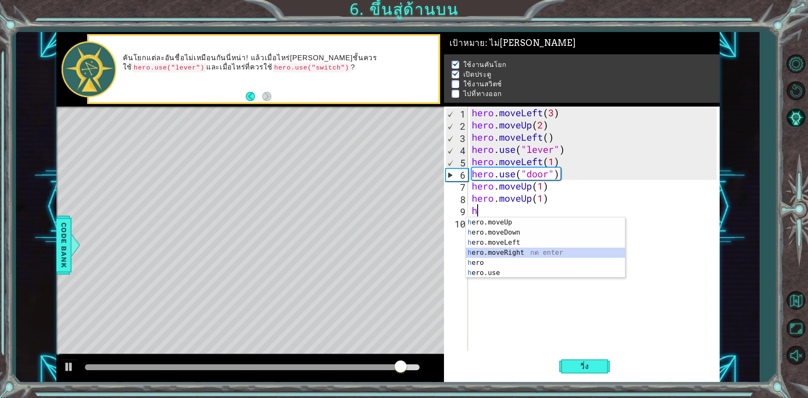
click at [495, 255] on div "h ero.moveUp กด enter h ero.moveDown กด enter h ero.moveLeft กด enter h ero.mov…" at bounding box center [545, 257] width 159 height 81
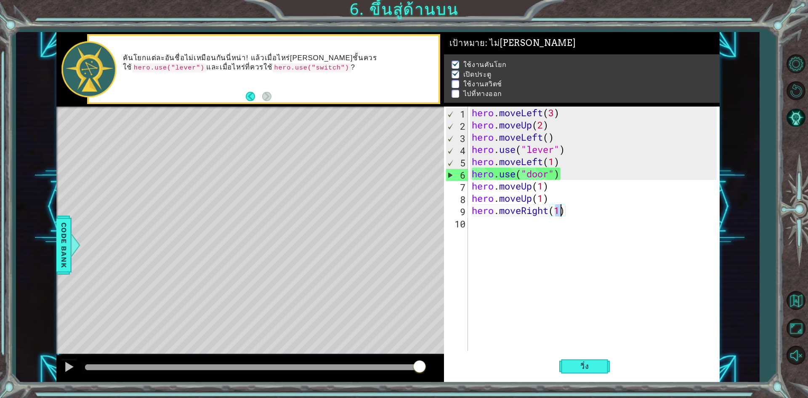
type textarea "hero.moveRight()"
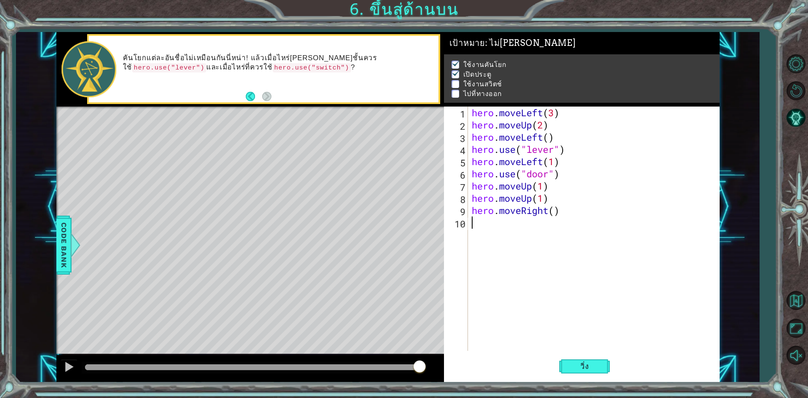
click at [554, 216] on div "hero . moveLeft ( 3 ) hero . moveUp ( 2 ) hero . moveLeft ( ) hero . use ( "lev…" at bounding box center [595, 240] width 251 height 269
click at [554, 210] on div "hero . moveLeft ( 3 ) hero . moveUp ( 2 ) hero . moveLeft ( ) hero . use ( "lev…" at bounding box center [595, 240] width 251 height 269
type textarea "hero.moveRight()"
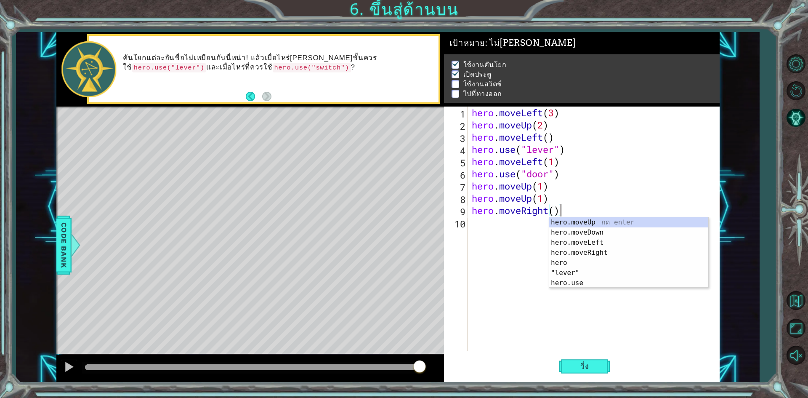
type textarea "hero.moveRight("
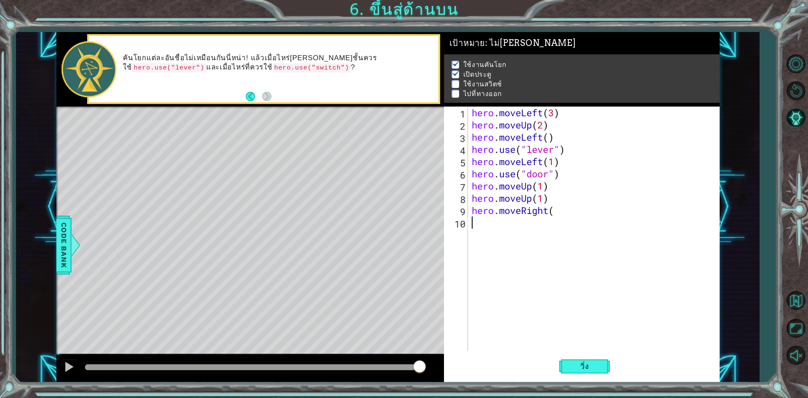
type textarea "2"
click at [550, 219] on div "hero.moveRight กด enter" at bounding box center [545, 232] width 159 height 30
click at [572, 364] on span "วิ่ง" at bounding box center [584, 366] width 25 height 8
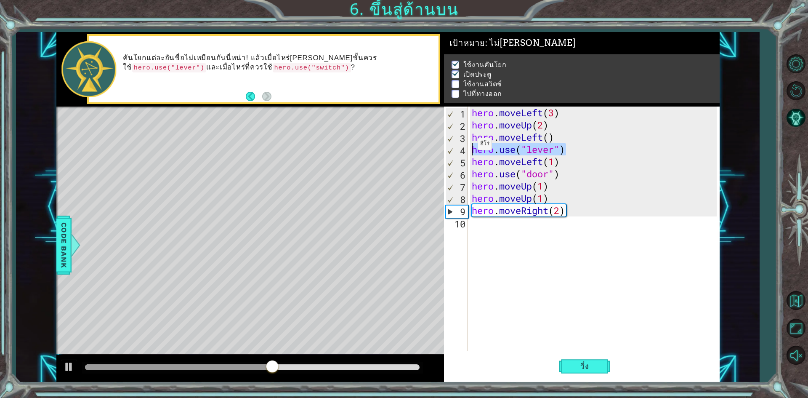
drag, startPoint x: 576, startPoint y: 146, endPoint x: 459, endPoint y: 147, distance: 117.0
click at [459, 147] on div "hero.moveRight(2) 1 2 3 4 5 6 7 8 9 10 hero . moveLeft ( 3 ) hero . moveUp ( 2 …" at bounding box center [580, 228] width 273 height 244
type textarea "hero.use("lever")"
click at [487, 229] on div "hero . moveLeft ( 3 ) hero . moveUp ( 2 ) hero . moveLeft ( ) hero . use ( "lev…" at bounding box center [595, 240] width 251 height 269
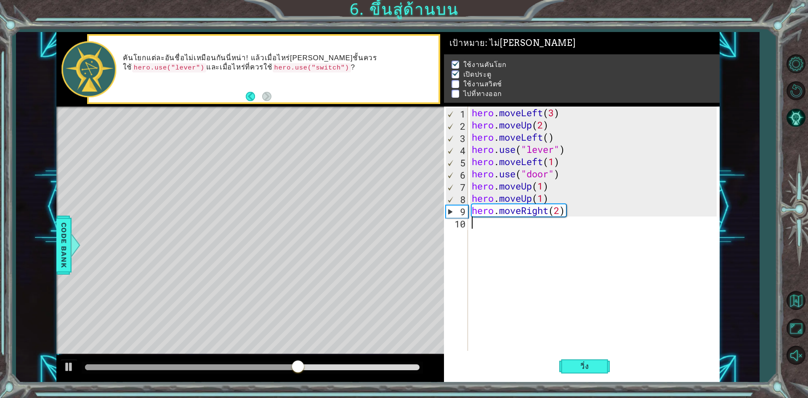
paste textarea "hero.use("lever")"
type textarea "hero.use("lever")"
click at [513, 237] on div "hero . moveLeft ( 3 ) hero . moveUp ( 2 ) hero . moveLeft ( ) hero . use ( "lev…" at bounding box center [595, 240] width 251 height 269
click at [568, 366] on button "วิ่ง" at bounding box center [584, 366] width 51 height 27
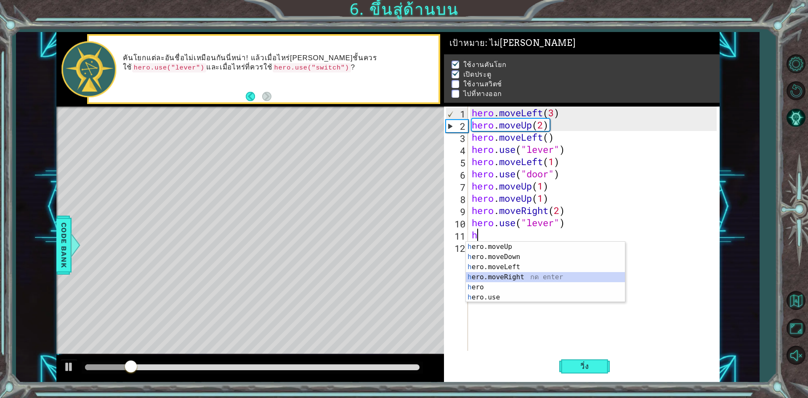
click at [505, 276] on div "h ero.moveUp กด enter h ero.moveDown กด enter h ero.moveLeft กด enter h ero.mov…" at bounding box center [545, 282] width 159 height 81
type textarea "hero.moveRight(1)"
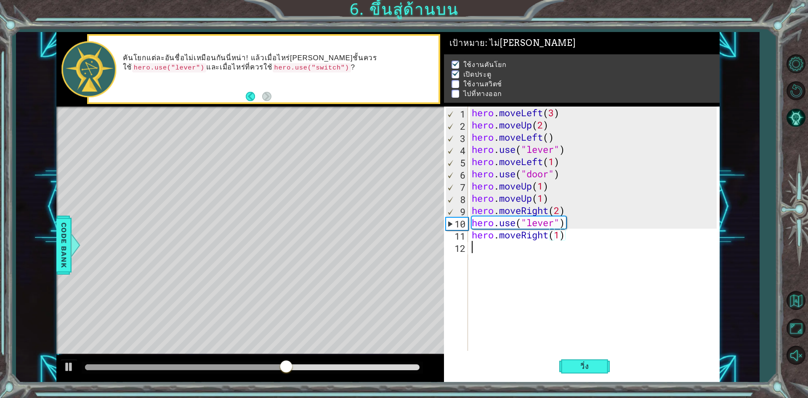
click at [509, 255] on div "hero . moveLeft ( 3 ) hero . moveUp ( 2 ) hero . moveLeft ( ) hero . use ( "lev…" at bounding box center [595, 240] width 251 height 269
click at [579, 365] on span "วิ่ง" at bounding box center [584, 366] width 25 height 8
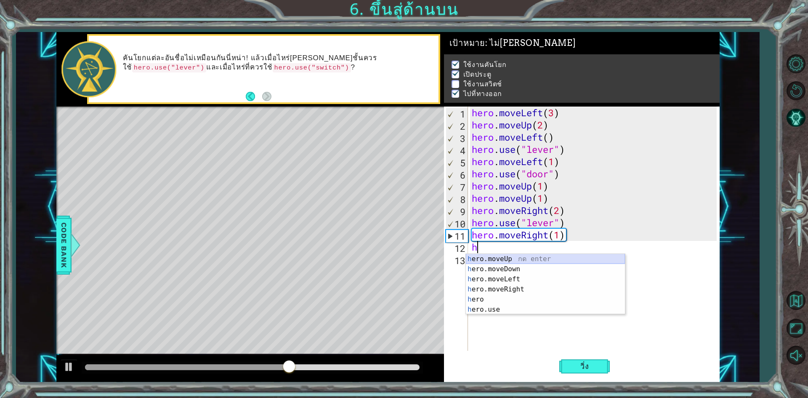
click at [512, 258] on div "h ero.moveUp กด enter h ero.moveDown กด enter h ero.moveLeft กด enter h ero.mov…" at bounding box center [545, 294] width 159 height 81
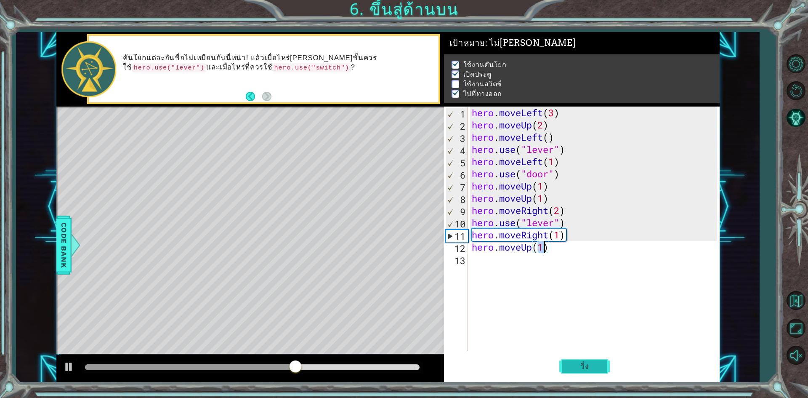
type textarea "hero.moveUp(1)"
click at [575, 358] on button "วิ่ง" at bounding box center [584, 366] width 51 height 27
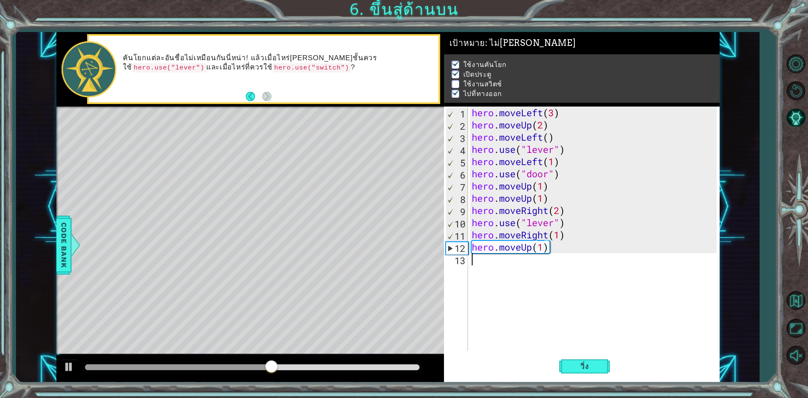
click at [491, 262] on div "hero . moveLeft ( 3 ) hero . moveUp ( 2 ) hero . moveLeft ( ) hero . use ( "lev…" at bounding box center [595, 240] width 251 height 269
click at [567, 226] on div "hero . moveLeft ( 3 ) hero . moveUp ( 2 ) hero . moveLeft ( ) hero . use ( "lev…" at bounding box center [595, 240] width 251 height 269
type textarea "hero.use("lever")"
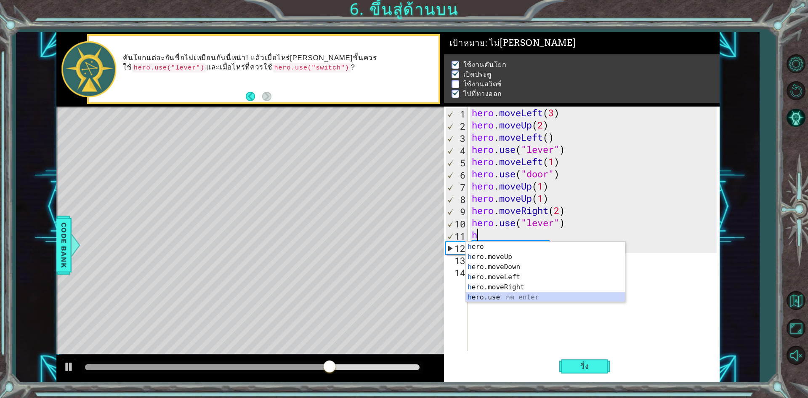
drag, startPoint x: 508, startPoint y: 293, endPoint x: 516, endPoint y: 281, distance: 14.1
click at [508, 293] on div "h ero กด enter h ero.moveUp กด enter h ero.moveDown กด enter h ero.moveLeft กด …" at bounding box center [545, 282] width 159 height 81
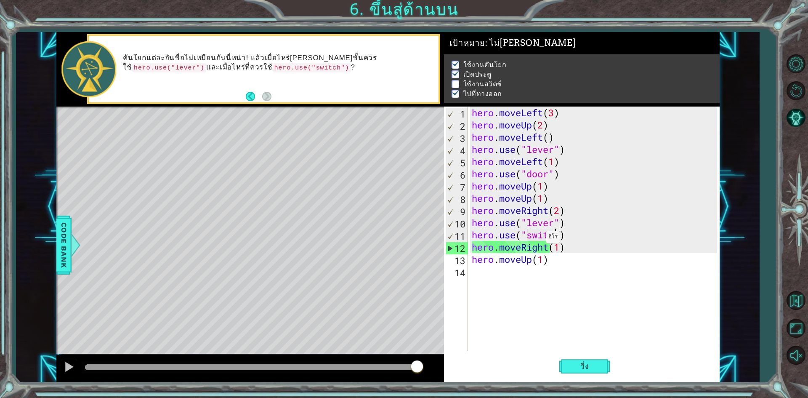
scroll to position [0, 4]
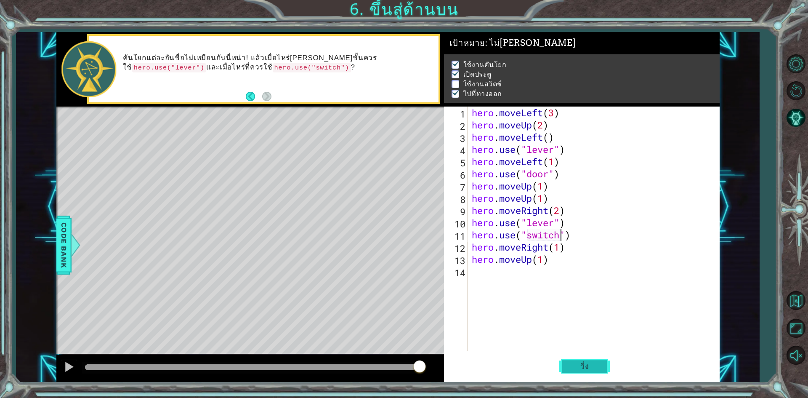
type textarea "hero.use("switch")"
click at [584, 360] on button "วิ่ง" at bounding box center [584, 366] width 51 height 27
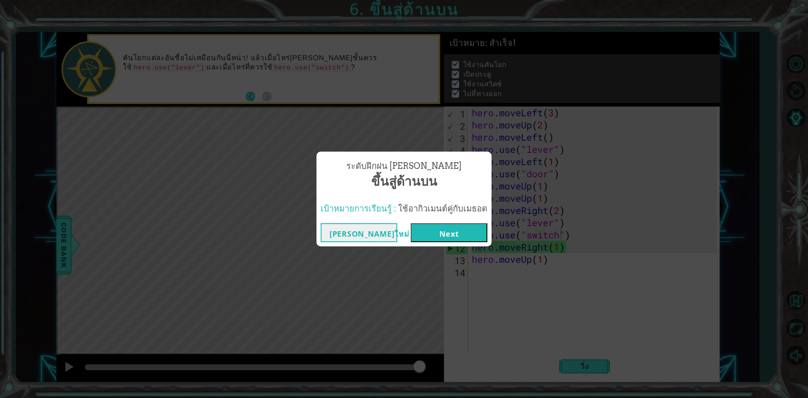
click at [469, 239] on button "Next" at bounding box center [449, 232] width 77 height 19
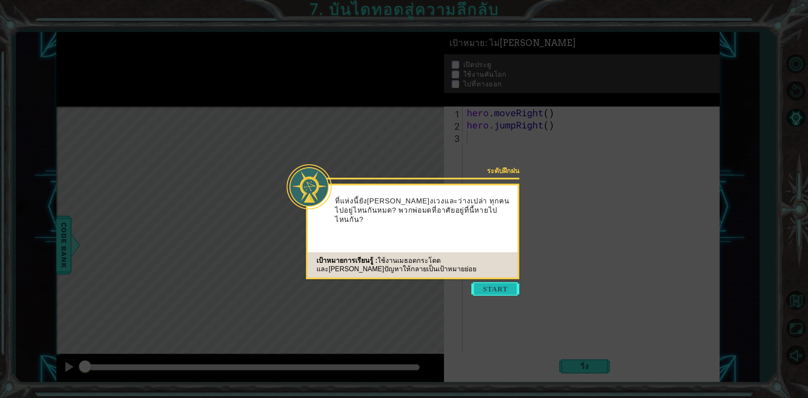
click at [483, 290] on button "Start" at bounding box center [495, 288] width 48 height 13
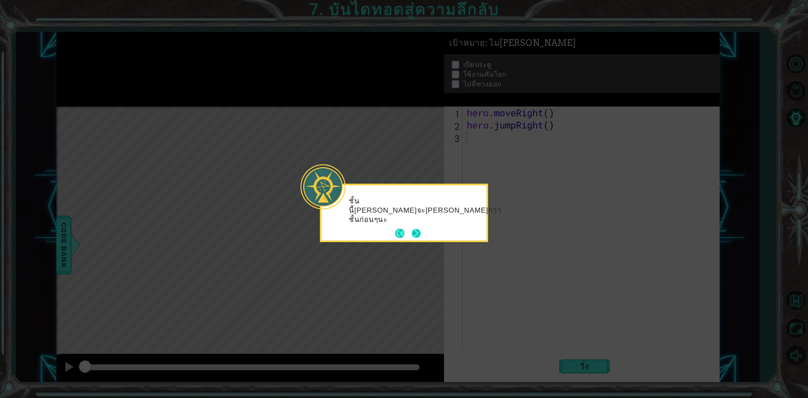
click at [418, 234] on button "Next" at bounding box center [416, 233] width 15 height 15
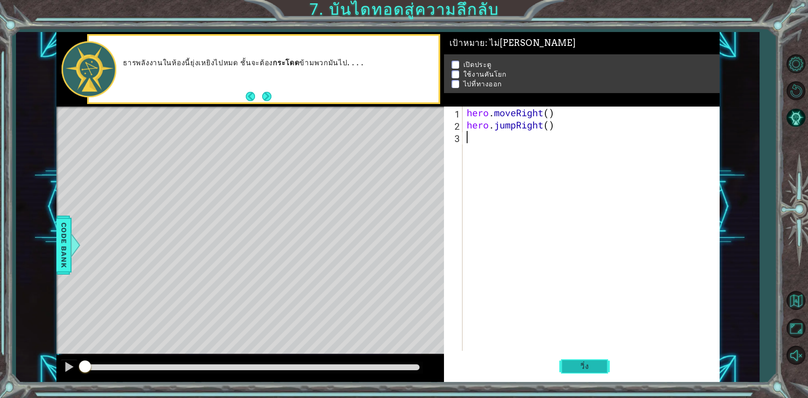
click at [588, 363] on span "วิ่ง" at bounding box center [584, 366] width 25 height 8
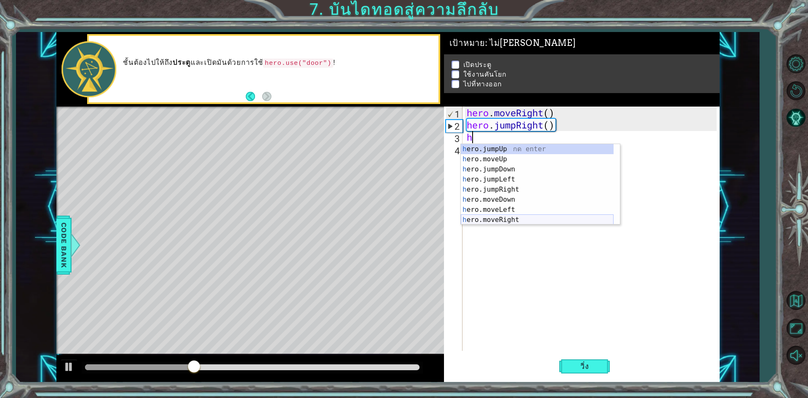
click at [514, 218] on div "h ero.jumpUp กด enter h ero.moveUp กด enter h ero.jumpDown กด enter h ero.jumpL…" at bounding box center [537, 194] width 153 height 101
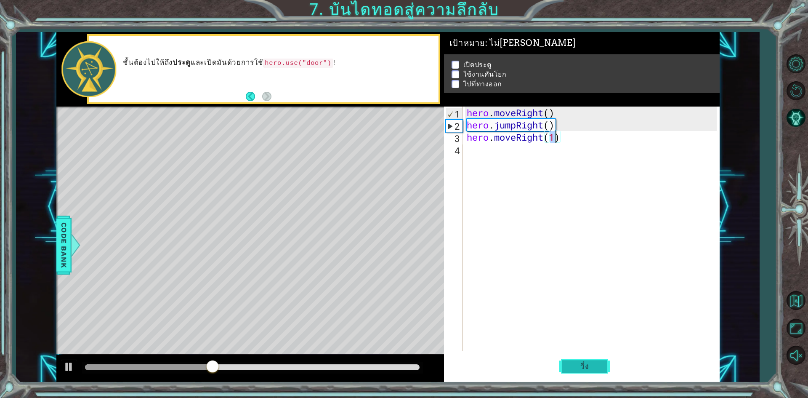
type textarea "hero.moveRight(1)"
click at [602, 362] on button "วิ่ง" at bounding box center [584, 366] width 51 height 27
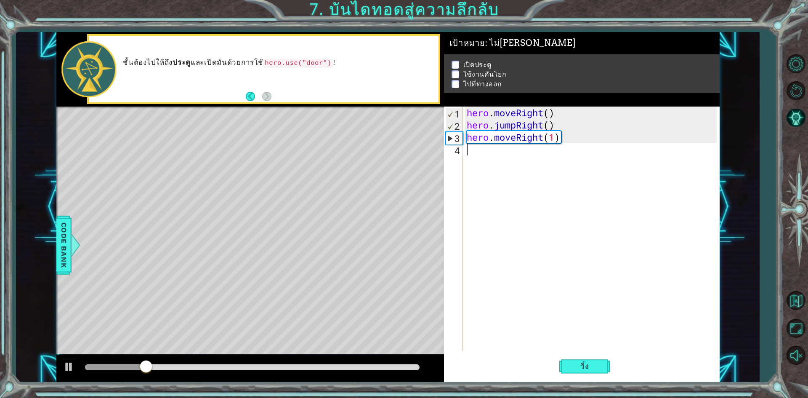
click at [481, 155] on div "hero . moveRight ( ) hero . jumpRight ( ) hero . moveRight ( 1 )" at bounding box center [593, 240] width 256 height 269
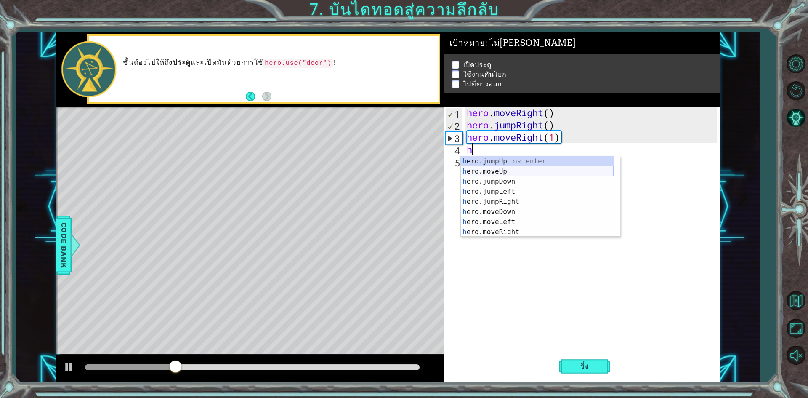
click at [509, 174] on div "h ero.jumpUp กด enter h ero.moveUp กด enter h ero.jumpDown กด enter h ero.jumpL…" at bounding box center [537, 206] width 153 height 101
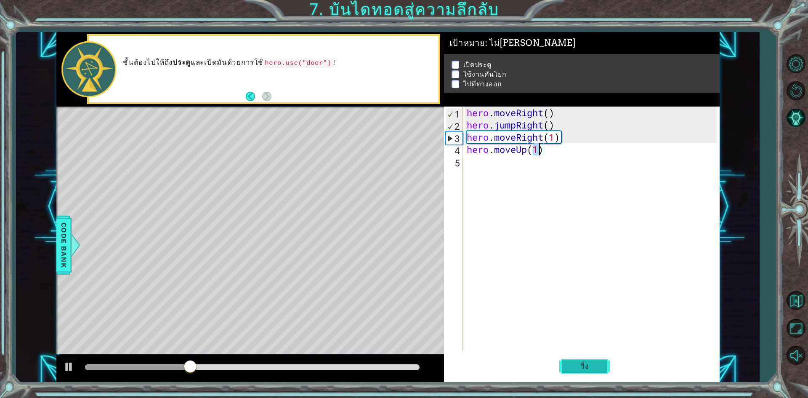
type textarea "hero.moveUp(1)"
click at [583, 366] on span "วิ่ง" at bounding box center [584, 366] width 25 height 8
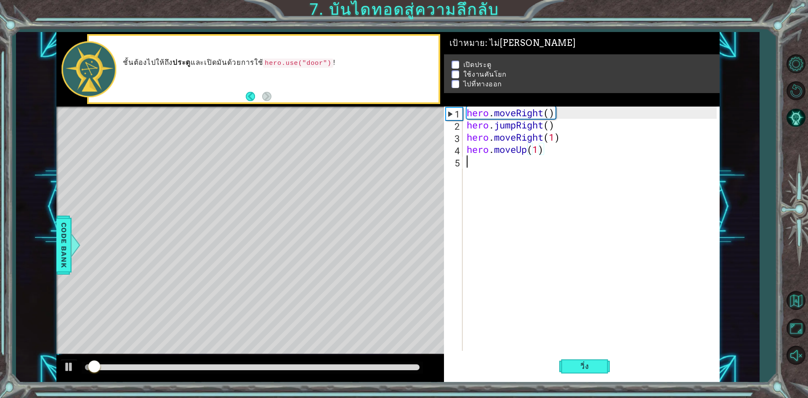
click at [495, 167] on div "hero . moveRight ( ) hero . jumpRight ( ) hero . moveRight ( 1 ) hero . moveUp …" at bounding box center [593, 240] width 256 height 269
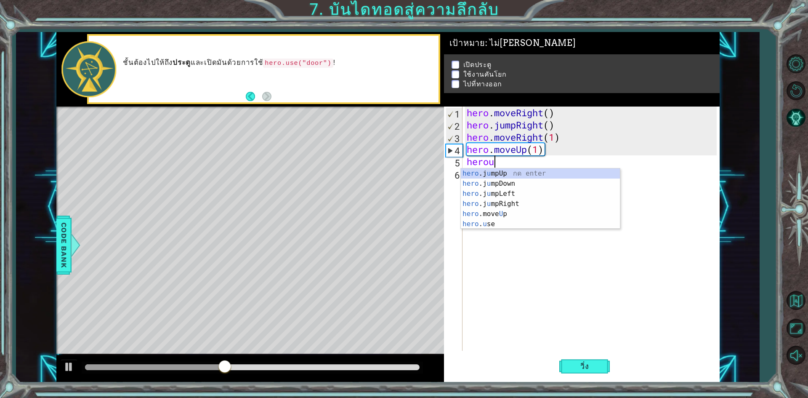
scroll to position [0, 1]
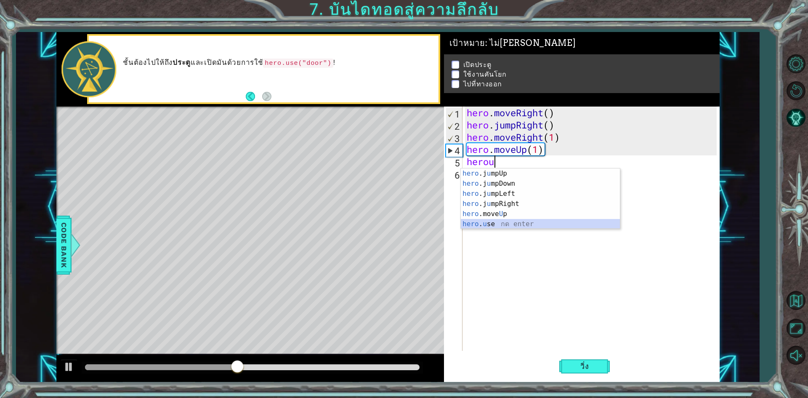
click at [498, 221] on div "hero .j u mpUp กด enter hero .j u mpDown กด enter hero .j u mpLeft กด enter her…" at bounding box center [540, 208] width 159 height 81
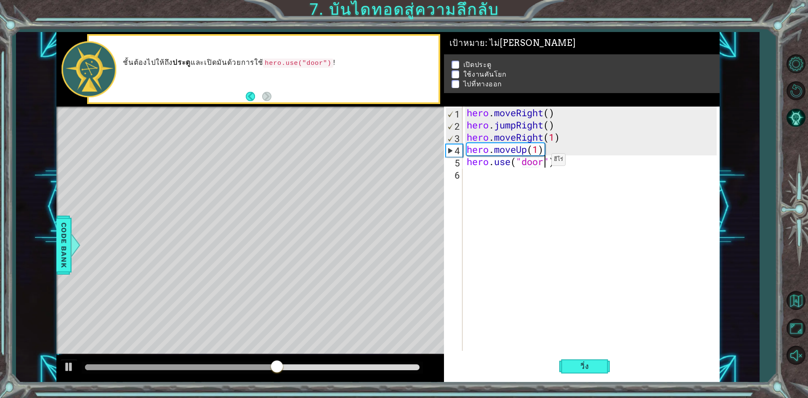
type textarea "hero.use("door")"
click at [483, 173] on div "hero . moveRight ( ) hero . jumpRight ( ) hero . moveRight ( 1 ) hero . moveUp …" at bounding box center [593, 240] width 256 height 269
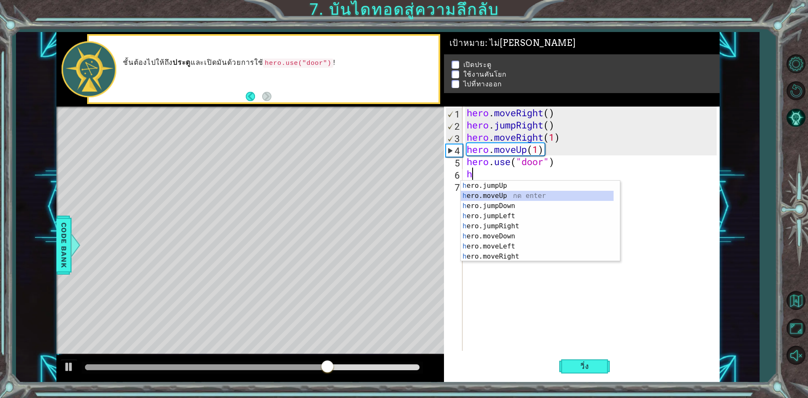
click at [510, 194] on div "h ero.jumpUp กด enter h ero.moveUp กด enter h ero.jumpDown กด enter h ero.jumpL…" at bounding box center [537, 231] width 153 height 101
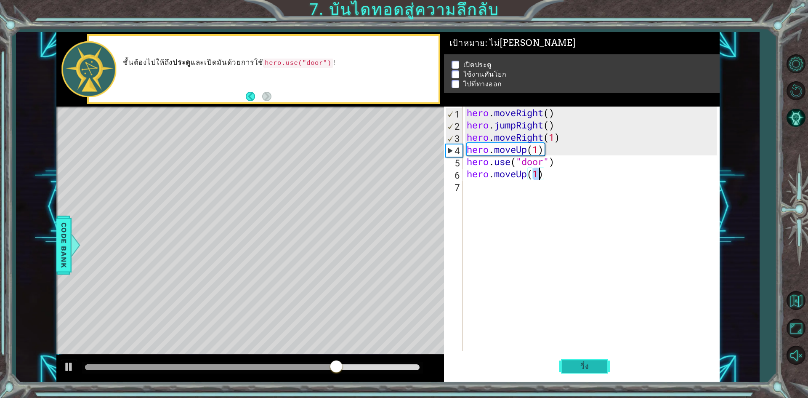
click at [571, 369] on button "วิ่ง" at bounding box center [584, 366] width 51 height 27
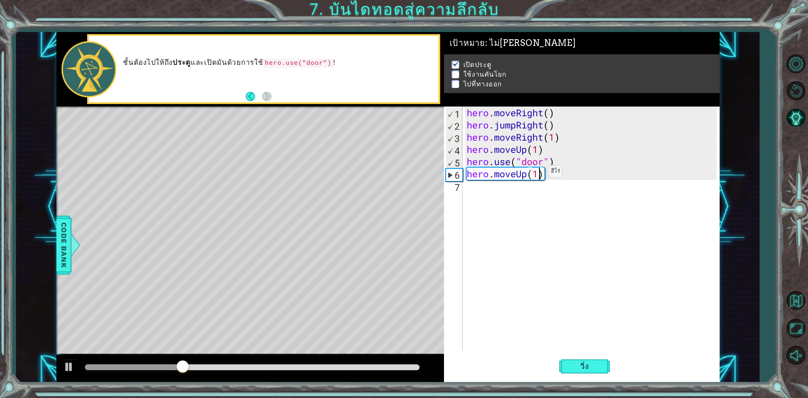
type textarea "hero.moveUp()"
click at [535, 178] on div "hero . moveRight ( ) hero . jumpRight ( ) hero . moveRight ( 1 ) hero . moveUp …" at bounding box center [593, 240] width 256 height 269
type textarea "hero.moveUp(2)"
click at [480, 191] on div "hero . moveRight ( ) hero . jumpRight ( ) hero . moveRight ( 1 ) hero . moveUp …" at bounding box center [593, 240] width 256 height 269
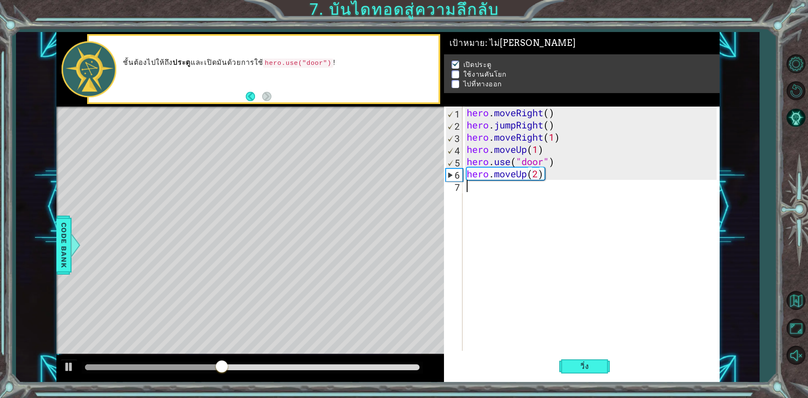
scroll to position [0, 0]
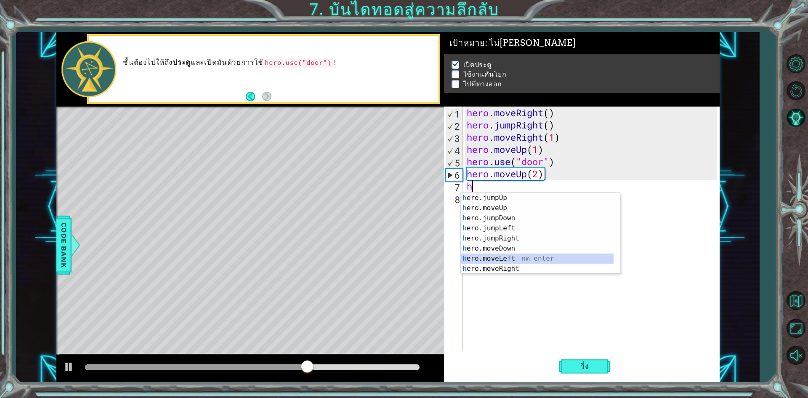
click at [506, 261] on div "h ero.jumpUp กด enter h ero.moveUp กด enter h ero.jumpDown กด enter h ero.jumpL…" at bounding box center [537, 243] width 153 height 101
type textarea "hero.moveLeft(1)"
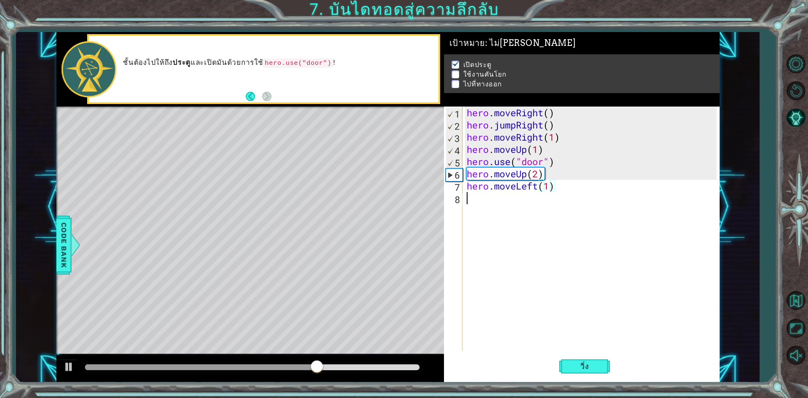
click at [506, 209] on div "hero . moveRight ( ) hero . jumpRight ( ) hero . moveRight ( 1 ) hero . moveUp …" at bounding box center [593, 240] width 256 height 269
click at [548, 194] on div "hero . moveRight ( ) hero . jumpRight ( ) hero . moveRight ( 1 ) hero . moveUp …" at bounding box center [593, 240] width 256 height 269
click at [548, 187] on div "hero . moveRight ( ) hero . jumpRight ( ) hero . moveRight ( 1 ) hero . moveUp …" at bounding box center [593, 240] width 256 height 269
type textarea "hero.moveLeft(2)"
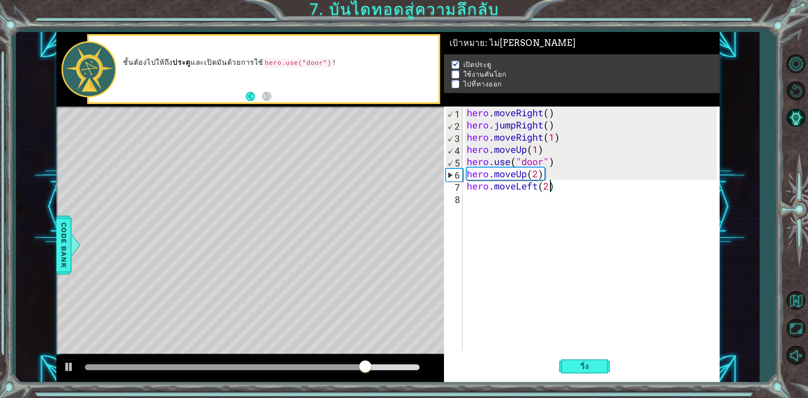
click at [511, 200] on div "hero . moveRight ( ) hero . jumpRight ( ) hero . moveRight ( 1 ) hero . moveUp …" at bounding box center [593, 240] width 256 height 269
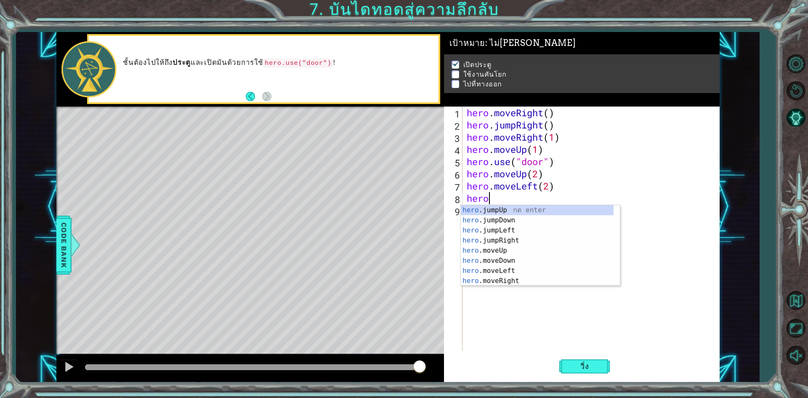
scroll to position [0, 1]
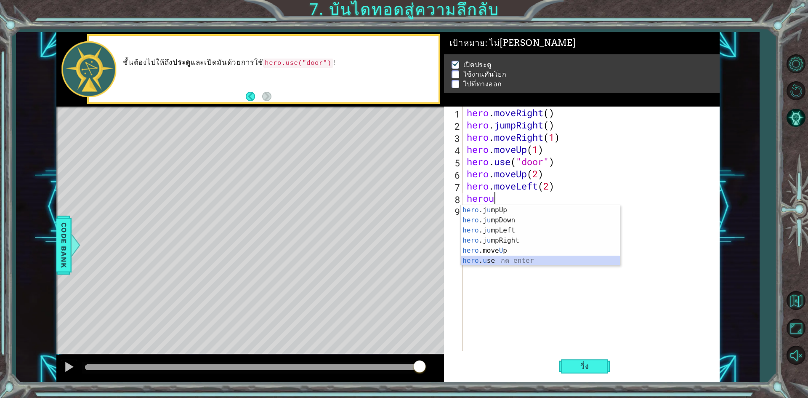
drag, startPoint x: 526, startPoint y: 260, endPoint x: 527, endPoint y: 231, distance: 29.1
click at [525, 260] on div "hero .j u mpUp กด enter hero .j u mpDown กด enter hero .j u mpLeft กด enter her…" at bounding box center [540, 245] width 159 height 81
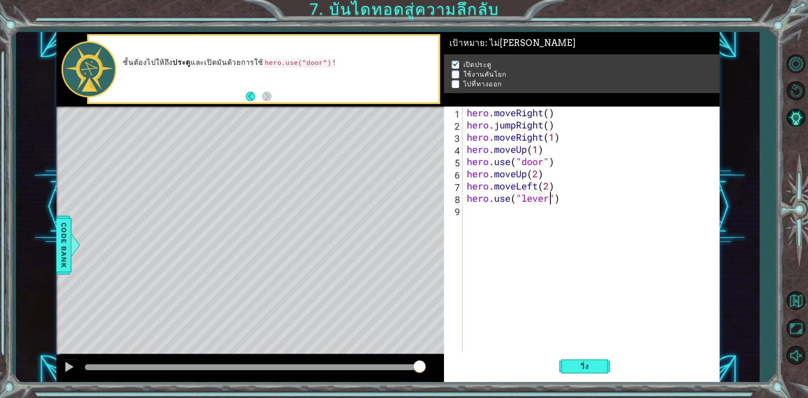
scroll to position [0, 4]
click at [580, 361] on button "วิ่ง" at bounding box center [584, 366] width 51 height 27
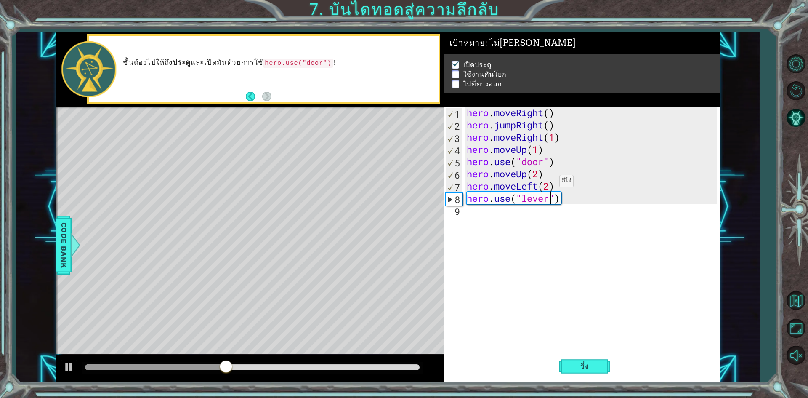
click at [546, 184] on div "hero . moveRight ( ) hero . jumpRight ( ) hero . moveRight ( 1 ) hero . moveUp …" at bounding box center [593, 240] width 256 height 269
click at [549, 187] on div "hero . moveRight ( ) hero . jumpRight ( ) hero . moveRight ( 1 ) hero . moveUp …" at bounding box center [593, 240] width 256 height 269
click at [544, 186] on div "hero . moveRight ( ) hero . jumpRight ( ) hero . moveRight ( 1 ) hero . moveUp …" at bounding box center [593, 240] width 256 height 269
type textarea "hero.moveLeft(1)"
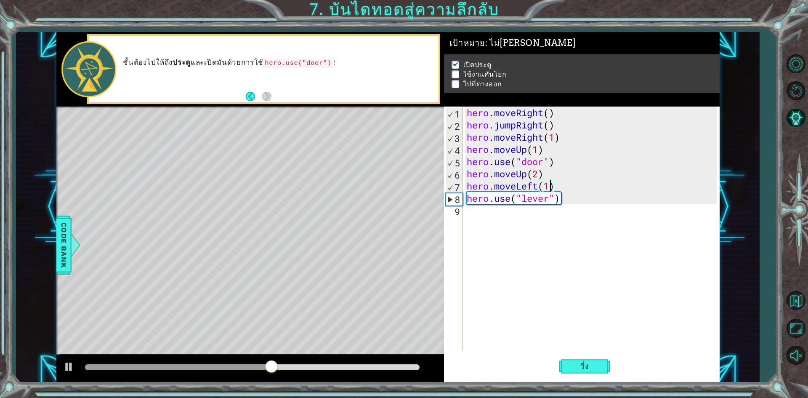
click at [510, 212] on div "hero . moveRight ( ) hero . jumpRight ( ) hero . moveRight ( 1 ) hero . moveUp …" at bounding box center [593, 240] width 256 height 269
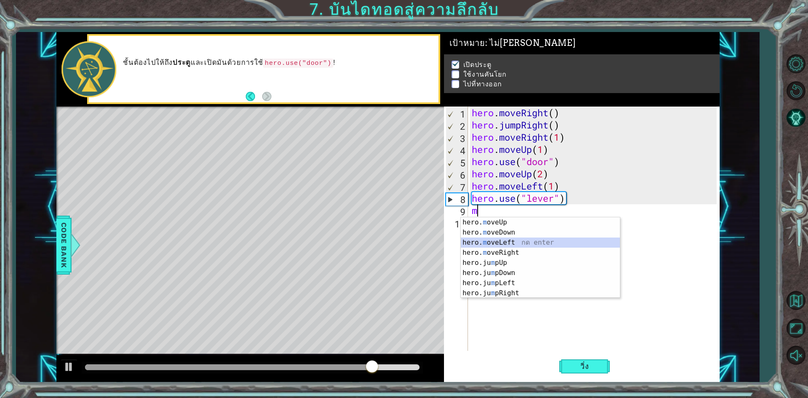
click at [513, 247] on div "hero. m oveUp กด enter hero. m oveDown กด enter hero. m oveLeft กด enter hero. …" at bounding box center [540, 267] width 159 height 101
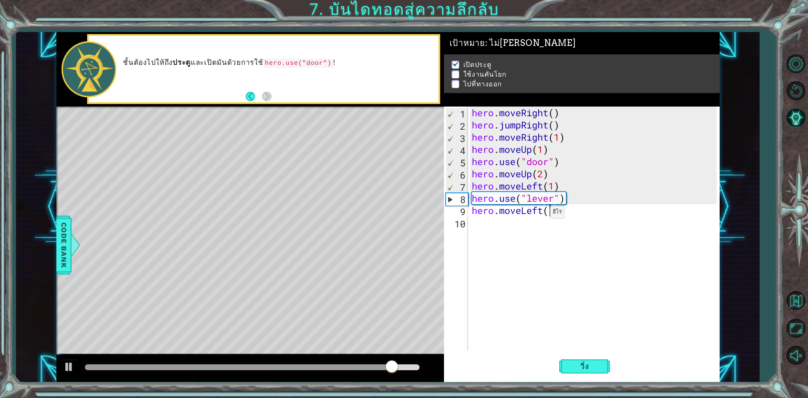
type textarea "hero.moveLeft(2)"
click at [475, 228] on div "hero . moveRight ( ) hero . jumpRight ( ) hero . moveRight ( 1 ) hero . moveUp …" at bounding box center [595, 240] width 251 height 269
type textarea "h"
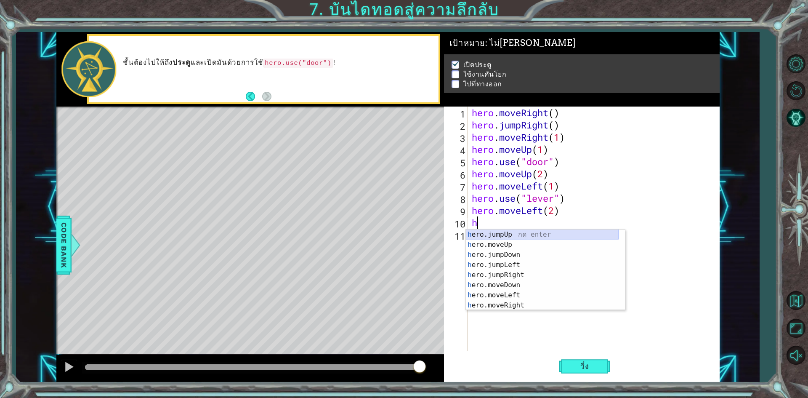
click at [495, 232] on div "h ero.jumpUp กด enter h ero.moveUp กด enter h ero.jumpDown กด enter h ero.jumpL…" at bounding box center [542, 279] width 153 height 101
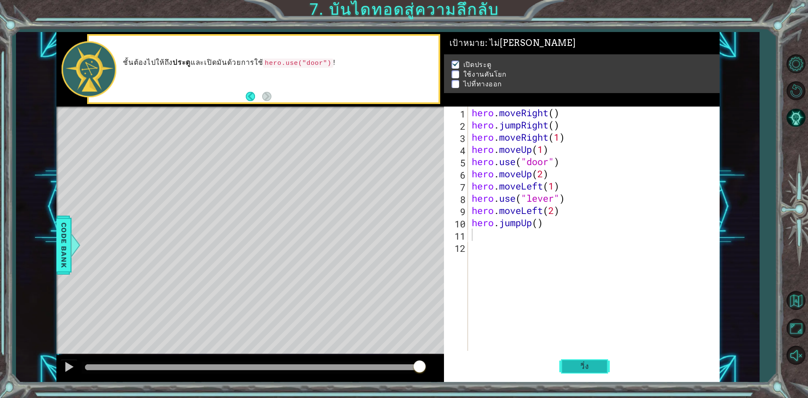
click at [578, 358] on button "วิ่ง" at bounding box center [584, 366] width 51 height 27
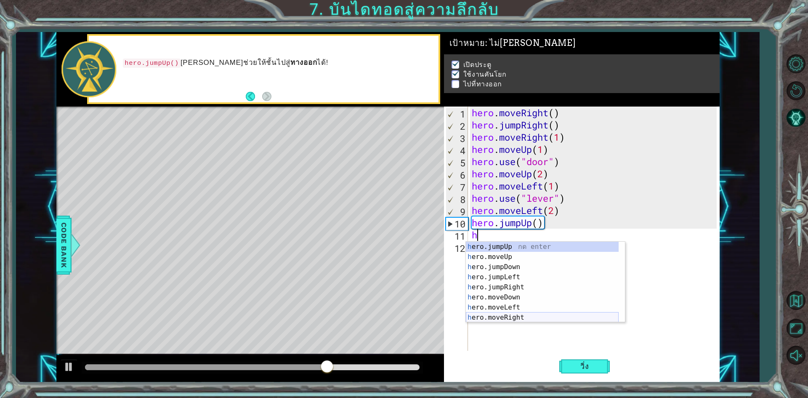
click at [487, 316] on div "h ero.jumpUp กด enter h ero.moveUp กด enter h ero.jumpDown กด enter h ero.jumpL…" at bounding box center [542, 292] width 153 height 101
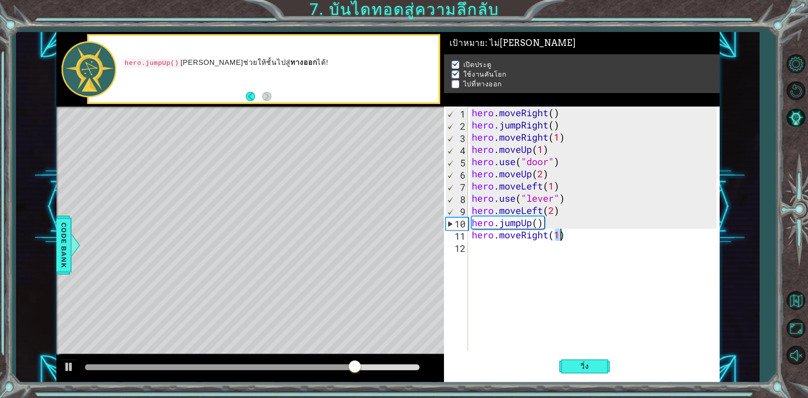
type textarea "hero.moveRight()"
click at [581, 373] on button "วิ่ง" at bounding box center [584, 366] width 51 height 27
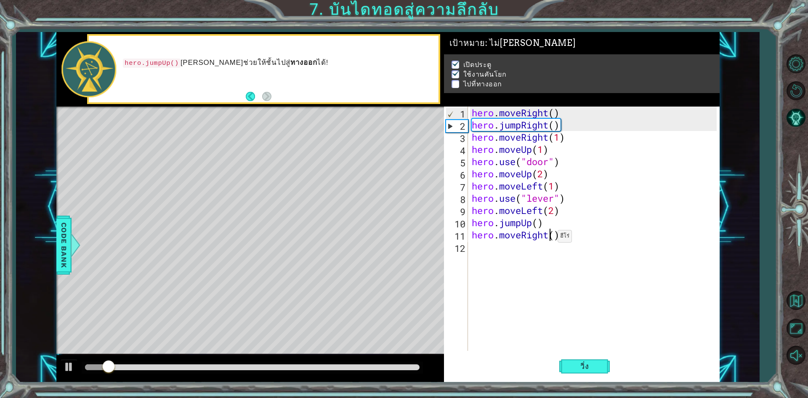
click at [550, 238] on div "hero . moveRight ( ) hero . jumpRight ( ) hero . moveRight ( 1 ) hero . moveUp …" at bounding box center [595, 240] width 251 height 269
click at [555, 238] on div "hero . moveRight ( ) hero . jumpRight ( ) hero . moveRight ( 1 ) hero . moveUp …" at bounding box center [595, 240] width 251 height 269
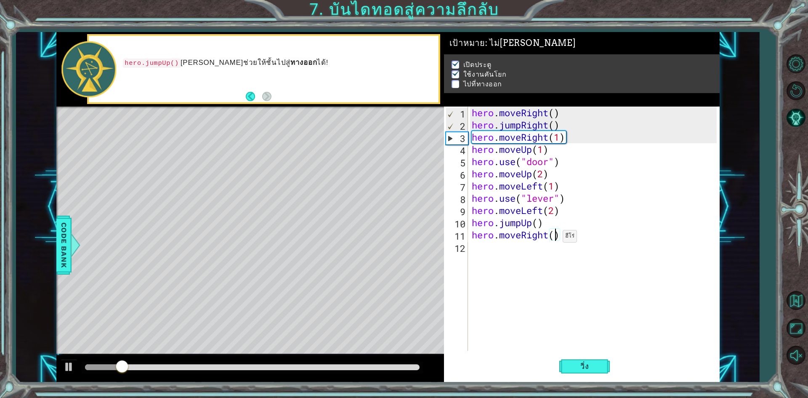
type textarea "hero.moveRight(2)"
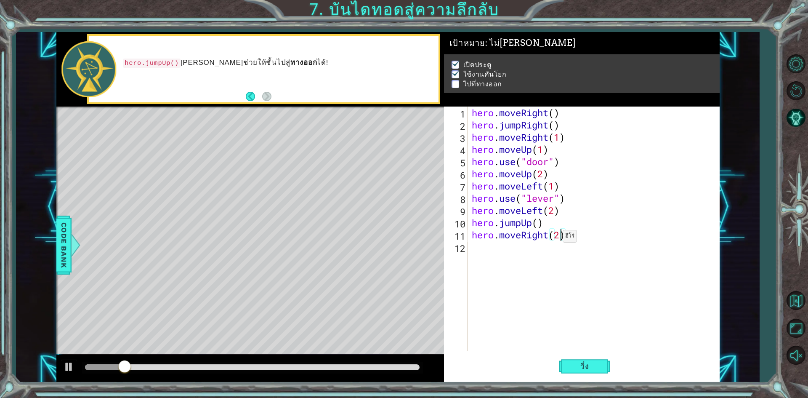
scroll to position [0, 4]
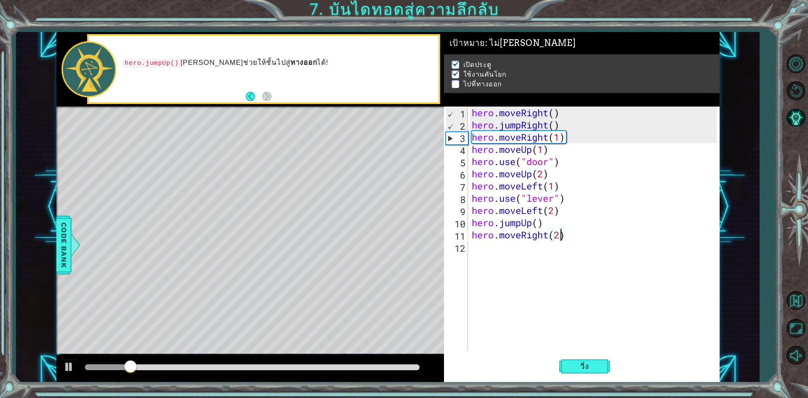
click at [542, 260] on div "hero . moveRight ( ) hero . jumpRight ( ) hero . moveRight ( 1 ) hero . moveUp …" at bounding box center [595, 240] width 251 height 269
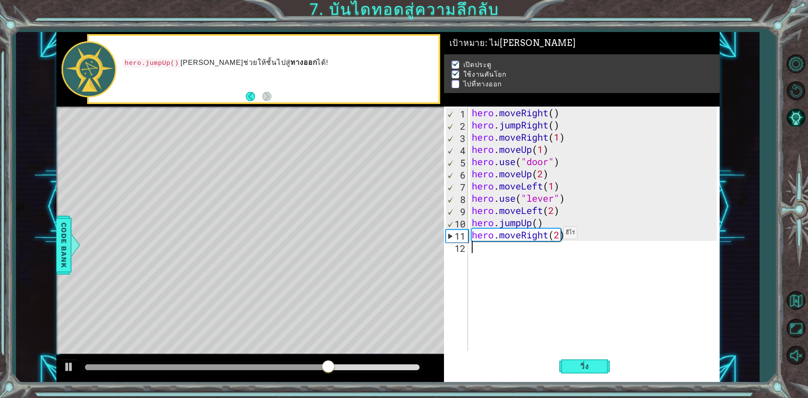
click at [556, 235] on div "hero . moveRight ( ) hero . jumpRight ( ) hero . moveRight ( 1 ) hero . moveUp …" at bounding box center [595, 240] width 251 height 269
click at [559, 235] on div "hero . moveRight ( ) hero . jumpRight ( ) hero . moveRight ( 1 ) hero . moveUp …" at bounding box center [595, 240] width 251 height 269
type textarea "hero.moveRight(3)"
click at [579, 367] on span "วิ่ง" at bounding box center [584, 366] width 25 height 8
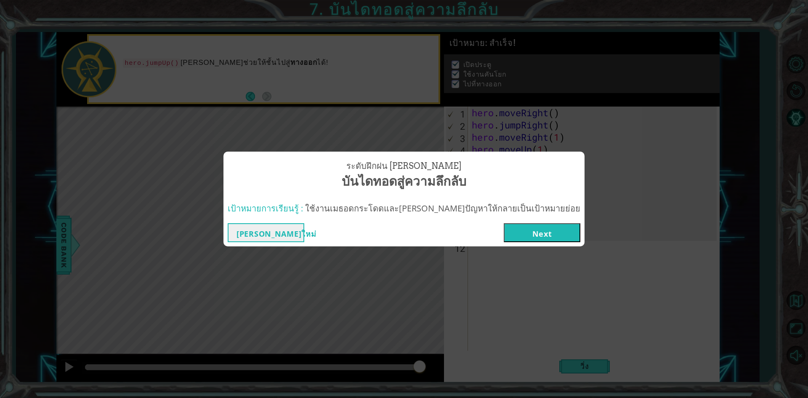
click at [504, 229] on button "Next" at bounding box center [542, 232] width 77 height 19
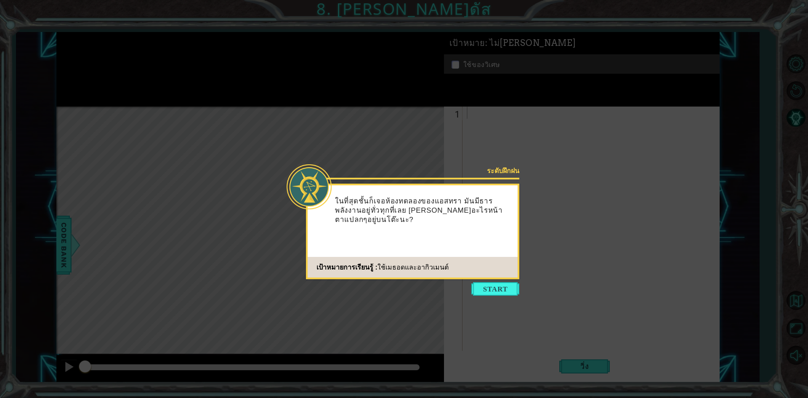
click at [499, 304] on icon at bounding box center [404, 199] width 808 height 398
click at [502, 283] on button "Start" at bounding box center [495, 288] width 48 height 13
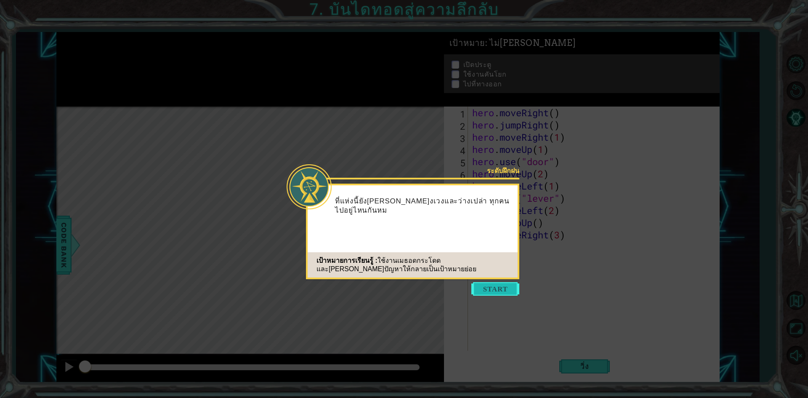
click at [488, 288] on button "Start" at bounding box center [495, 288] width 48 height 13
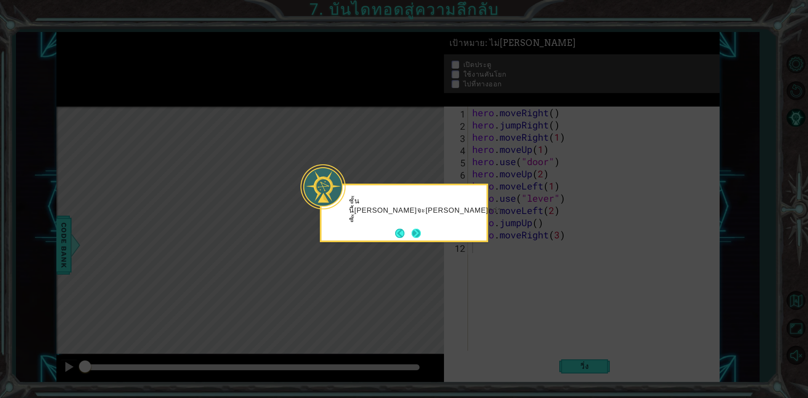
click at [420, 235] on button "Next" at bounding box center [417, 234] width 16 height 16
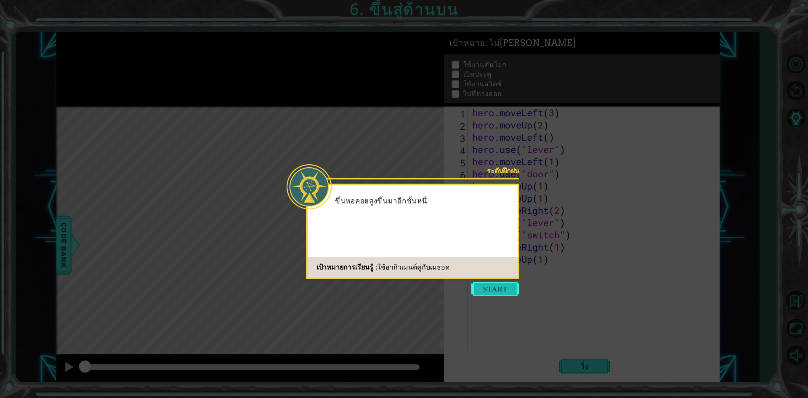
click at [500, 292] on button "Start" at bounding box center [495, 288] width 48 height 13
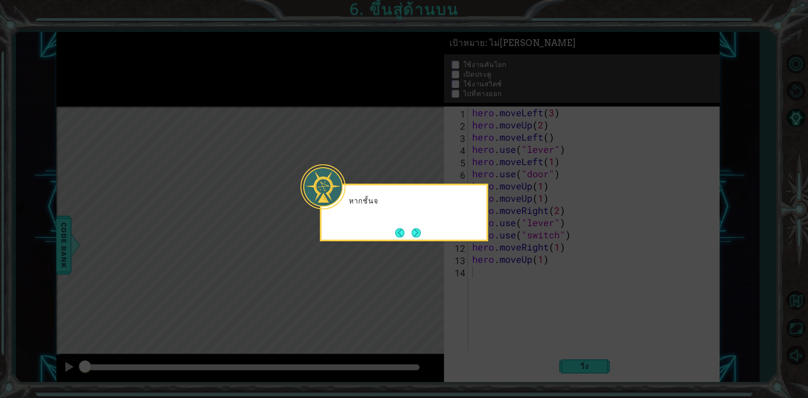
click at [496, 295] on icon at bounding box center [404, 199] width 808 height 398
click at [438, 284] on icon at bounding box center [404, 199] width 808 height 398
click at [412, 230] on button "Next" at bounding box center [416, 234] width 10 height 10
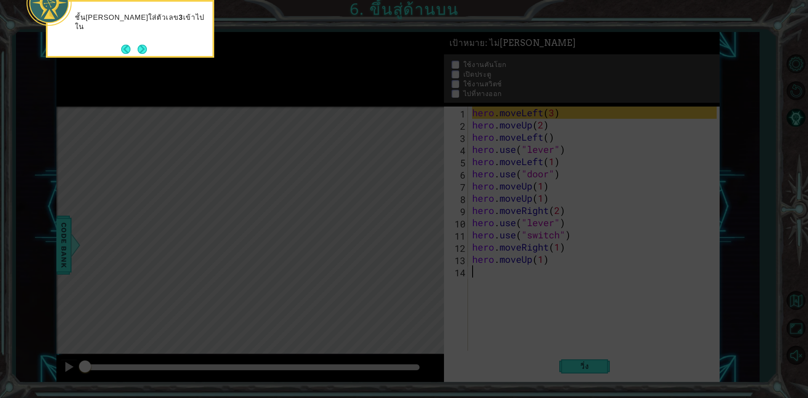
click at [135, 41] on div "ชั้น[PERSON_NAME]ใส่ตัวเลข 3 เข้าไปใน" at bounding box center [130, 29] width 168 height 58
click at [138, 40] on div "ชั้น[PERSON_NAME]ใส่ตัวเลข 3 เข้าไปใน hero.moveLeft(3) มันจะบอกชั้นว่าจะต้" at bounding box center [130, 31] width 165 height 52
click at [146, 51] on button "Next" at bounding box center [142, 50] width 11 height 11
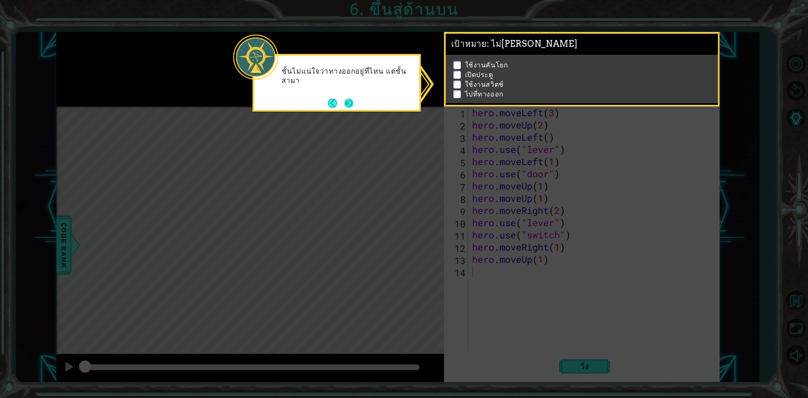
click at [352, 105] on button "Next" at bounding box center [348, 103] width 15 height 15
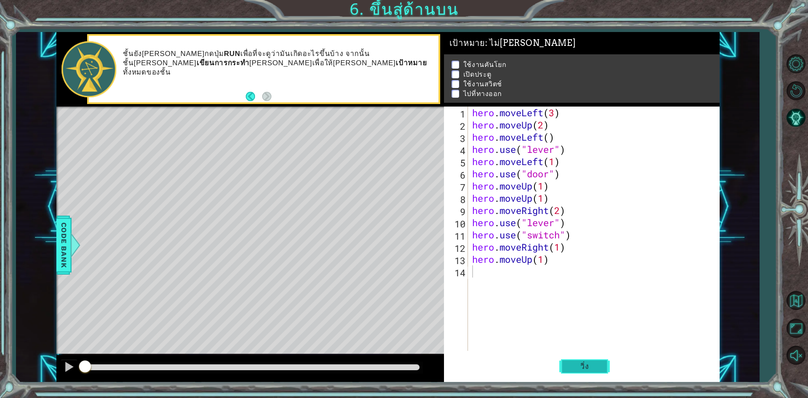
click at [590, 370] on span "วิ่ง" at bounding box center [584, 366] width 25 height 8
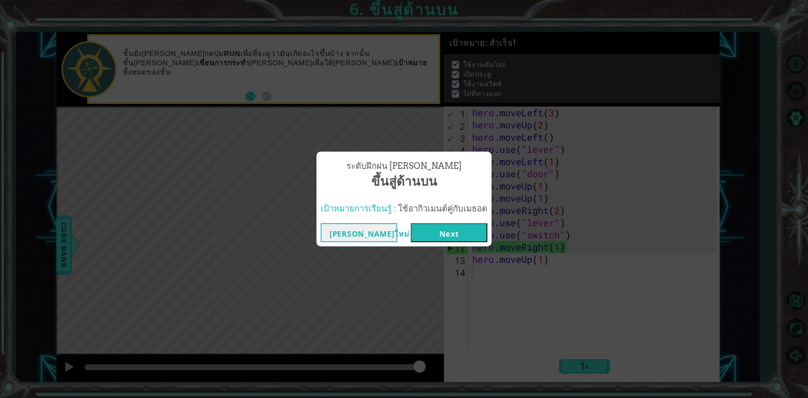
click at [461, 234] on button "Next" at bounding box center [449, 232] width 77 height 19
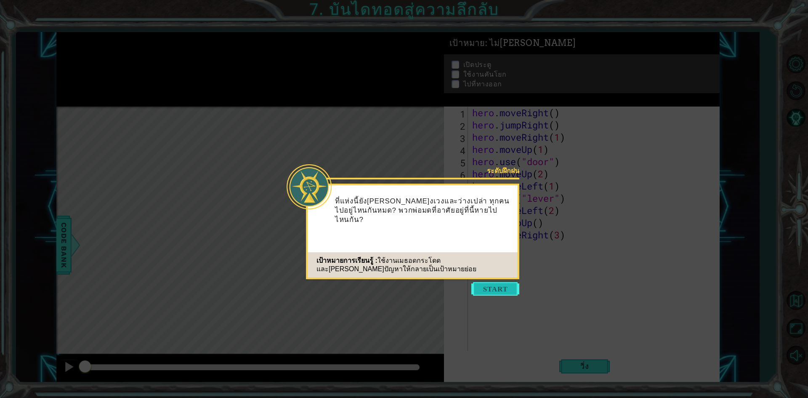
click at [504, 284] on button "Start" at bounding box center [495, 288] width 48 height 13
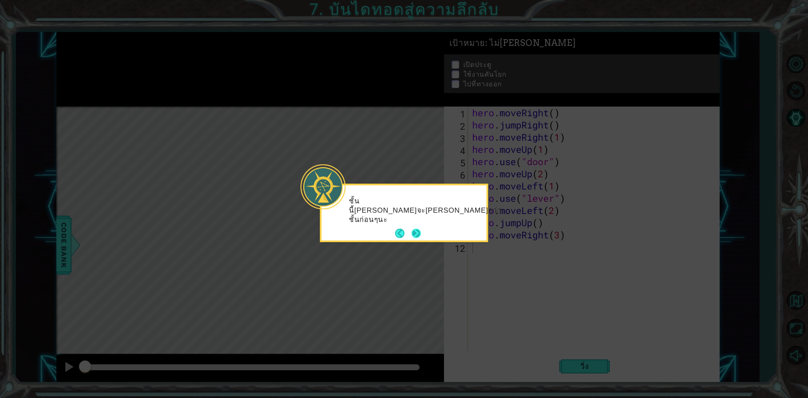
click at [421, 234] on button "Next" at bounding box center [416, 233] width 11 height 11
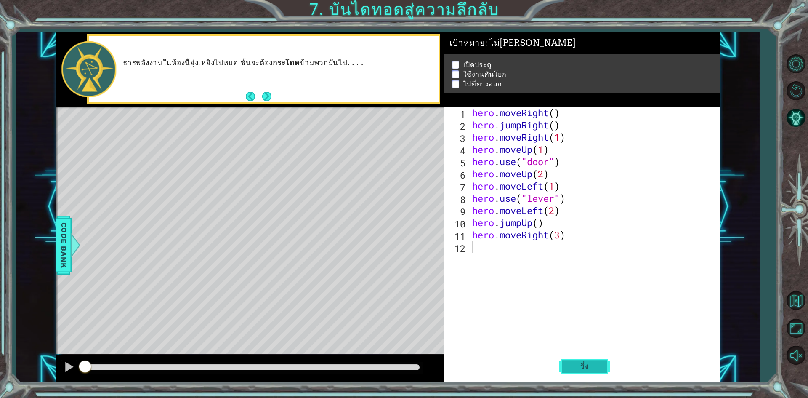
drag, startPoint x: 577, startPoint y: 365, endPoint x: 578, endPoint y: 358, distance: 7.2
click at [577, 362] on span "วิ่ง" at bounding box center [584, 366] width 25 height 8
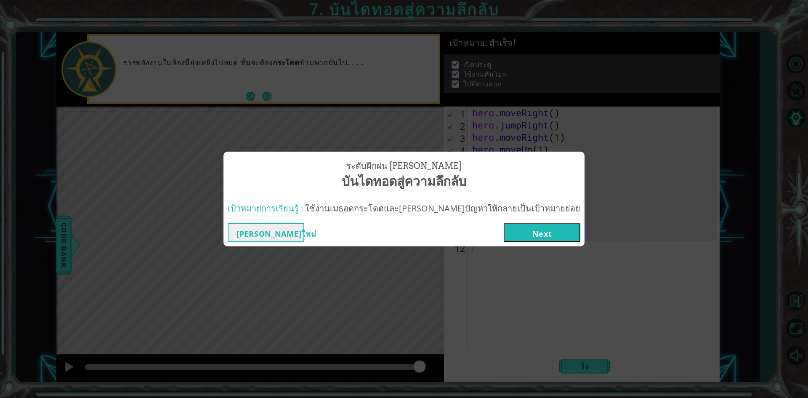
click at [526, 227] on button "Next" at bounding box center [542, 232] width 77 height 19
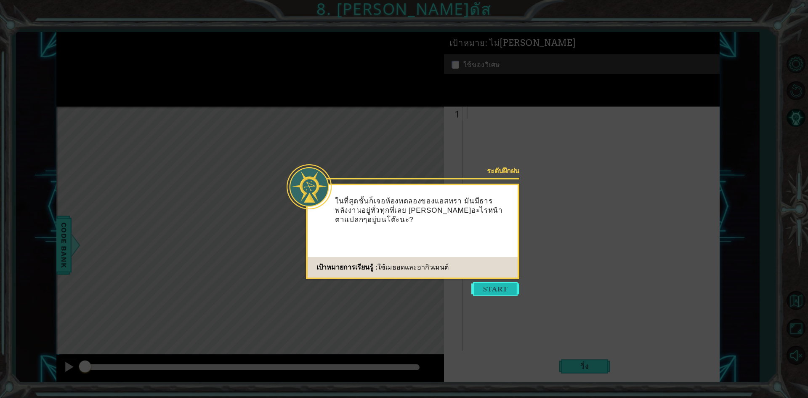
click at [487, 295] on button "Start" at bounding box center [495, 288] width 48 height 13
